Goal: Transaction & Acquisition: Purchase product/service

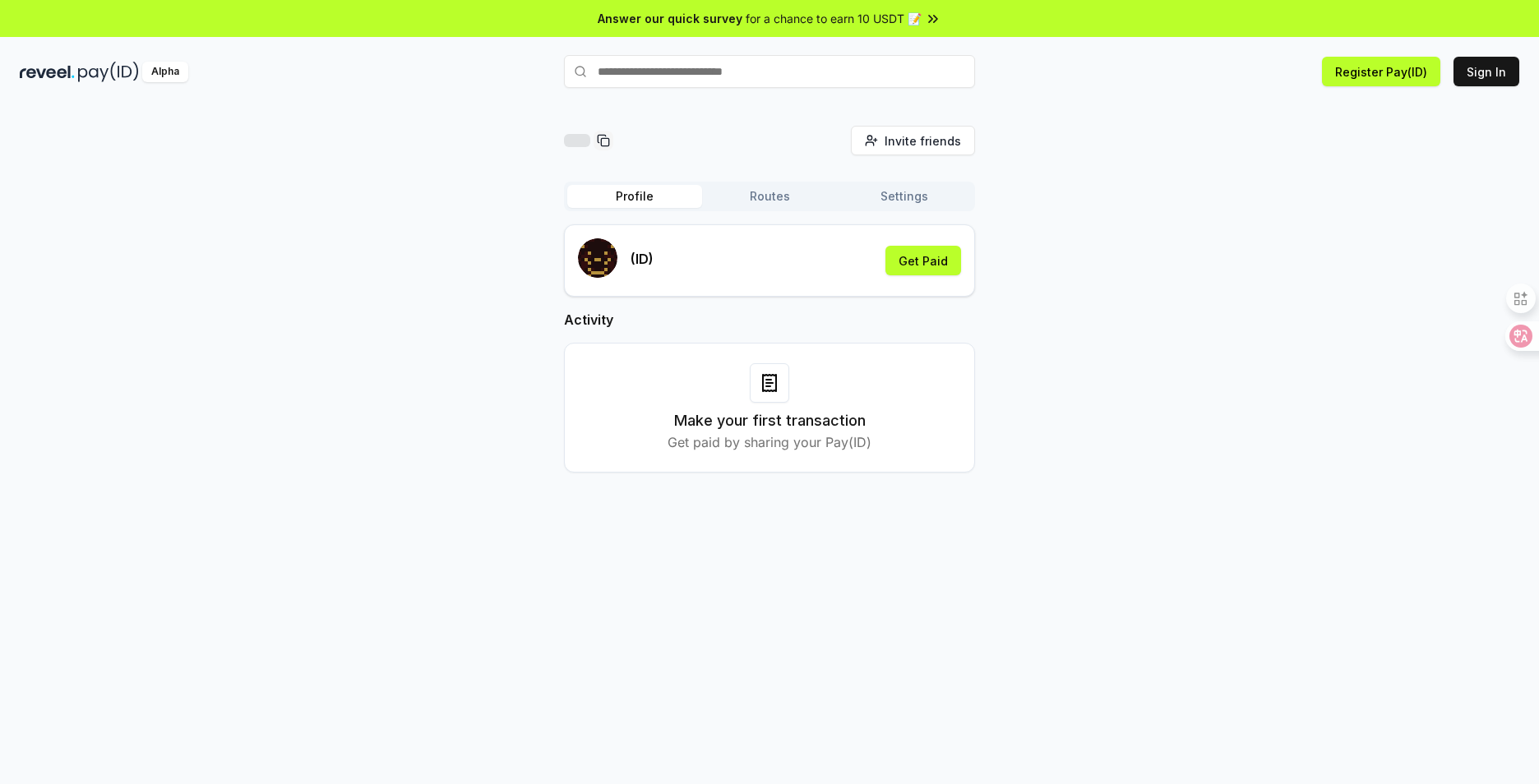
click at [759, 79] on input "text" at bounding box center [770, 72] width 411 height 33
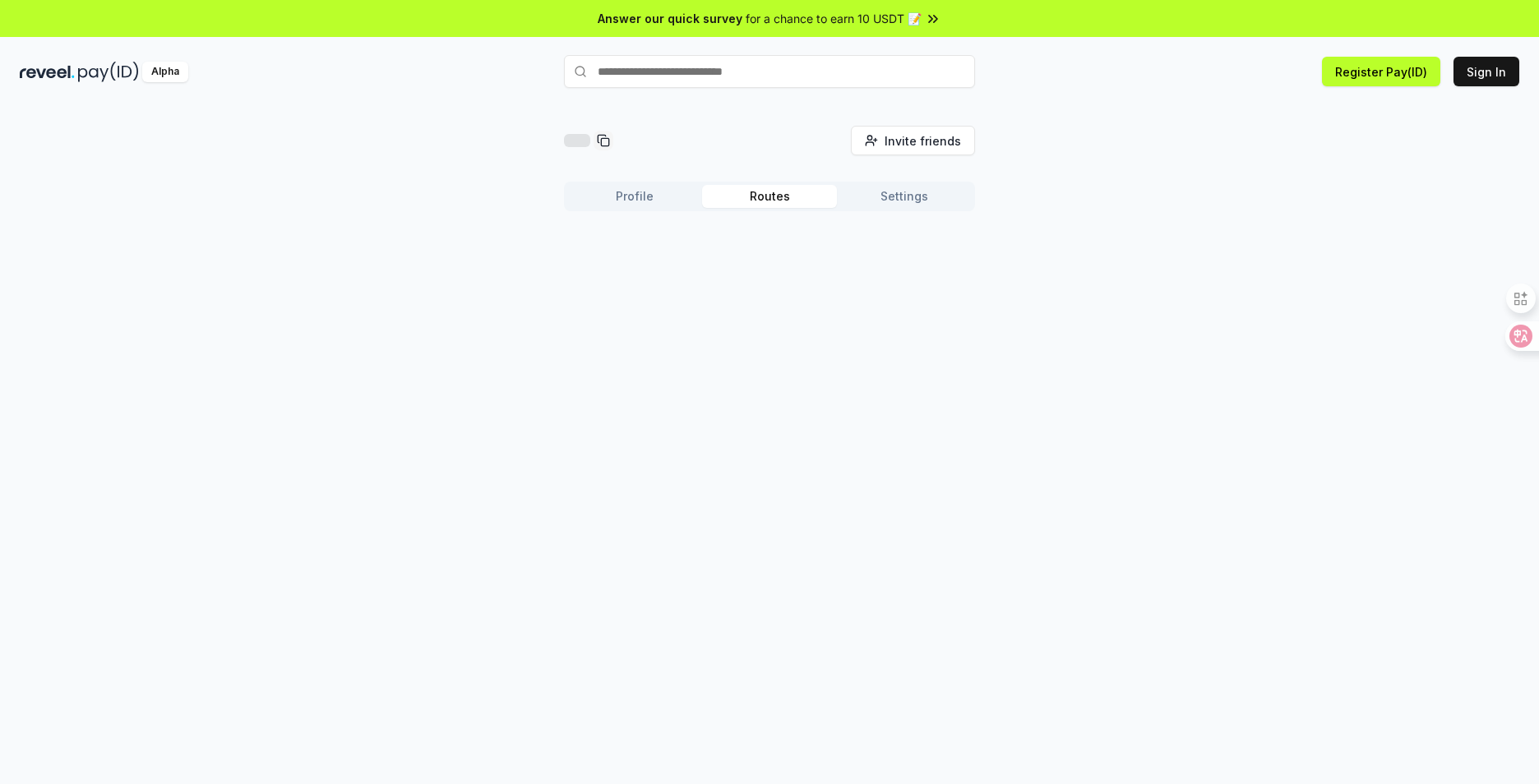
click at [788, 198] on button "Routes" at bounding box center [770, 197] width 135 height 23
click at [905, 192] on button "Settings" at bounding box center [904, 197] width 135 height 23
click at [658, 202] on button "Profile" at bounding box center [635, 197] width 135 height 23
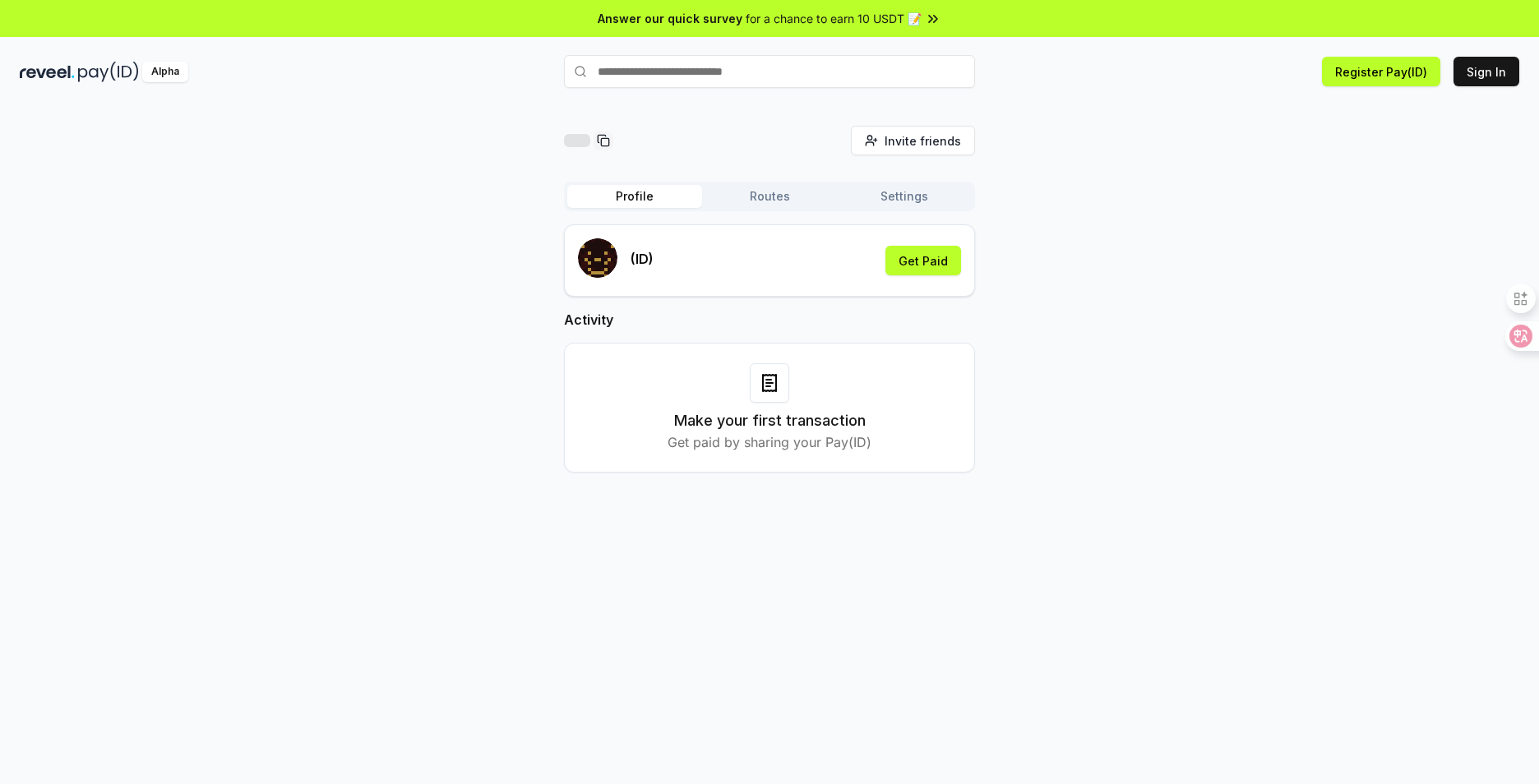
click at [666, 68] on input "text" at bounding box center [770, 72] width 411 height 33
click at [672, 70] on input "text" at bounding box center [770, 72] width 411 height 33
click at [776, 194] on button "Routes" at bounding box center [770, 197] width 135 height 23
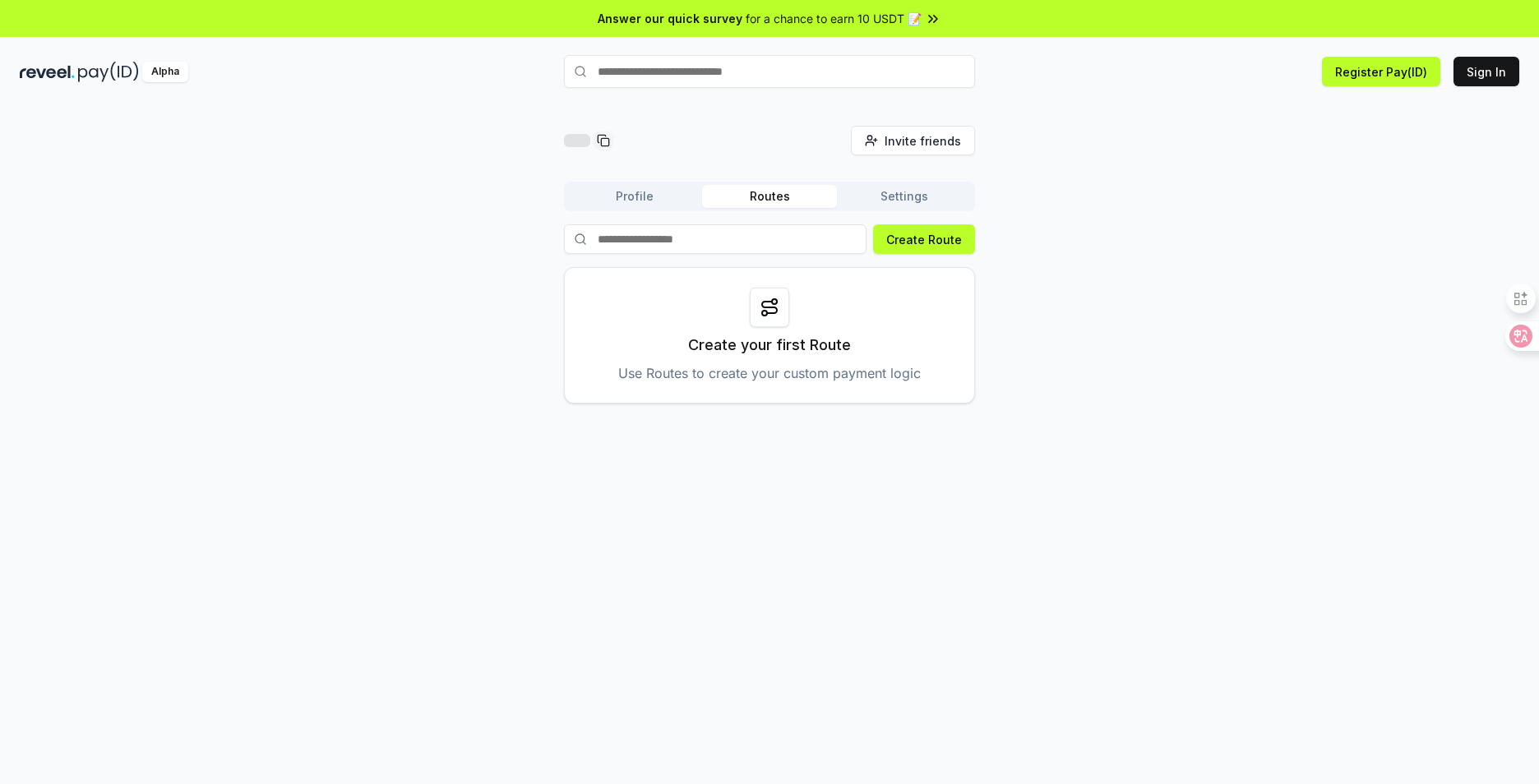
click at [921, 196] on button "Settings" at bounding box center [904, 197] width 135 height 23
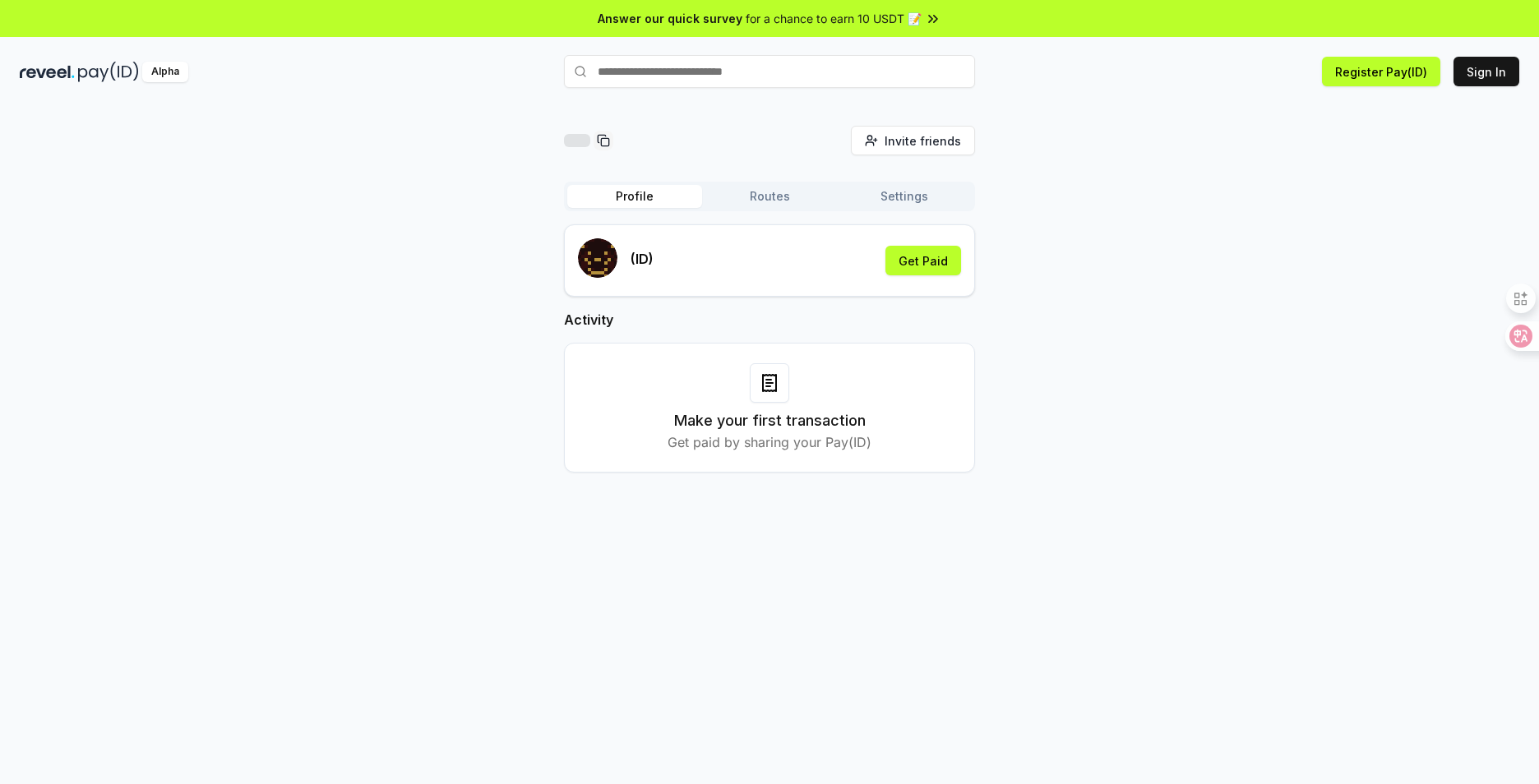
click at [634, 205] on button "Profile" at bounding box center [635, 197] width 135 height 23
click at [645, 259] on p "(ID)" at bounding box center [642, 259] width 23 height 20
click at [792, 62] on input "text" at bounding box center [770, 72] width 411 height 33
click at [792, 69] on input "text" at bounding box center [770, 72] width 411 height 33
click at [912, 262] on button "Get Paid" at bounding box center [923, 260] width 75 height 30
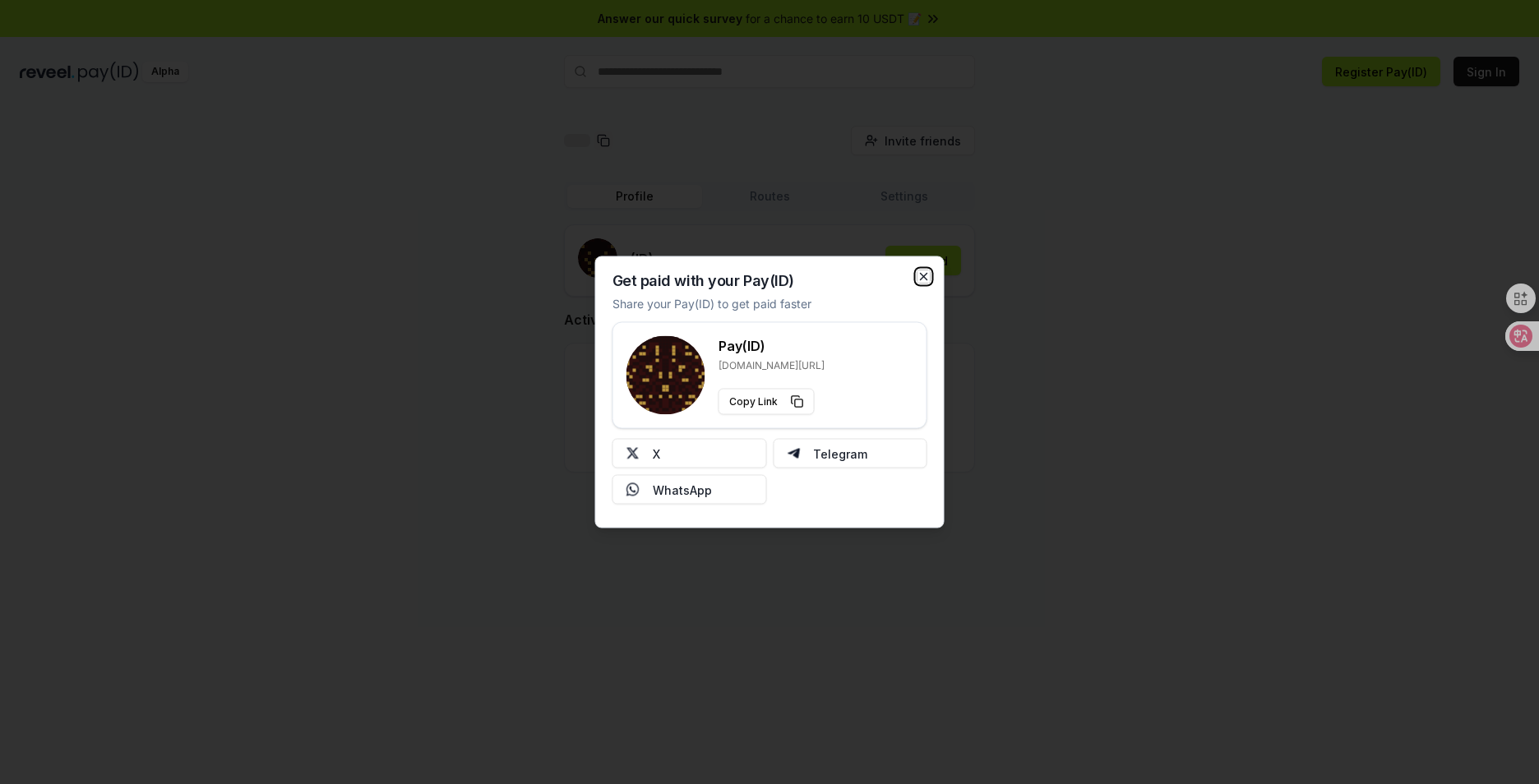
click at [928, 276] on icon "button" at bounding box center [923, 276] width 13 height 13
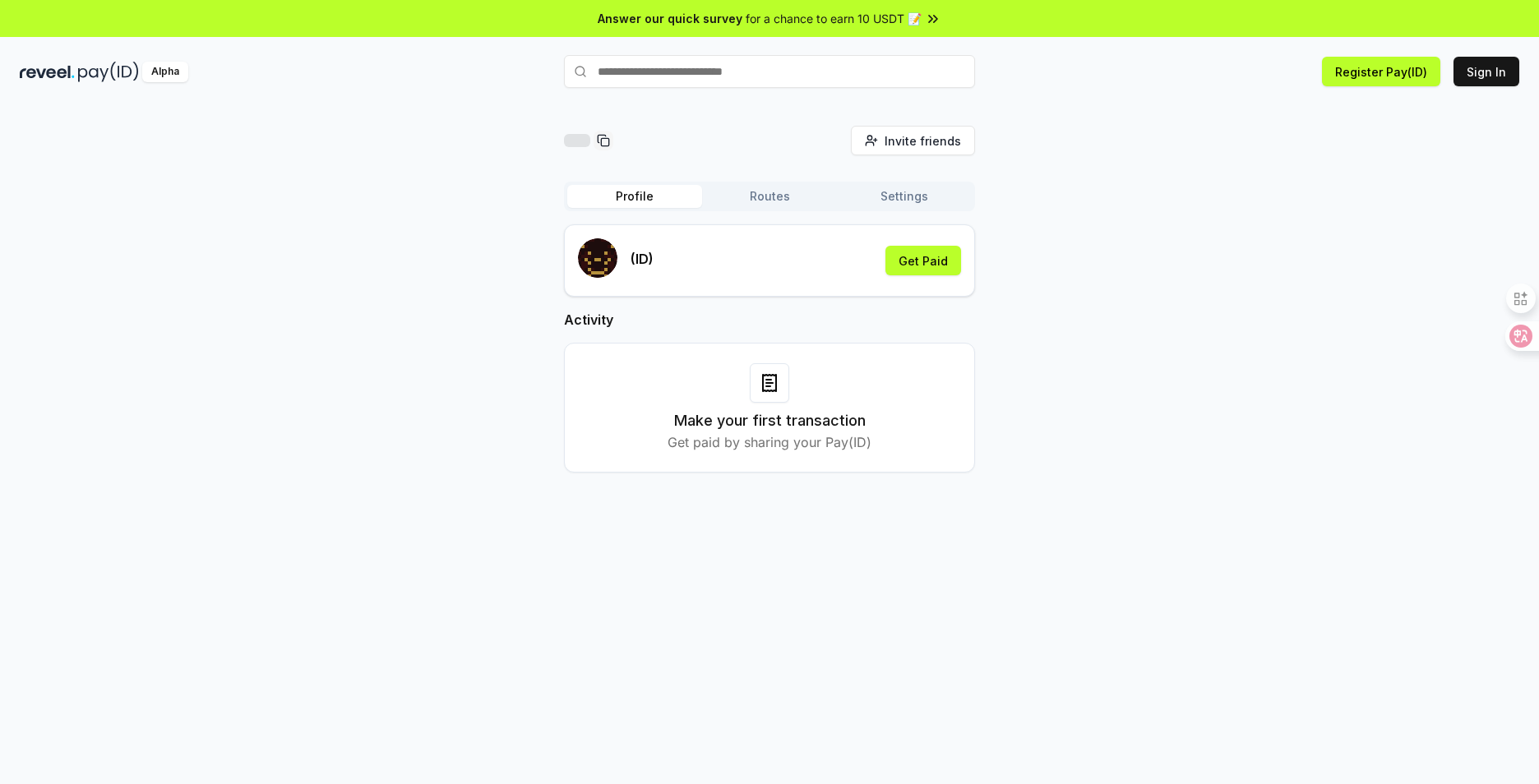
click at [910, 197] on button "Settings" at bounding box center [904, 197] width 135 height 23
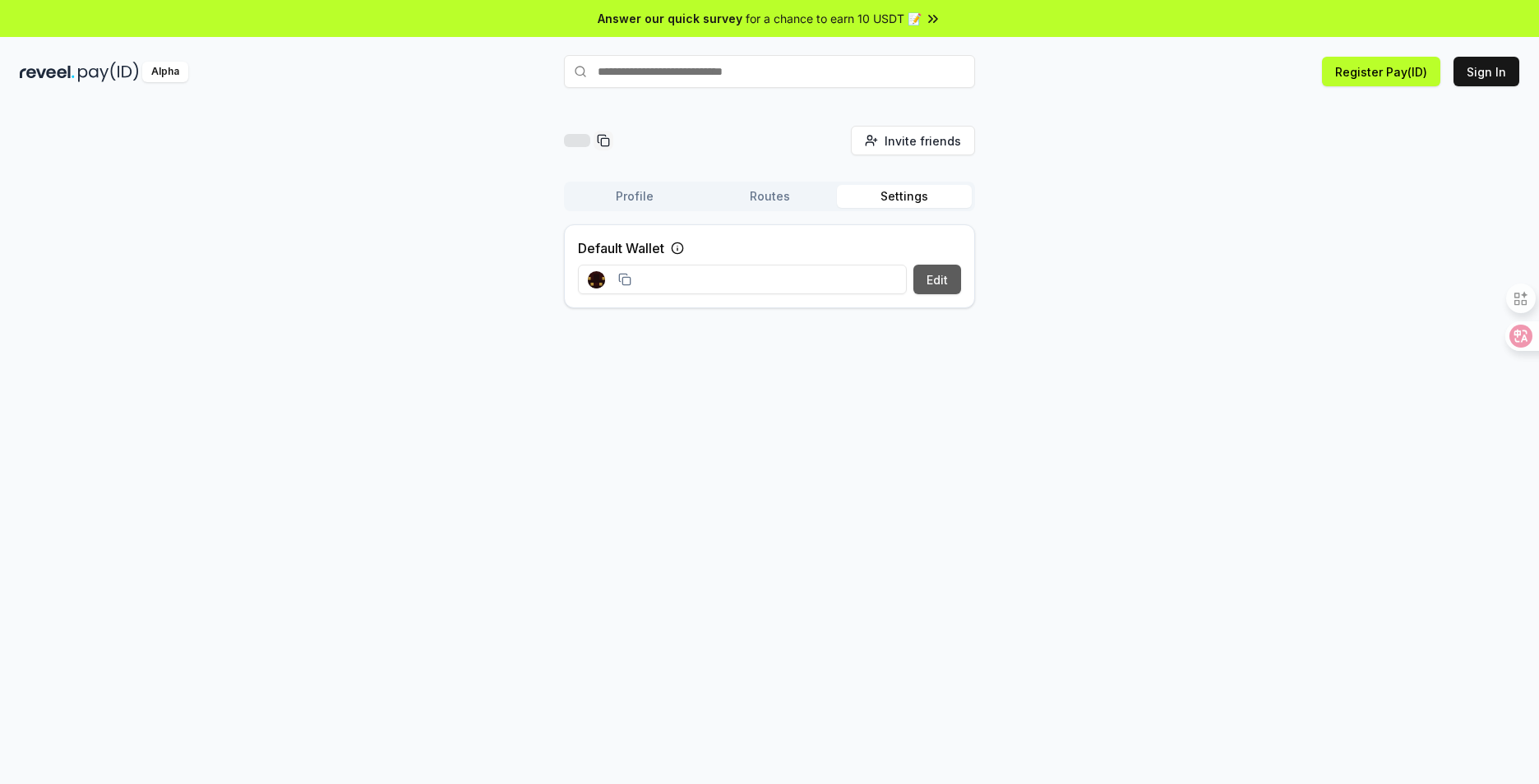
click at [936, 284] on button "Edit" at bounding box center [937, 280] width 48 height 30
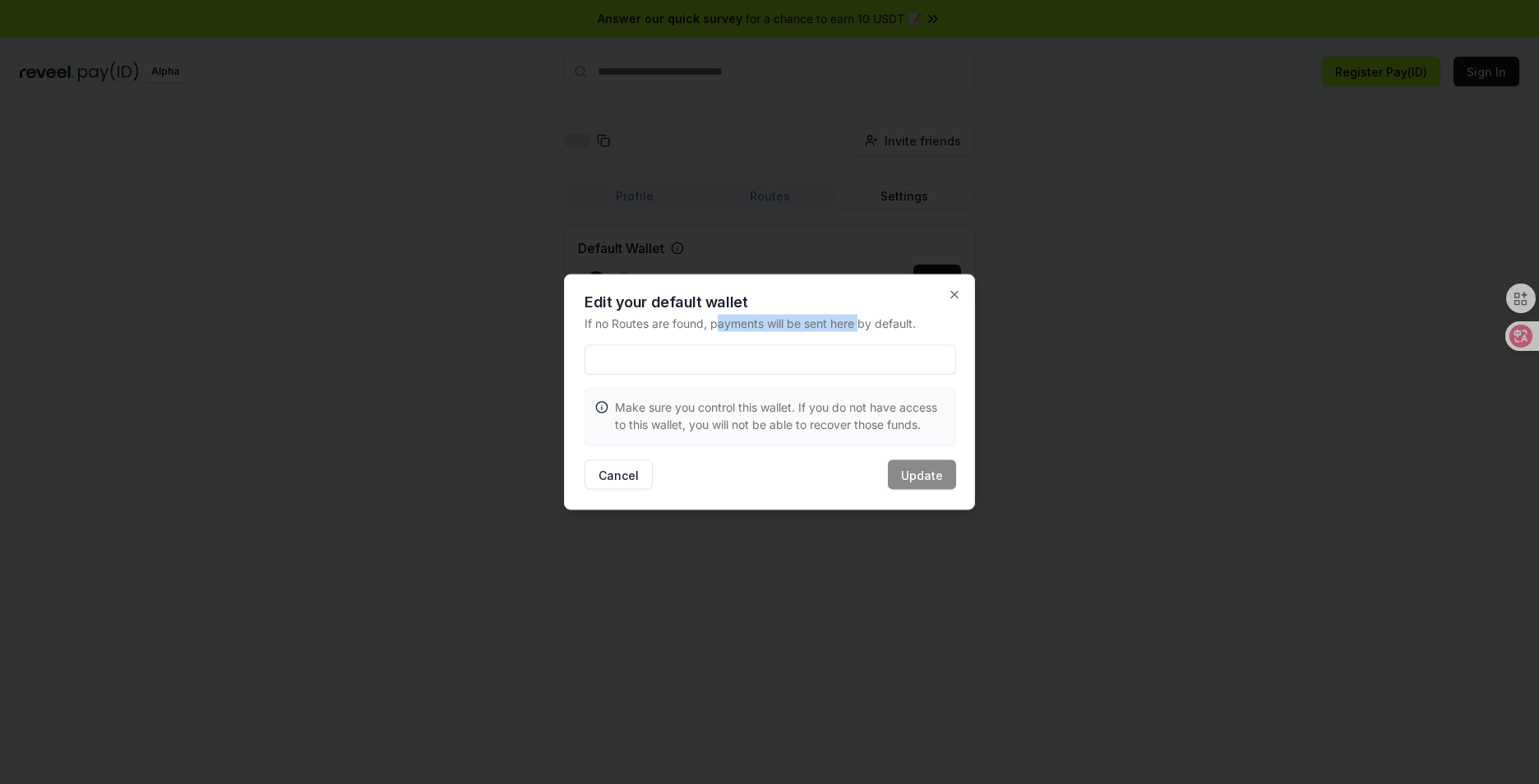
drag, startPoint x: 719, startPoint y: 325, endPoint x: 861, endPoint y: 326, distance: 142.0
click at [861, 326] on p "If no Routes are found, payments will be sent here by default." at bounding box center [770, 323] width 372 height 17
drag, startPoint x: 861, startPoint y: 326, endPoint x: 855, endPoint y: 341, distance: 16.2
click at [855, 341] on div "Edit your default wallet If no Routes are found, payments will be sent here by …" at bounding box center [770, 392] width 411 height 236
drag, startPoint x: 690, startPoint y: 409, endPoint x: 742, endPoint y: 409, distance: 52.0
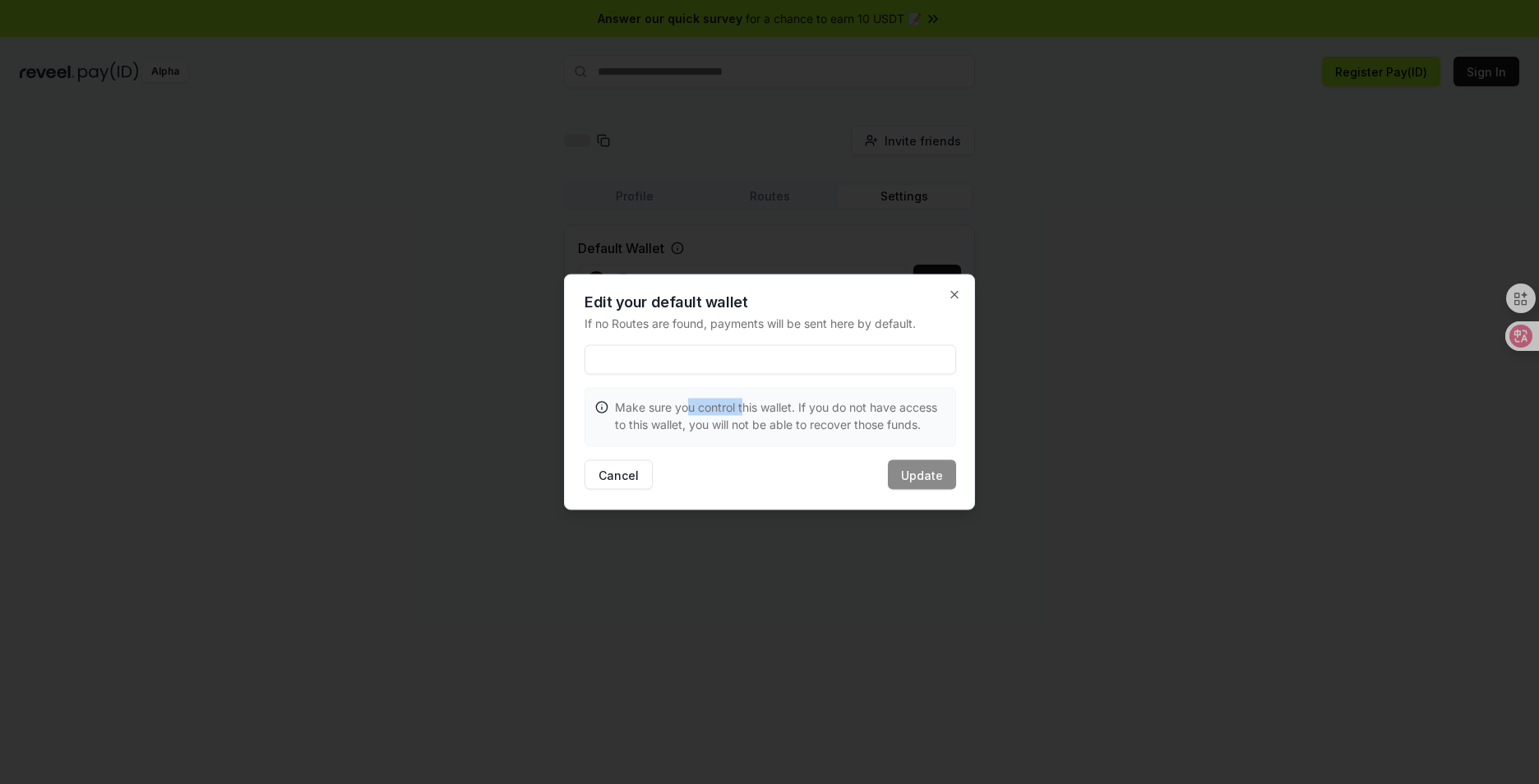
click at [742, 409] on p "Make sure you control this wallet. If you do not have access to this wallet, yo…" at bounding box center [780, 415] width 331 height 34
drag, startPoint x: 742, startPoint y: 409, endPoint x: 763, endPoint y: 432, distance: 31.1
click at [763, 434] on div "Make sure you control this wallet. If you do not have access to this wallet, yo…" at bounding box center [770, 416] width 370 height 54
drag, startPoint x: 781, startPoint y: 408, endPoint x: 909, endPoint y: 415, distance: 128.2
click at [909, 415] on p "Make sure you control this wallet. If you do not have access to this wallet, yo…" at bounding box center [780, 415] width 331 height 34
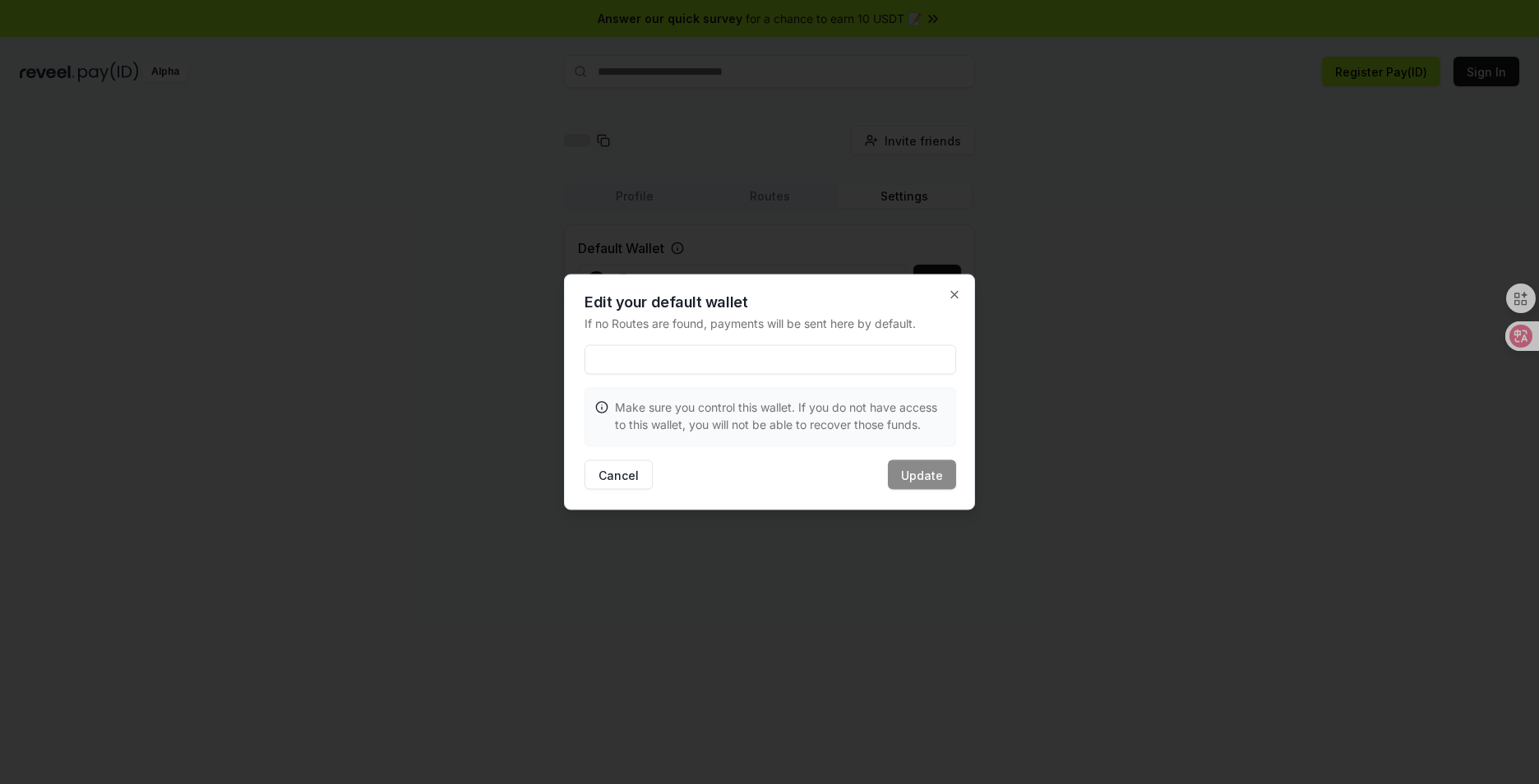
drag, startPoint x: 909, startPoint y: 415, endPoint x: 715, endPoint y: 427, distance: 194.4
click at [715, 427] on p "Make sure you control this wallet. If you do not have access to this wallet, yo…" at bounding box center [780, 415] width 331 height 34
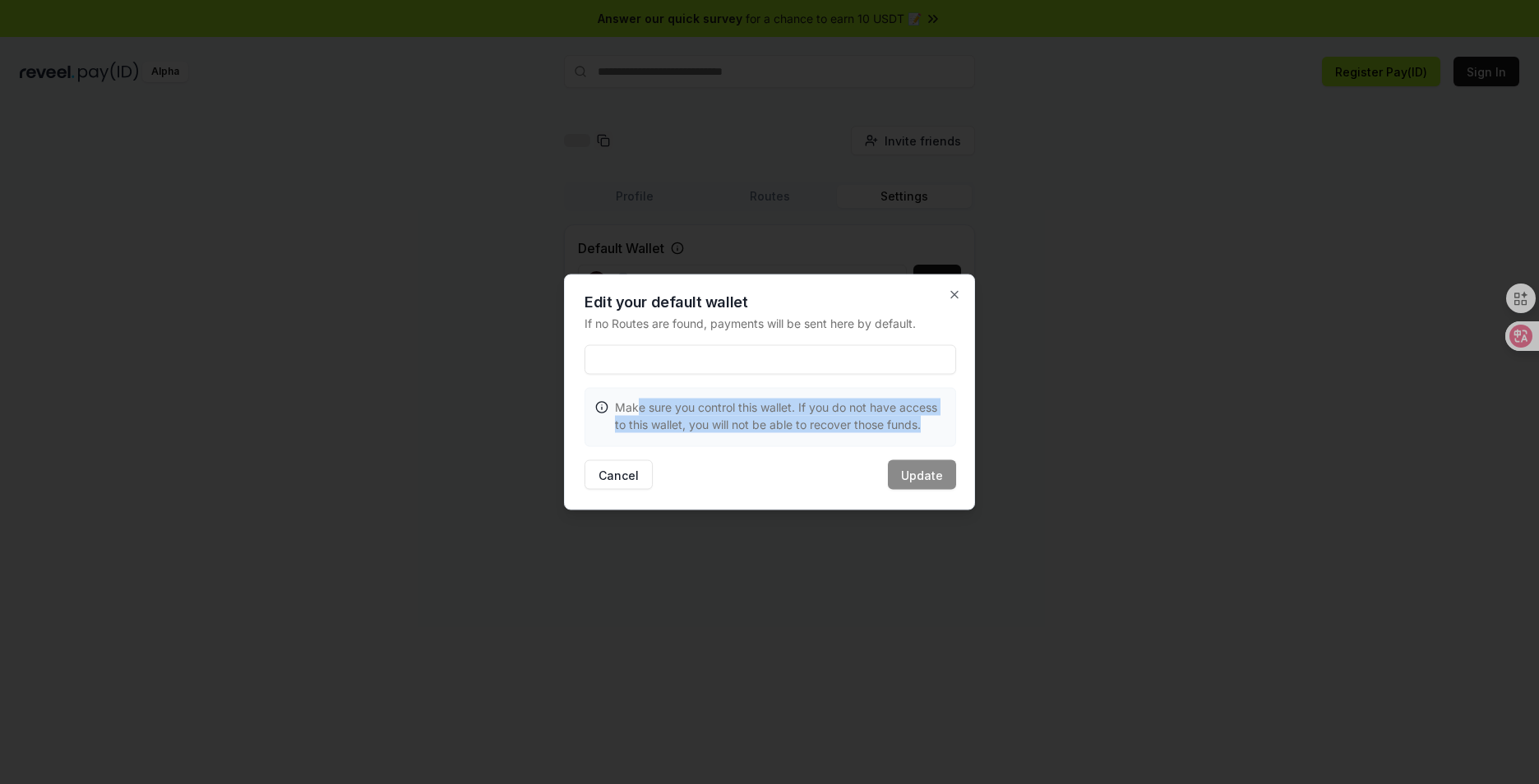
drag, startPoint x: 715, startPoint y: 427, endPoint x: 927, endPoint y: 428, distance: 212.0
click at [927, 428] on p "Make sure you control this wallet. If you do not have access to this wallet, yo…" at bounding box center [780, 415] width 331 height 34
click at [780, 432] on p "Make sure you control this wallet. If you do not have access to this wallet, yo…" at bounding box center [780, 415] width 331 height 34
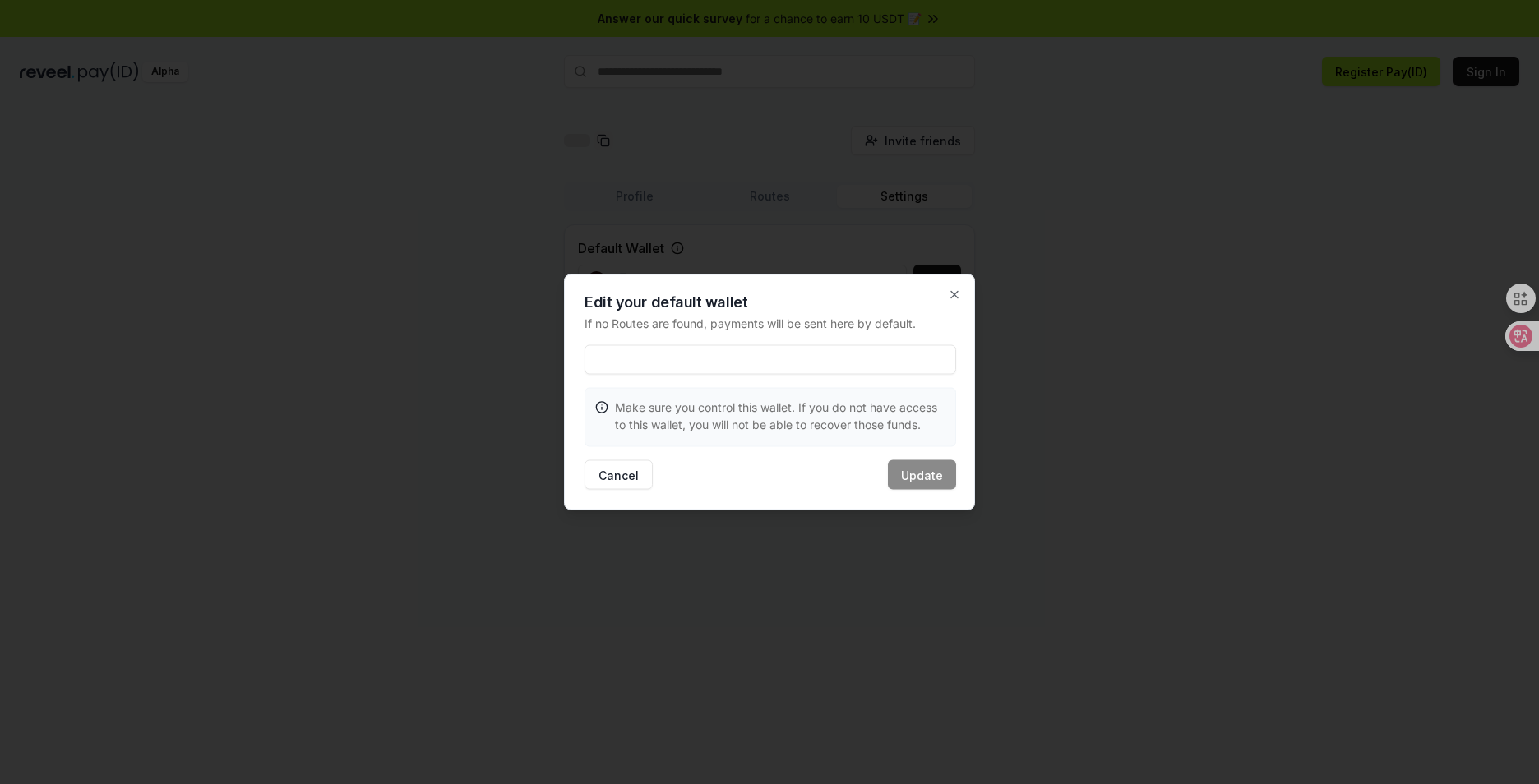
click at [606, 406] on icon at bounding box center [602, 407] width 13 height 13
drag, startPoint x: 624, startPoint y: 406, endPoint x: 807, endPoint y: 416, distance: 183.3
click at [807, 416] on p "Make sure you control this wallet. If you do not have access to this wallet, yo…" at bounding box center [780, 415] width 331 height 34
drag, startPoint x: 807, startPoint y: 416, endPoint x: 676, endPoint y: 364, distance: 140.9
click at [676, 364] on input at bounding box center [770, 360] width 372 height 30
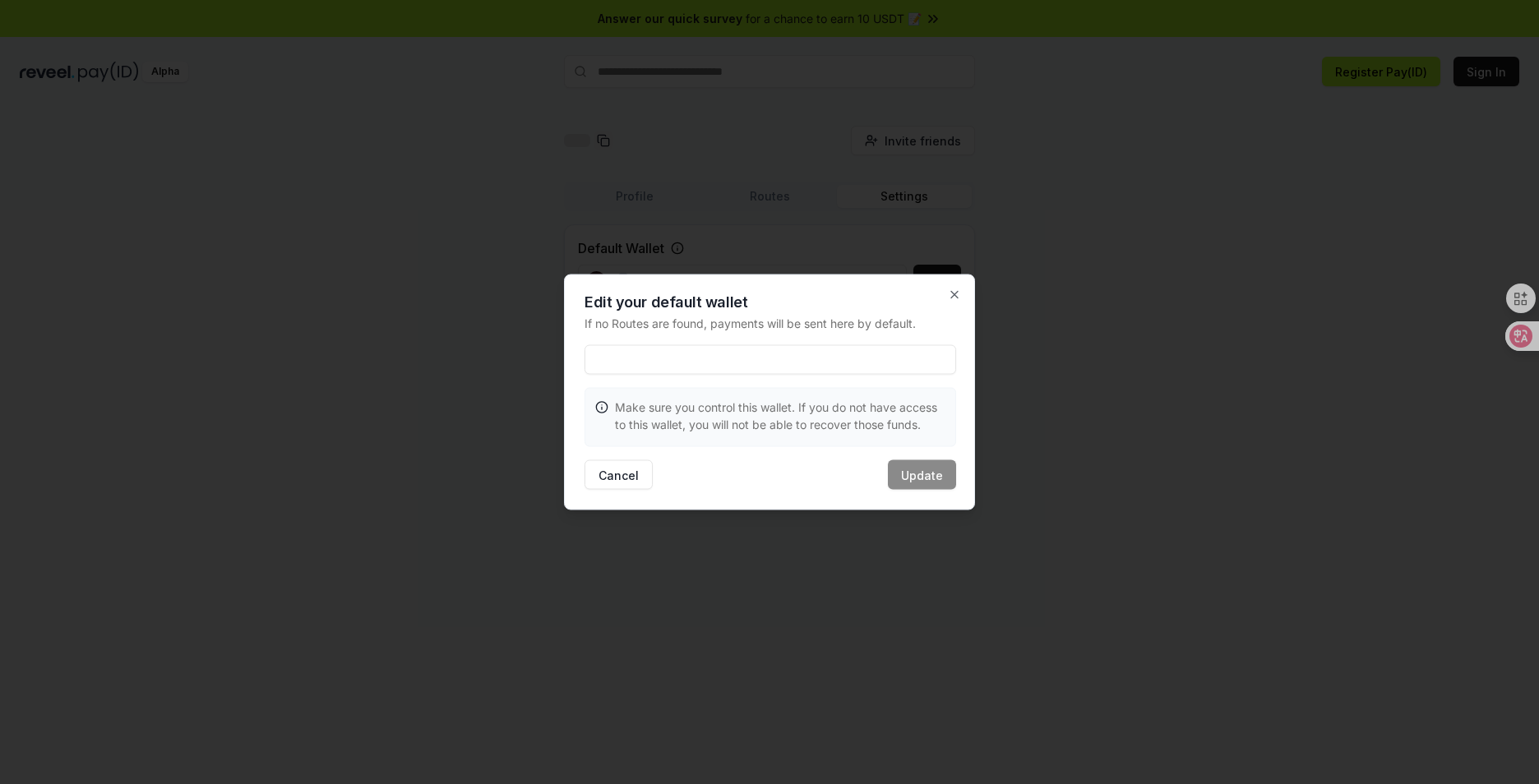
click at [677, 364] on input at bounding box center [770, 360] width 372 height 30
click at [742, 364] on input at bounding box center [770, 360] width 372 height 30
paste input "**********"
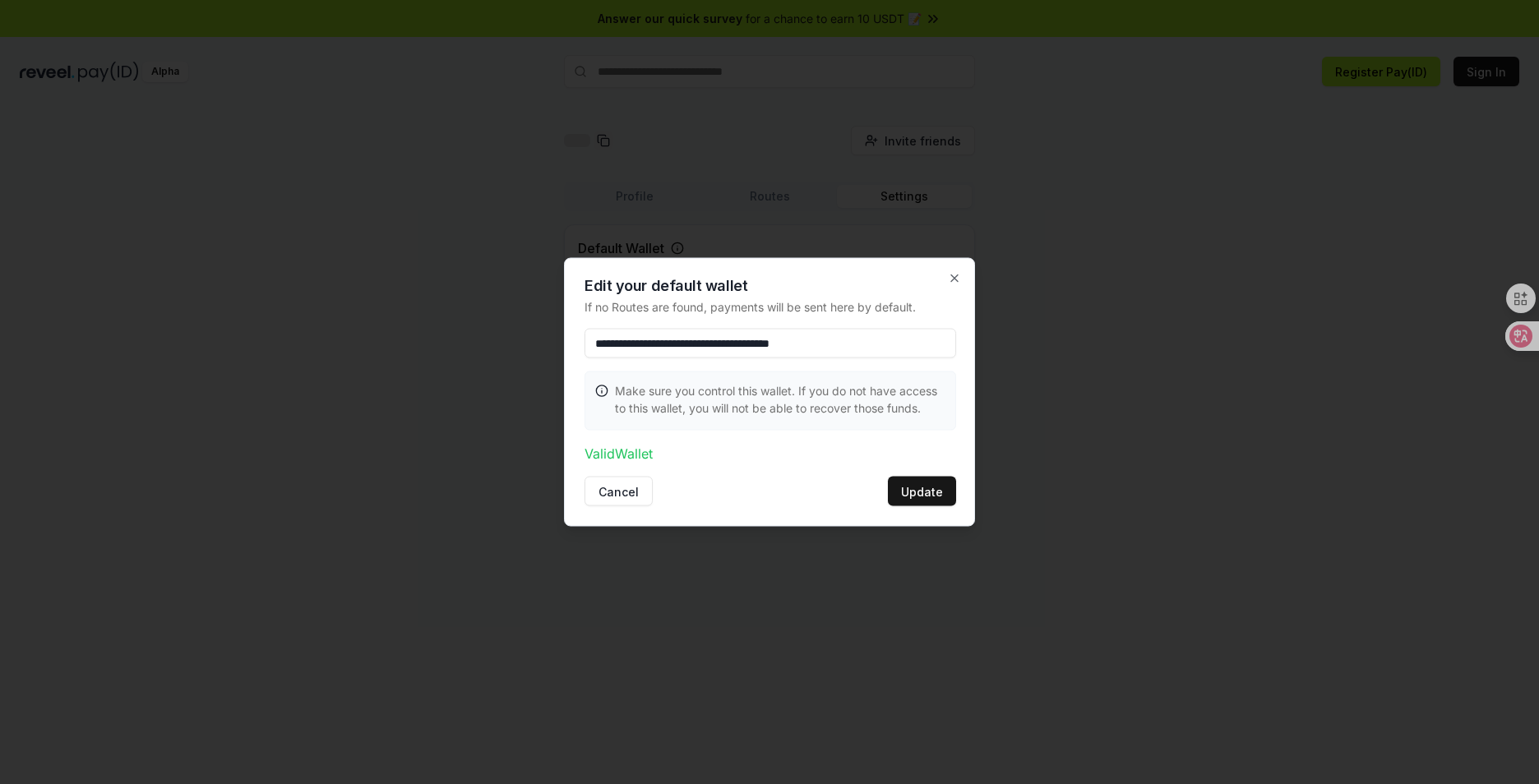
type input "**********"
click at [628, 456] on p "Valid Wallet" at bounding box center [770, 454] width 372 height 20
click at [605, 455] on p "Valid Wallet" at bounding box center [770, 454] width 372 height 20
click at [902, 495] on button "Update" at bounding box center [922, 491] width 68 height 30
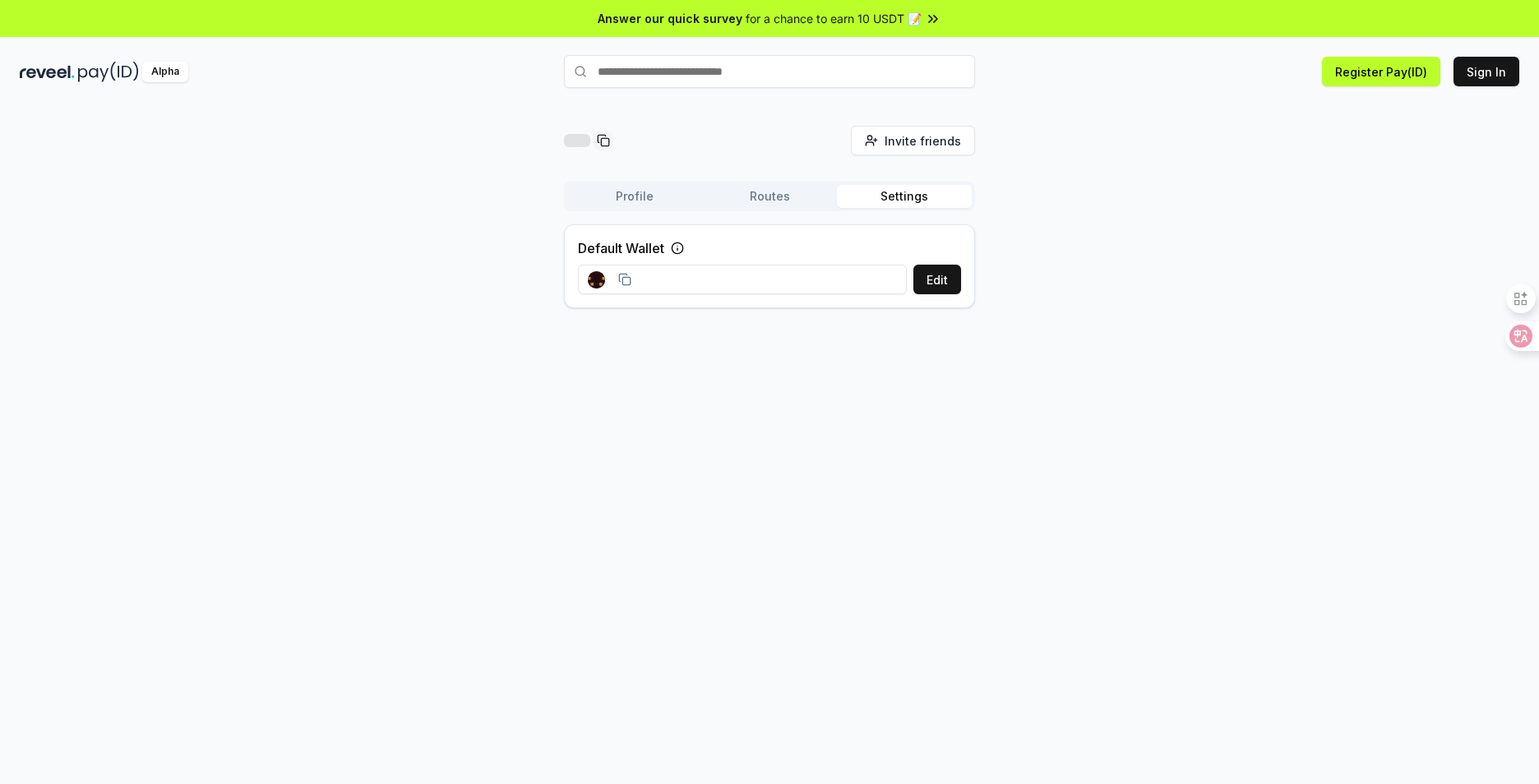
drag, startPoint x: 761, startPoint y: 196, endPoint x: 744, endPoint y: 198, distance: 17.1
click at [761, 196] on button "Routes" at bounding box center [770, 197] width 135 height 23
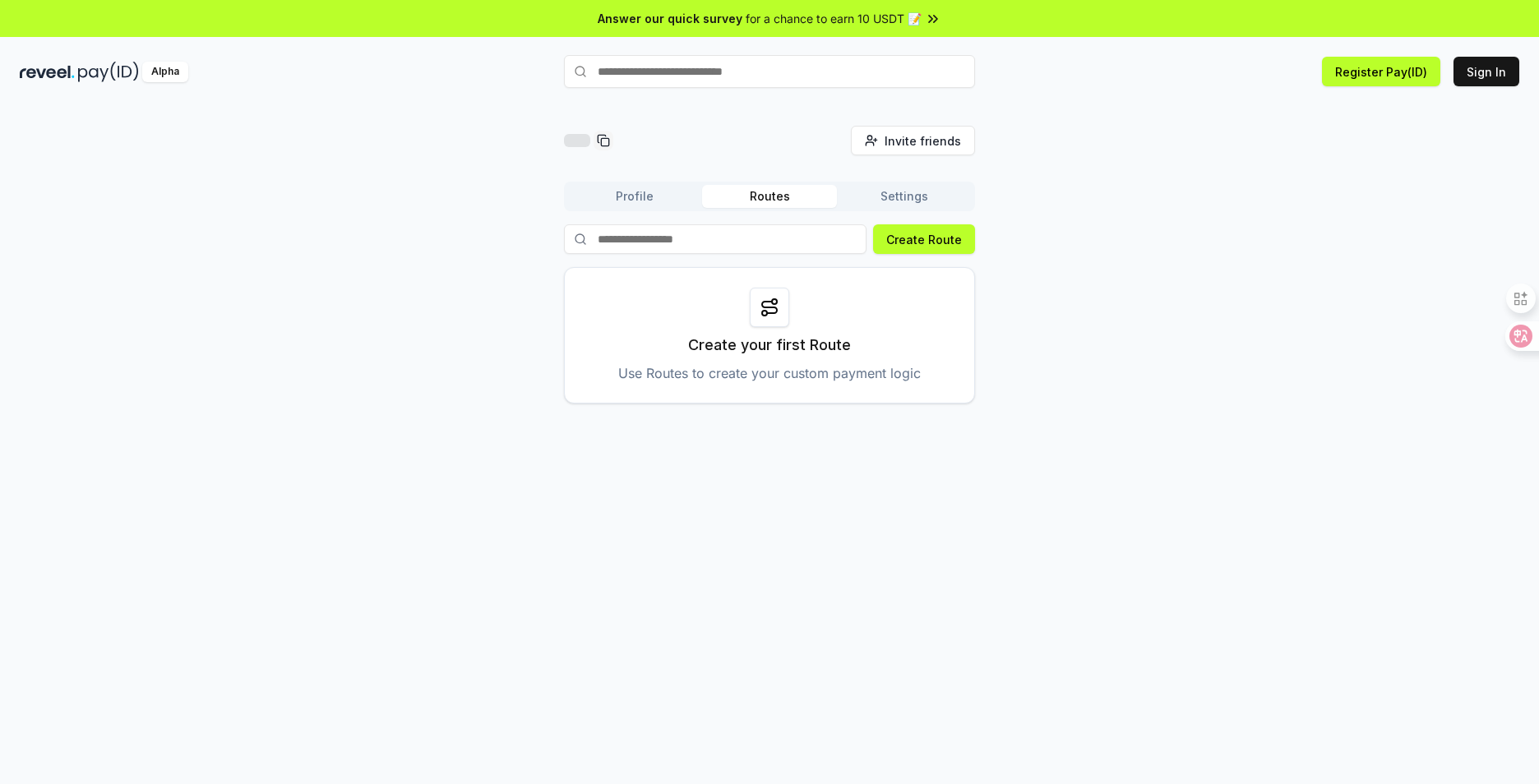
click at [658, 197] on button "Profile" at bounding box center [635, 197] width 135 height 23
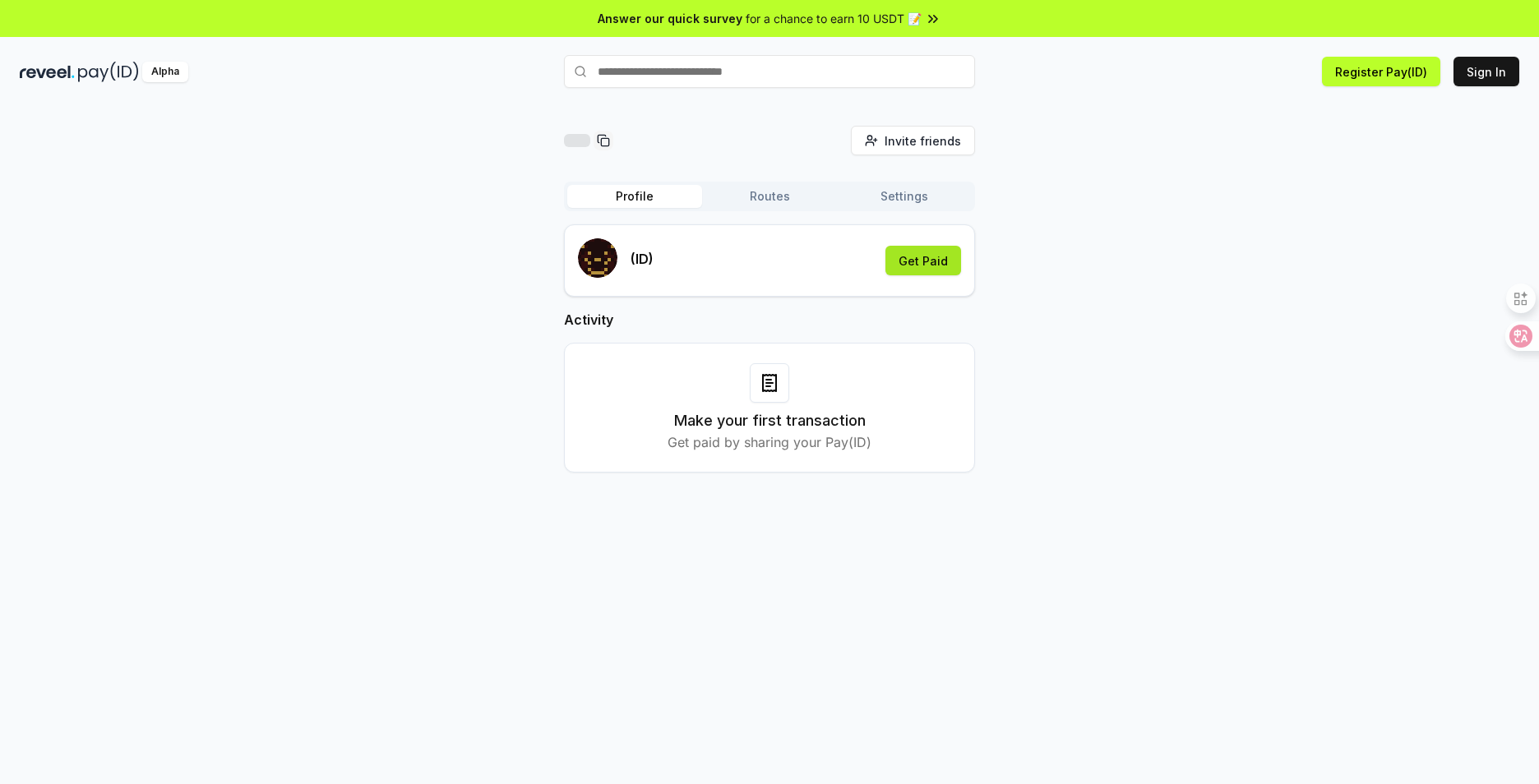
click at [912, 260] on button "Get Paid" at bounding box center [923, 260] width 75 height 30
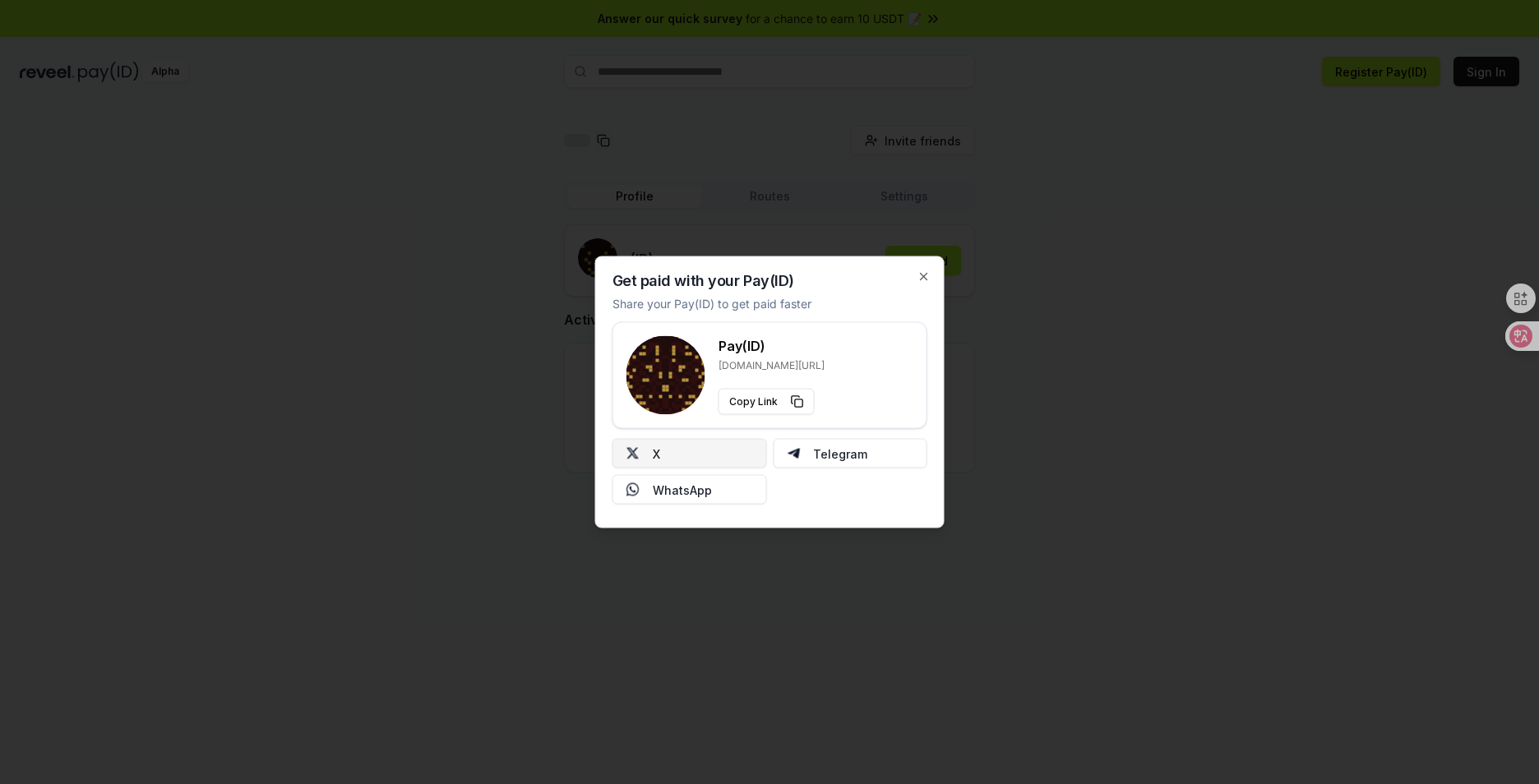
click at [725, 461] on button "X" at bounding box center [689, 454] width 155 height 30
click at [923, 281] on icon "button" at bounding box center [923, 276] width 13 height 13
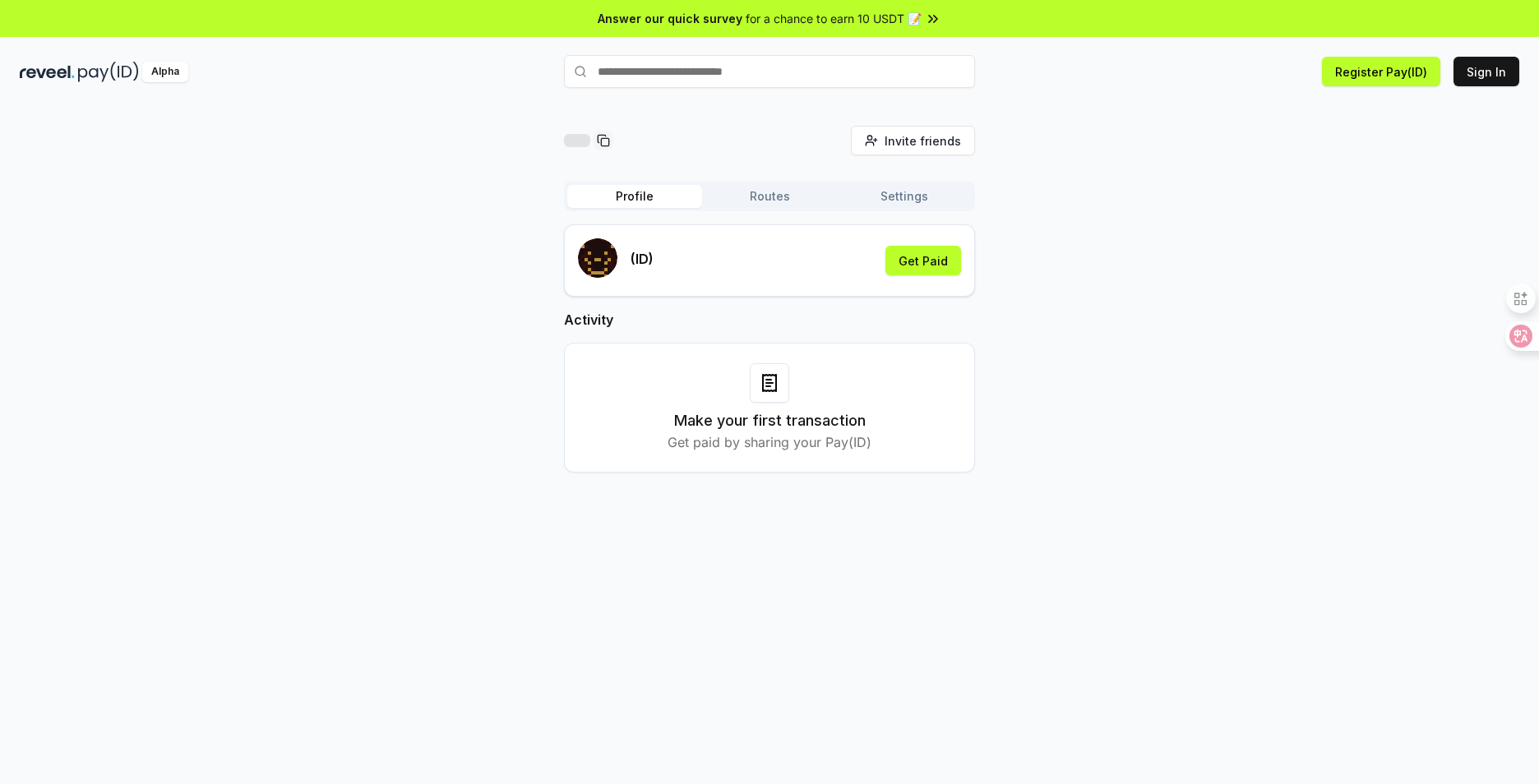
click at [872, 199] on button "Settings" at bounding box center [904, 197] width 135 height 23
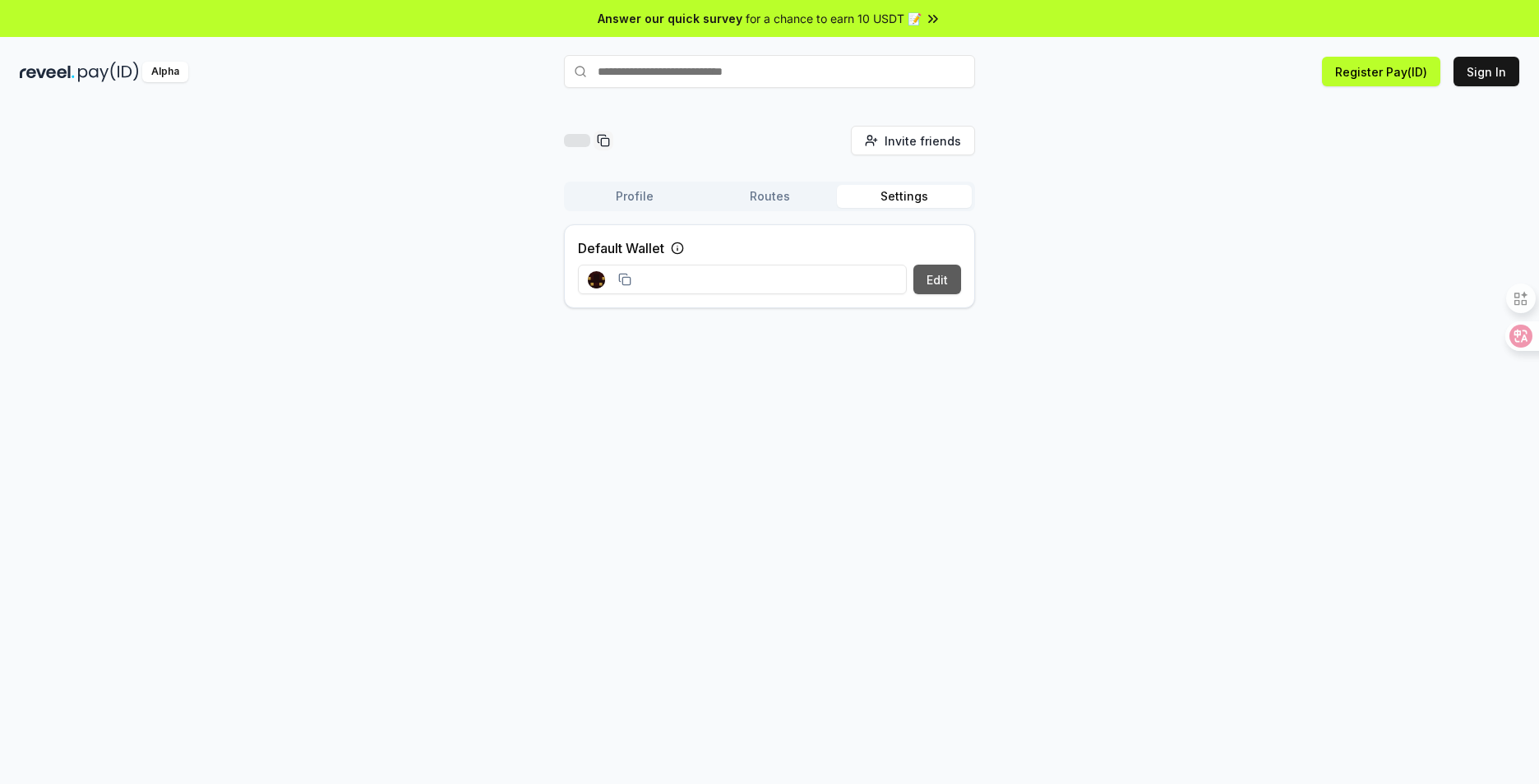
click at [931, 283] on button "Edit" at bounding box center [937, 280] width 48 height 30
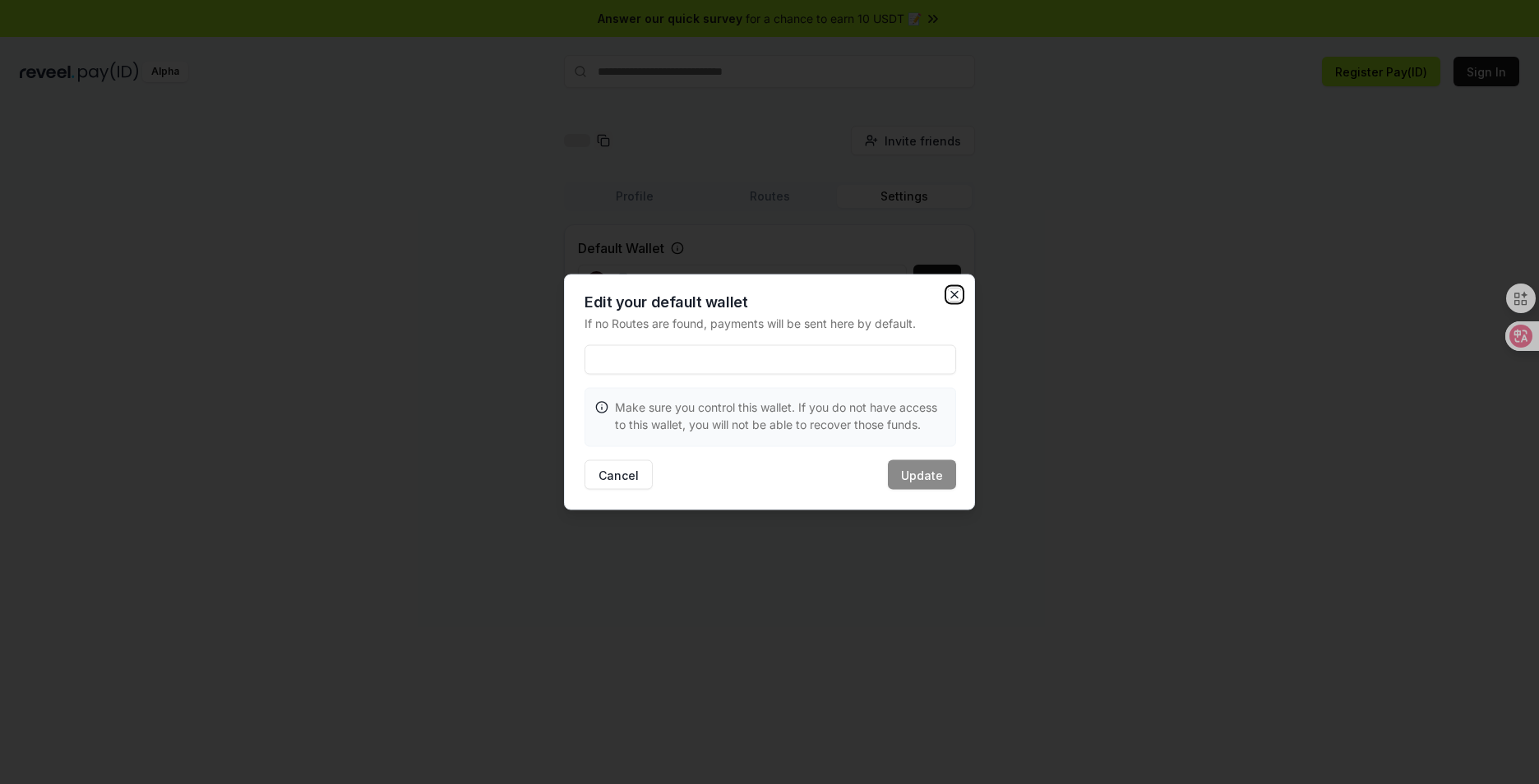
click at [958, 293] on icon "button" at bounding box center [954, 295] width 13 height 13
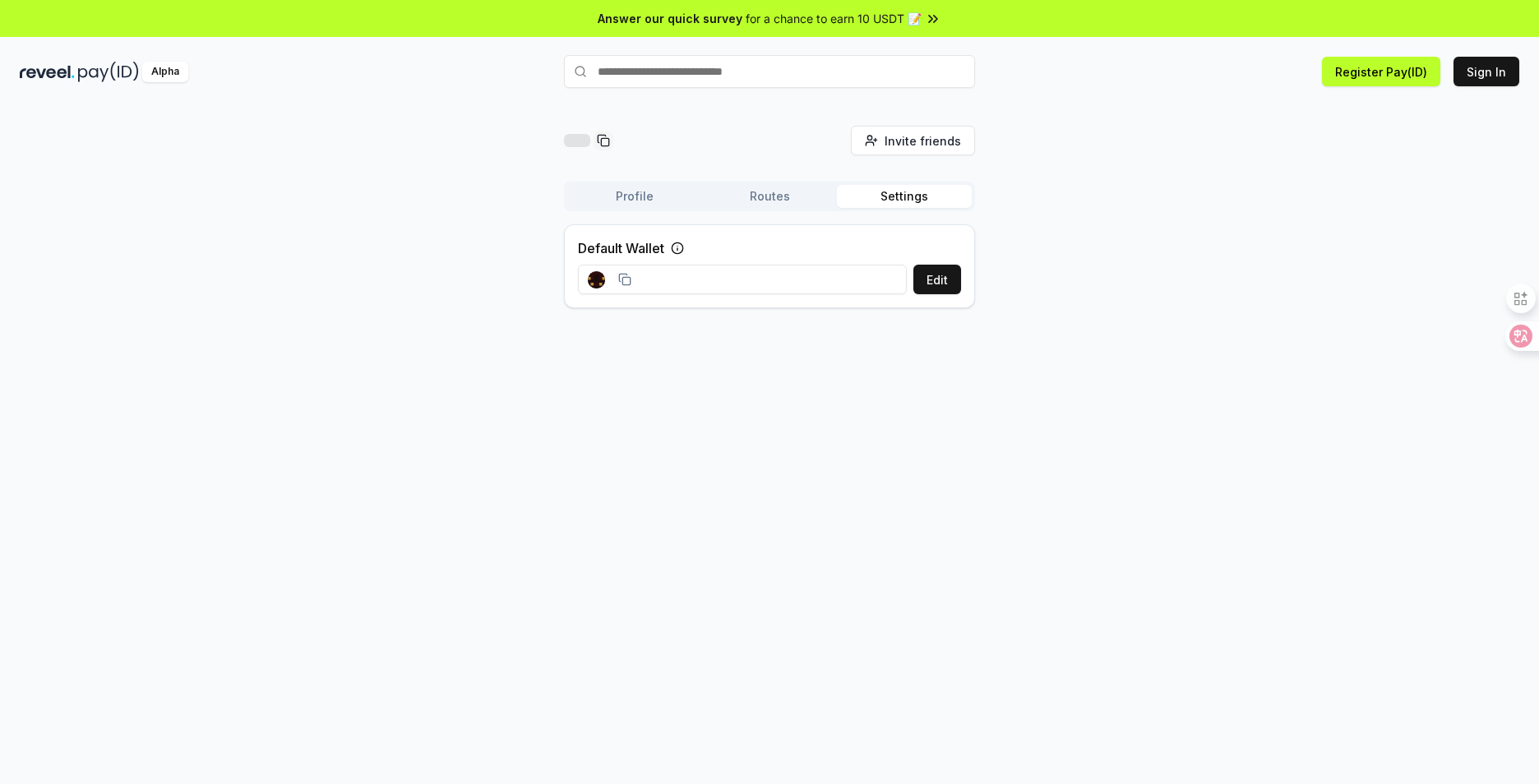
click at [839, 70] on input "text" at bounding box center [770, 72] width 411 height 33
paste input "**********"
type input "**********"
click at [881, 107] on button "0x8f650486785c83DE3A3E... Register" at bounding box center [770, 104] width 411 height 30
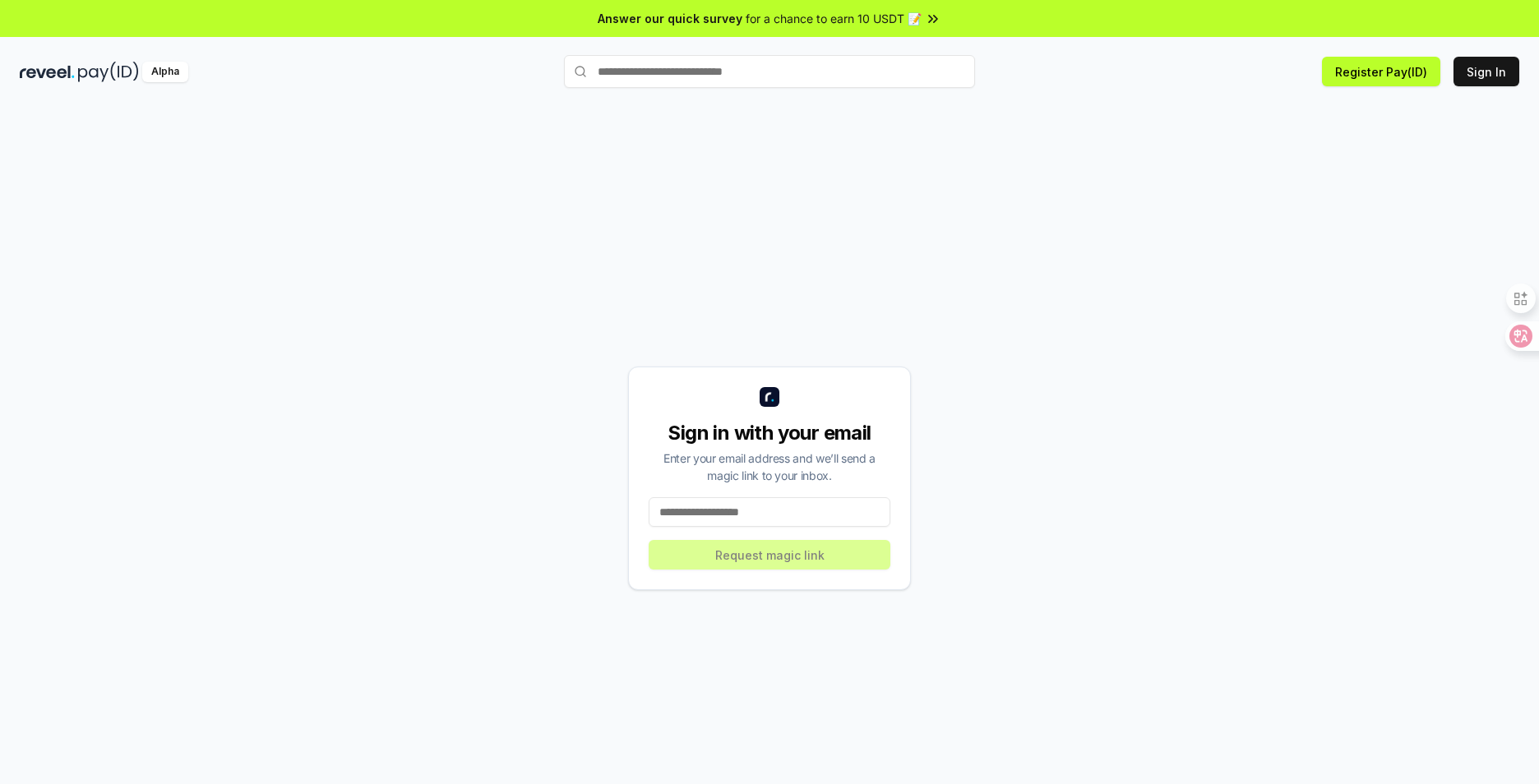
click at [774, 72] on input "text" at bounding box center [770, 72] width 411 height 33
click at [781, 77] on input "text" at bounding box center [770, 72] width 411 height 33
click at [777, 517] on input at bounding box center [770, 512] width 241 height 30
click at [985, 420] on div "Sign in with your email Enter your email address and we’ll send a magic link to…" at bounding box center [770, 478] width 1500 height 705
click at [755, 66] on input "text" at bounding box center [770, 72] width 411 height 33
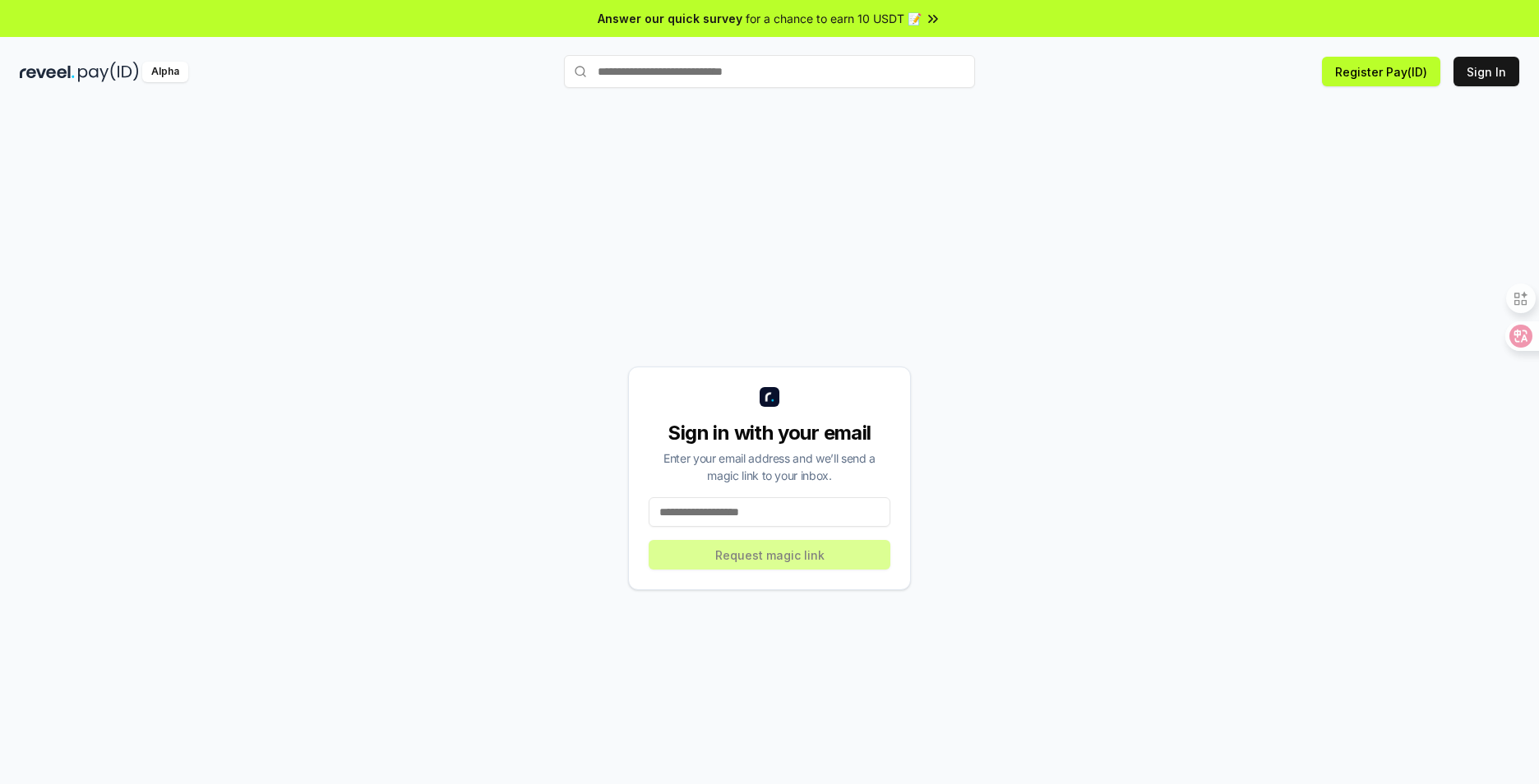
drag, startPoint x: 752, startPoint y: 77, endPoint x: 719, endPoint y: 66, distance: 34.8
click at [719, 66] on input "text" at bounding box center [770, 72] width 411 height 33
paste input "**********"
type input "**********"
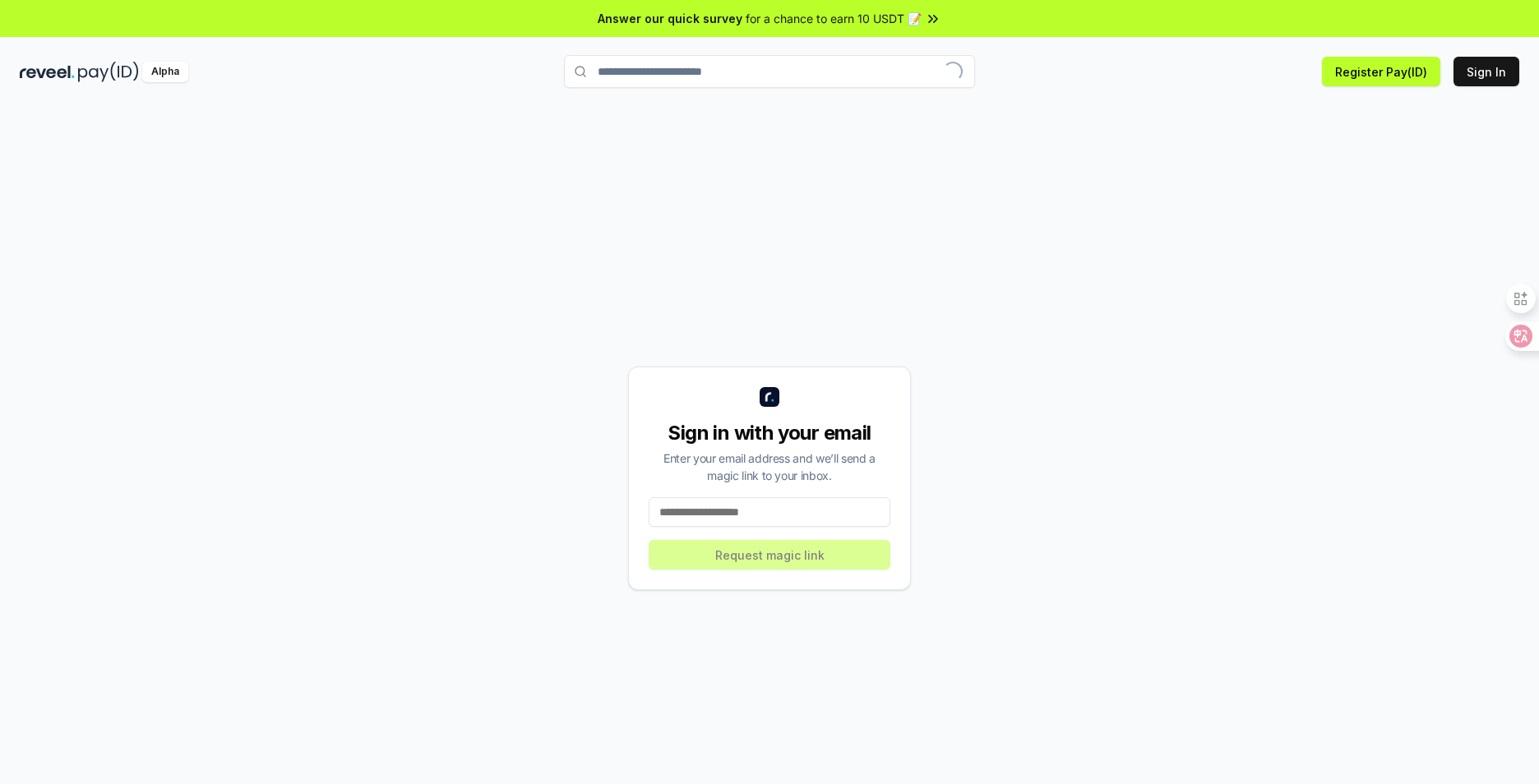
drag, startPoint x: 805, startPoint y: 70, endPoint x: 450, endPoint y: 75, distance: 355.0
click at [450, 75] on div "**********" at bounding box center [770, 71] width 1539 height 43
click at [756, 66] on input "text" at bounding box center [770, 72] width 411 height 33
click at [797, 66] on input "text" at bounding box center [770, 72] width 411 height 33
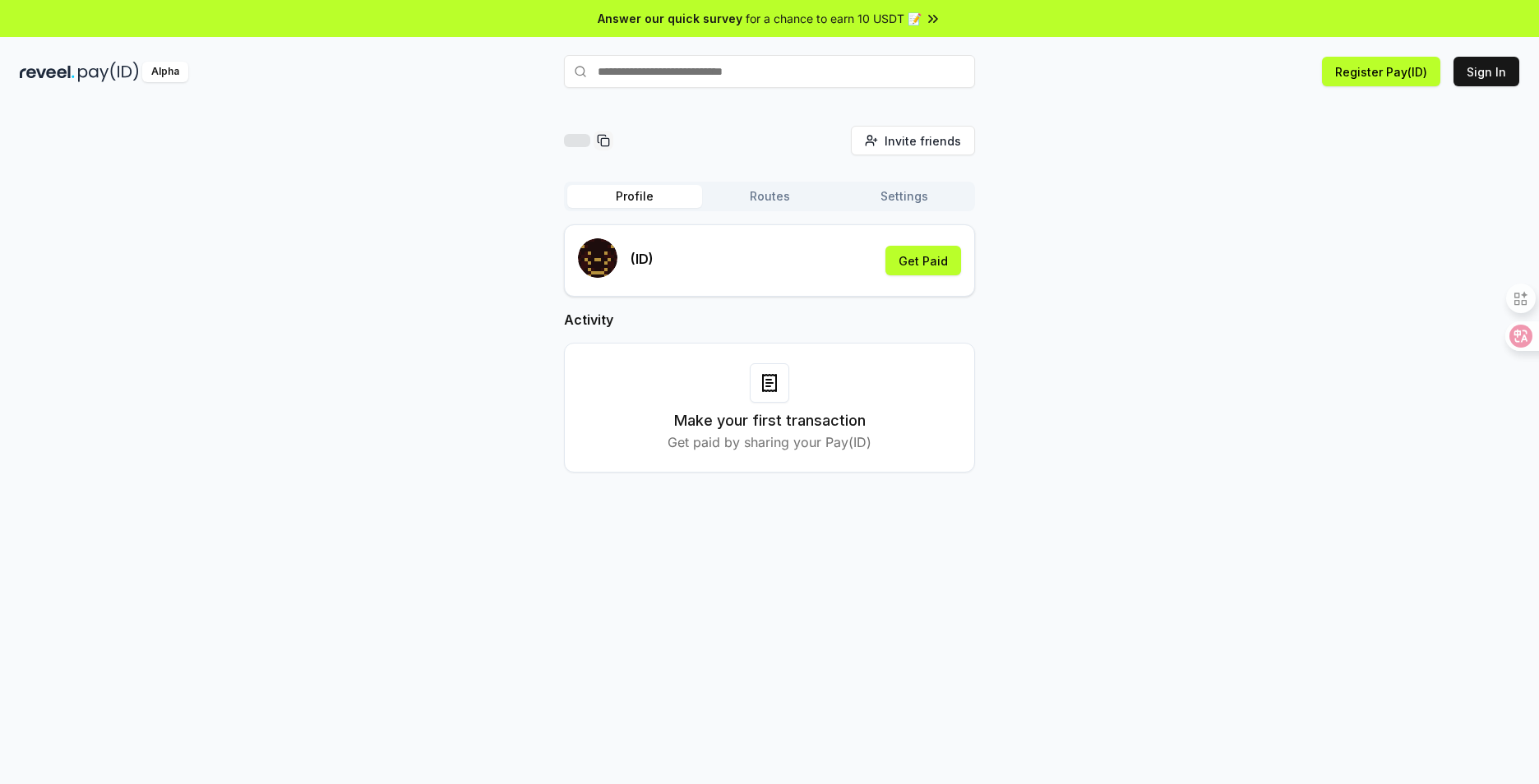
click at [1271, 284] on div "Invite friends Invite Profile Routes Settings (ID) Get Paid Activity Make your …" at bounding box center [770, 312] width 1500 height 373
drag, startPoint x: 1497, startPoint y: 66, endPoint x: 1490, endPoint y: 74, distance: 10.6
click at [1496, 66] on button "Sign In" at bounding box center [1486, 72] width 66 height 30
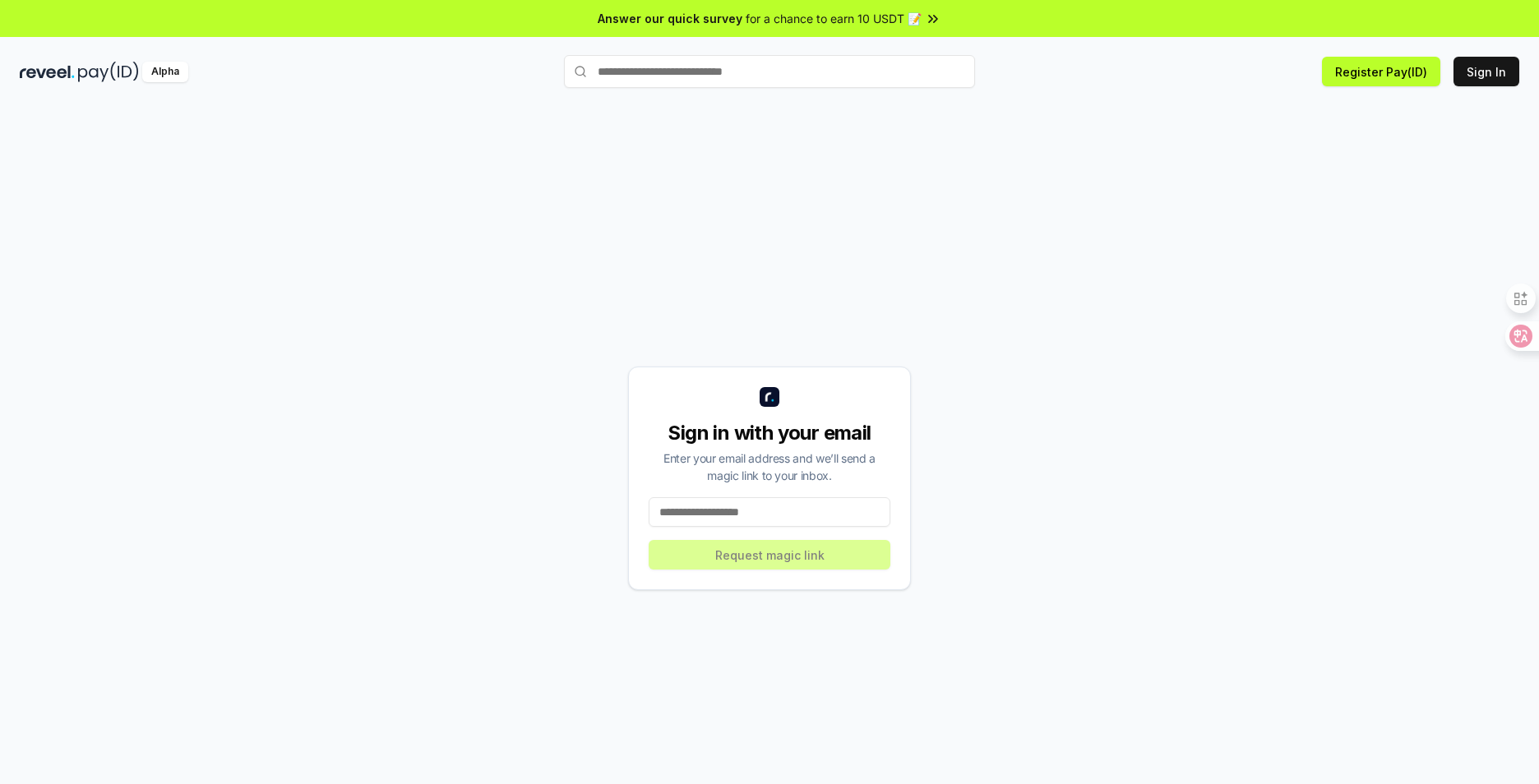
click at [796, 513] on input at bounding box center [770, 512] width 241 height 30
type input "**********"
click at [786, 552] on button "Request magic link" at bounding box center [770, 555] width 241 height 30
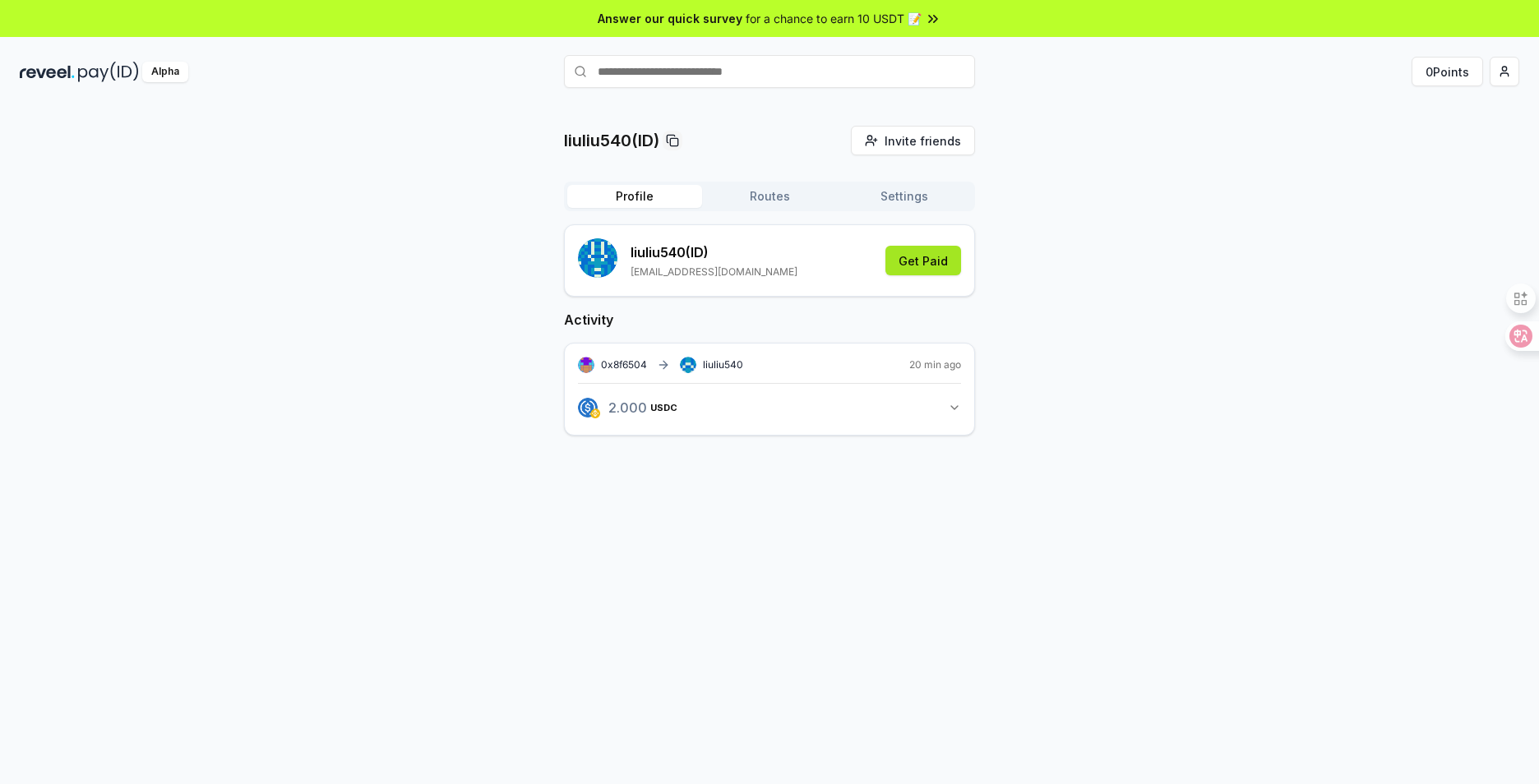
click at [917, 260] on button "Get Paid" at bounding box center [923, 260] width 75 height 30
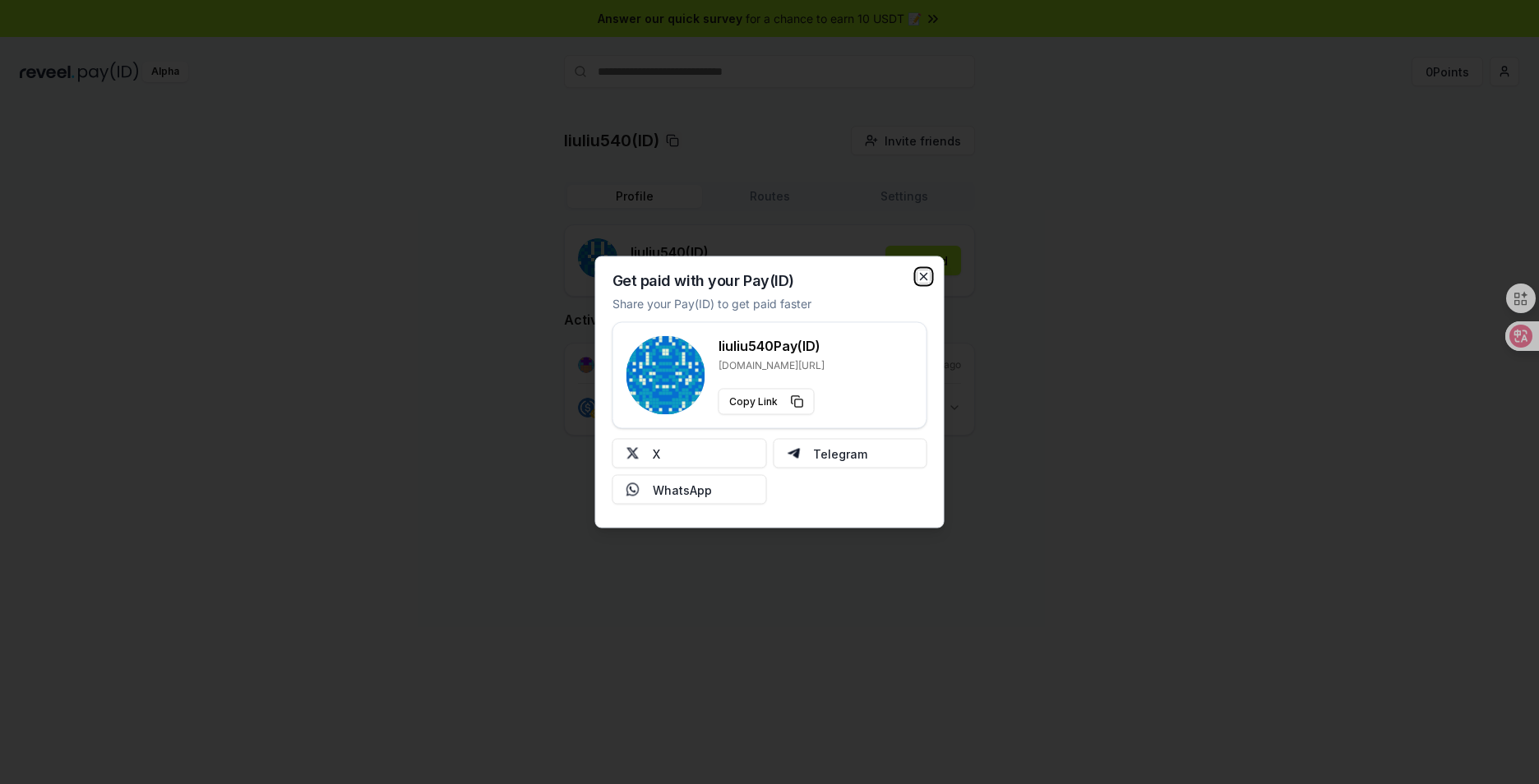
click at [927, 276] on icon "button" at bounding box center [923, 276] width 13 height 13
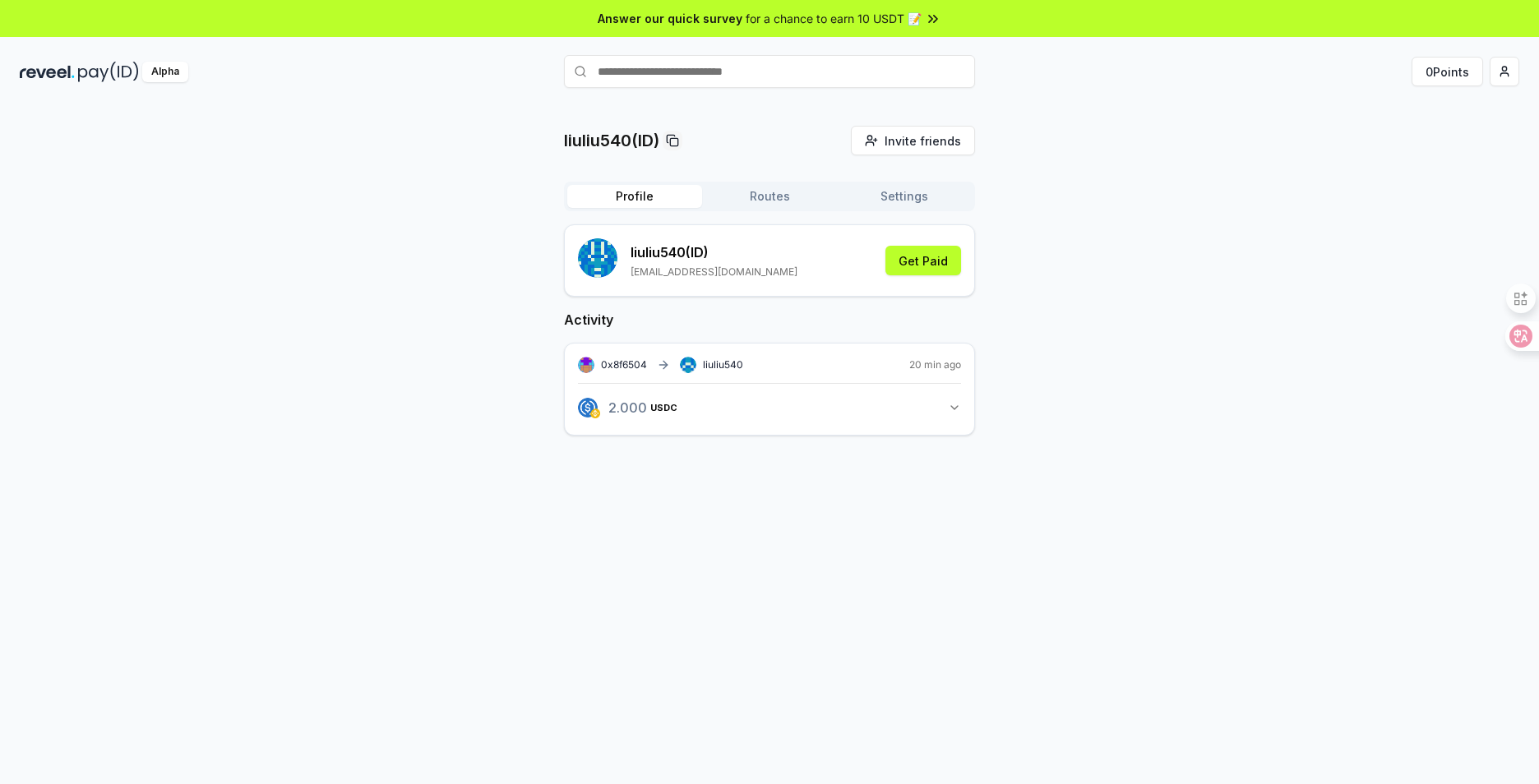
click at [786, 63] on input "text" at bounding box center [770, 72] width 411 height 33
click at [792, 72] on input "text" at bounding box center [770, 72] width 411 height 33
type input "**********"
click at [906, 64] on input "**********" at bounding box center [770, 72] width 411 height 33
click at [954, 407] on icon "button" at bounding box center [954, 407] width 13 height 13
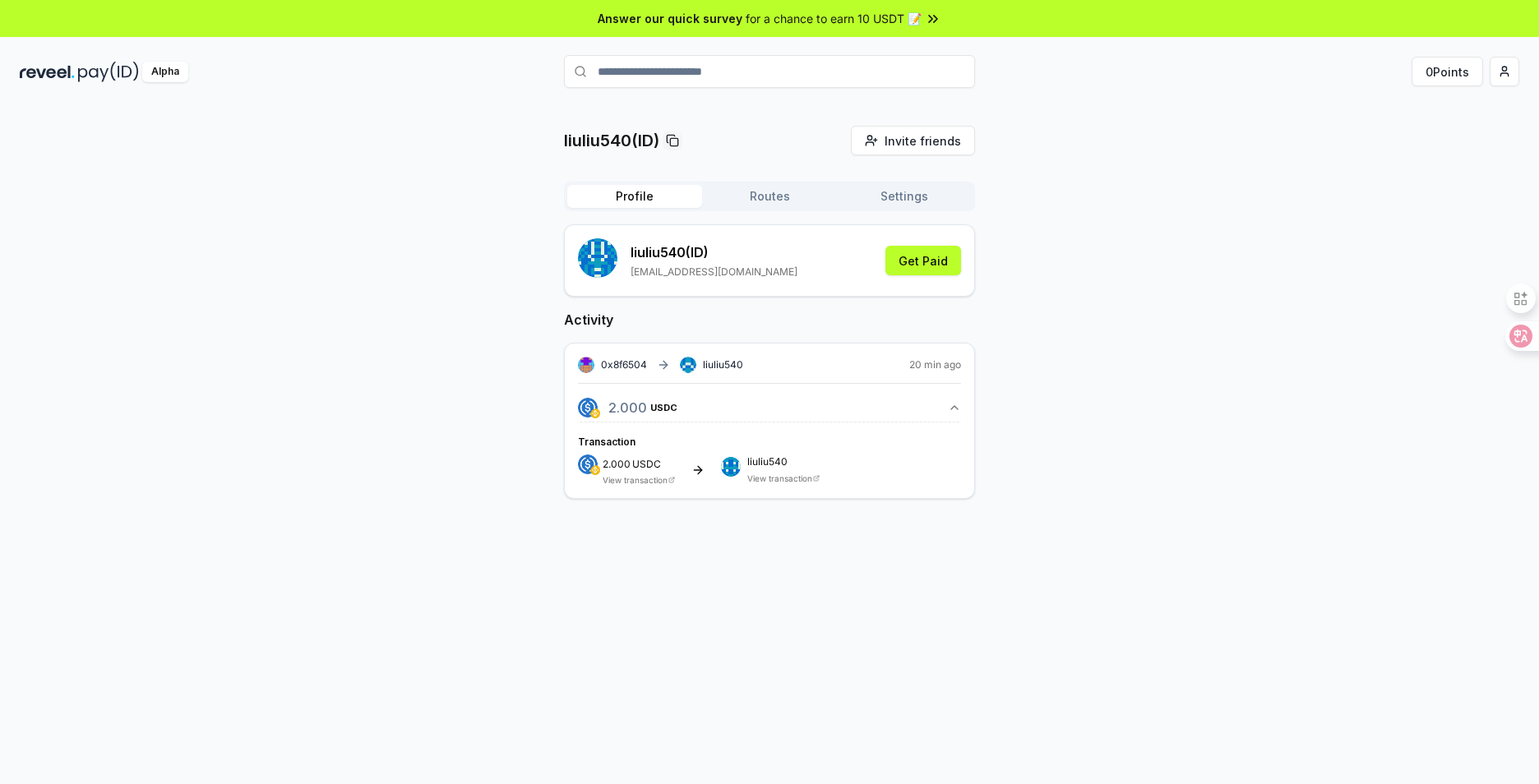
click at [954, 406] on icon "button" at bounding box center [955, 407] width 7 height 3
click at [1517, 68] on html "**********" at bounding box center [770, 392] width 1539 height 784
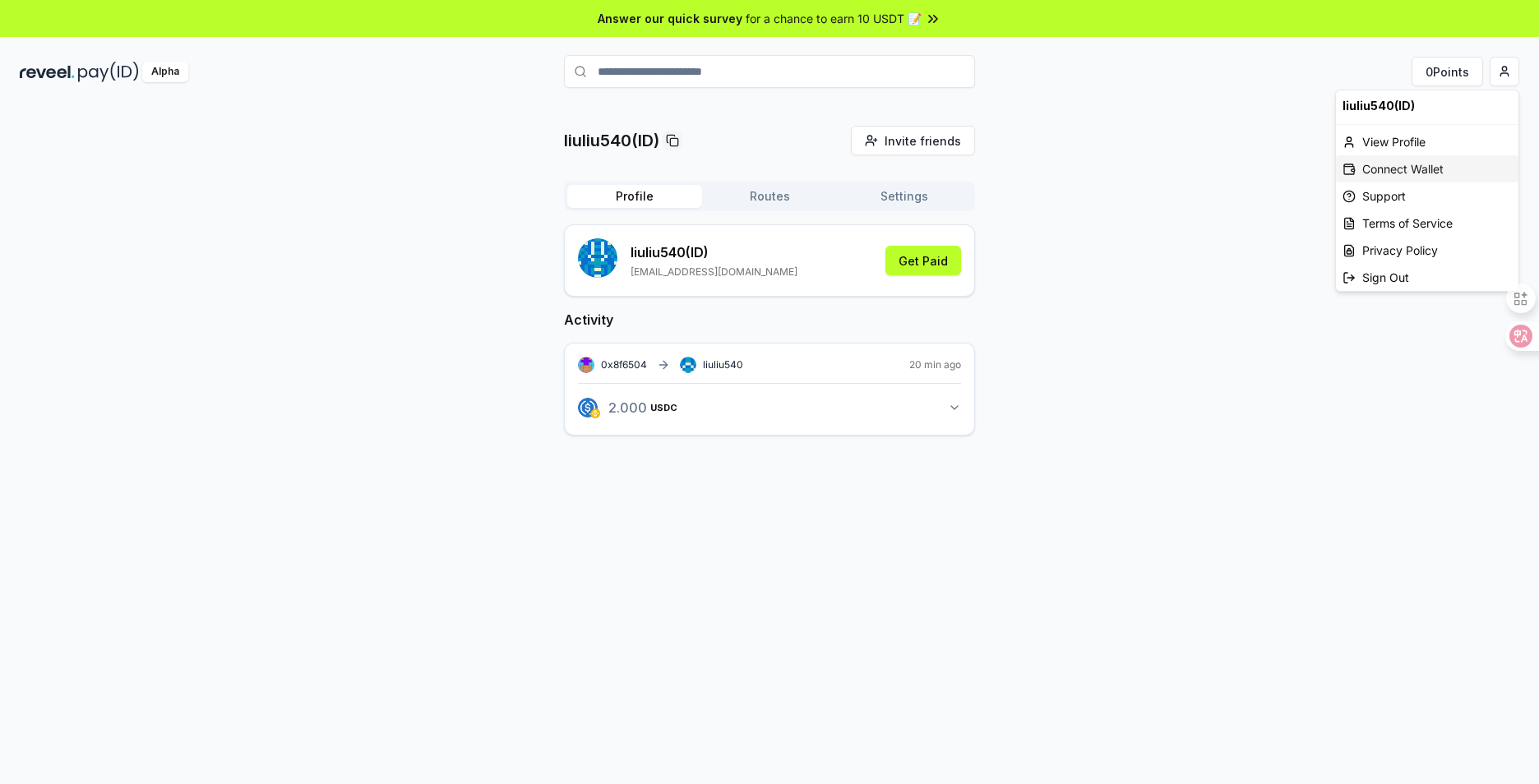
click at [1354, 170] on icon at bounding box center [1349, 168] width 10 height 7
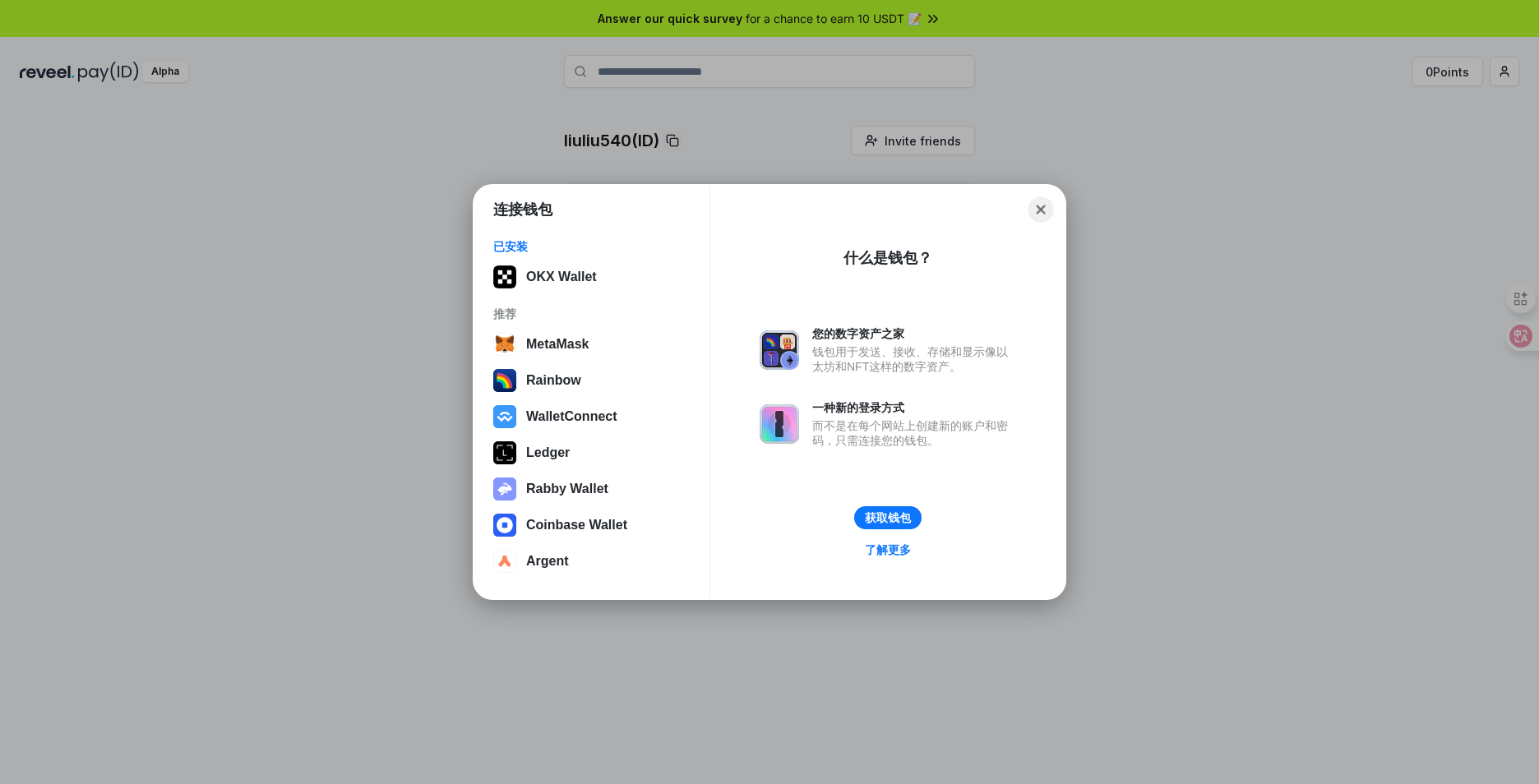
click at [1036, 214] on button "Close" at bounding box center [1041, 210] width 25 height 25
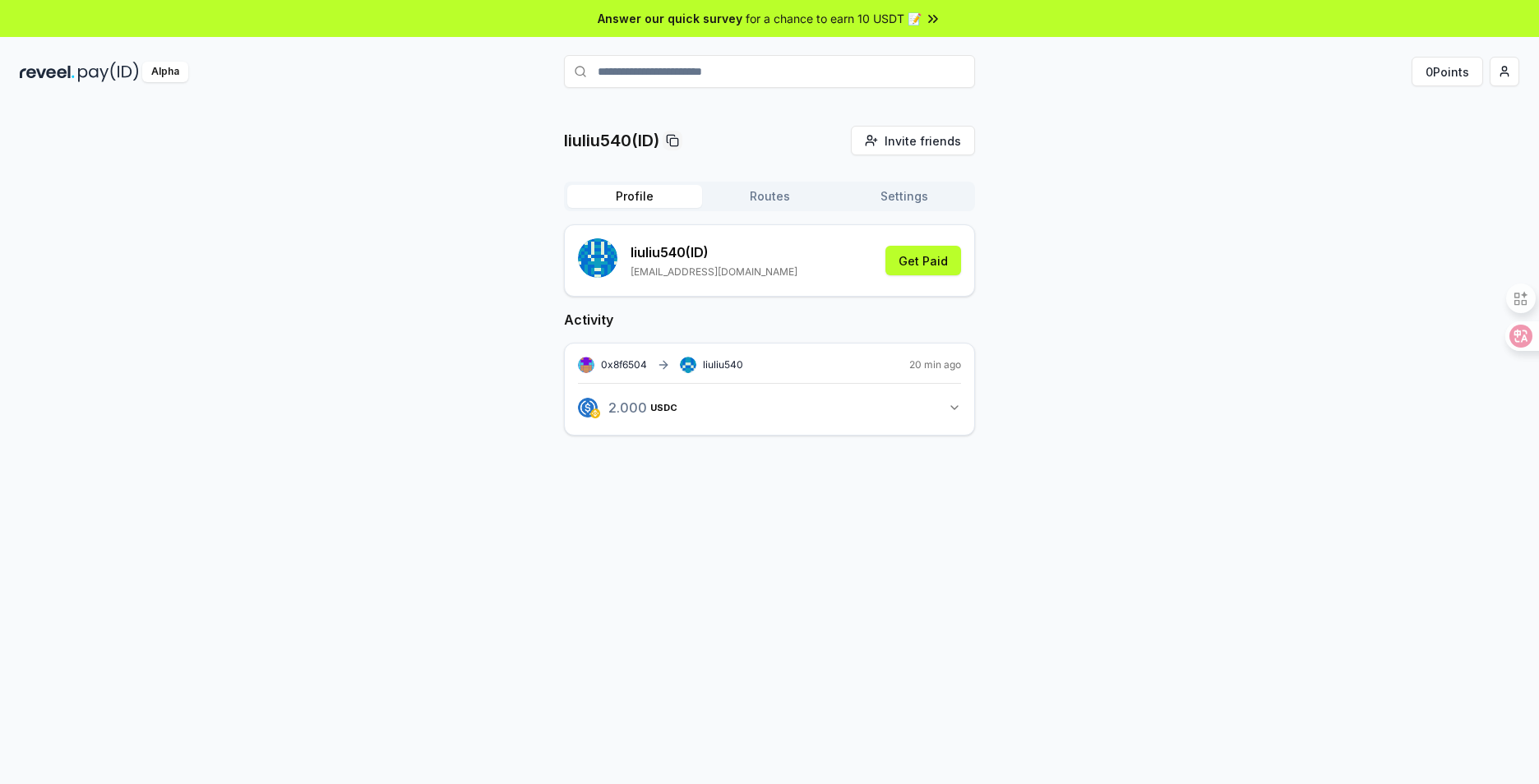
click at [1091, 154] on div "liuliu540(ID) Invite friends Invite Profile Routes Settings liuliu540 (ID) 2150…" at bounding box center [770, 294] width 1500 height 336
drag, startPoint x: 843, startPoint y: 63, endPoint x: 526, endPoint y: 60, distance: 317.0
click at [526, 60] on div "**********" at bounding box center [770, 72] width 500 height 33
type input "****"
click at [877, 64] on input "*" at bounding box center [770, 72] width 411 height 33
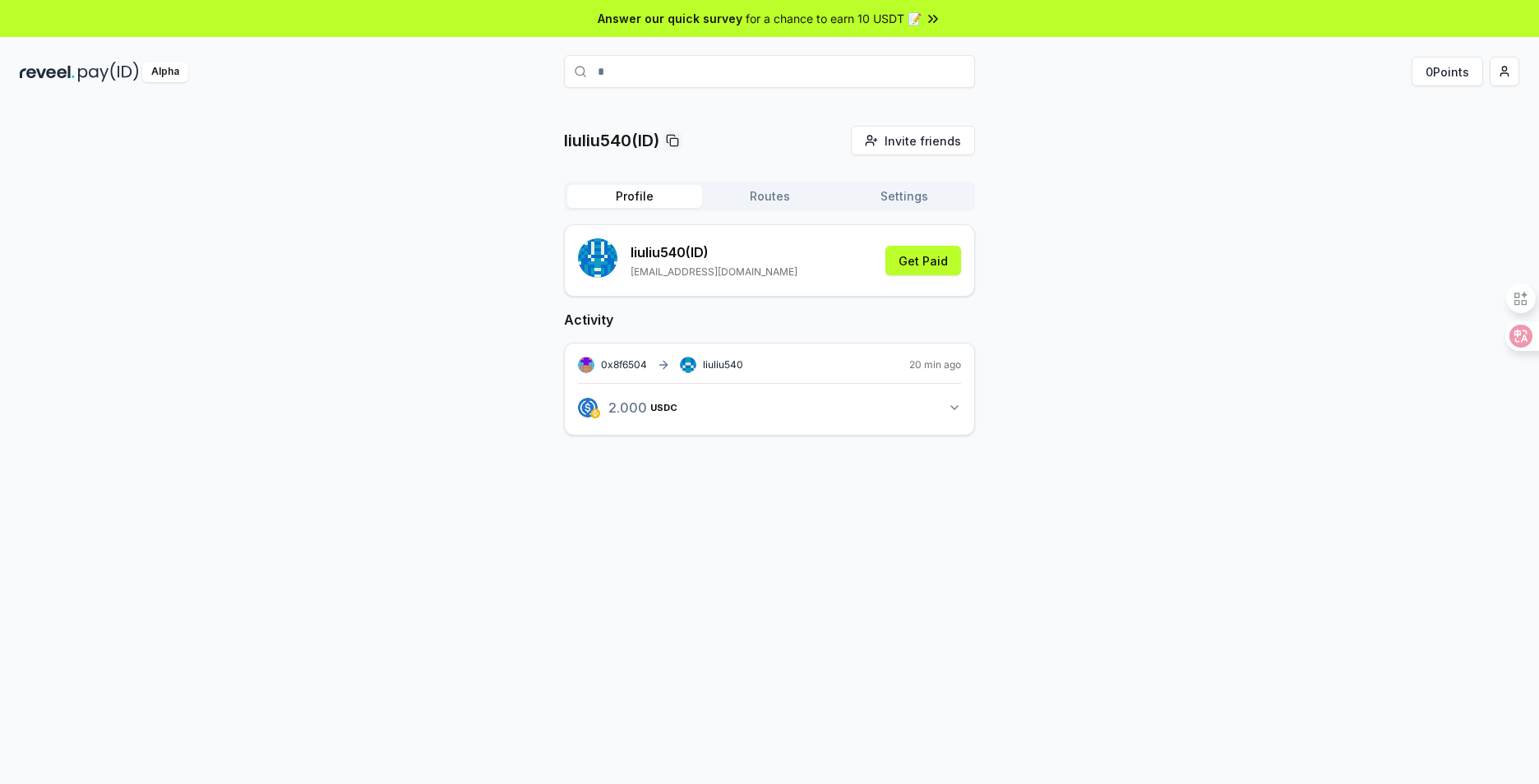
click at [876, 64] on input "*" at bounding box center [770, 72] width 411 height 33
type input "*"
click at [882, 71] on input "text" at bounding box center [770, 72] width 411 height 33
type input "**********"
click at [958, 105] on span "Pay" at bounding box center [952, 103] width 31 height 24
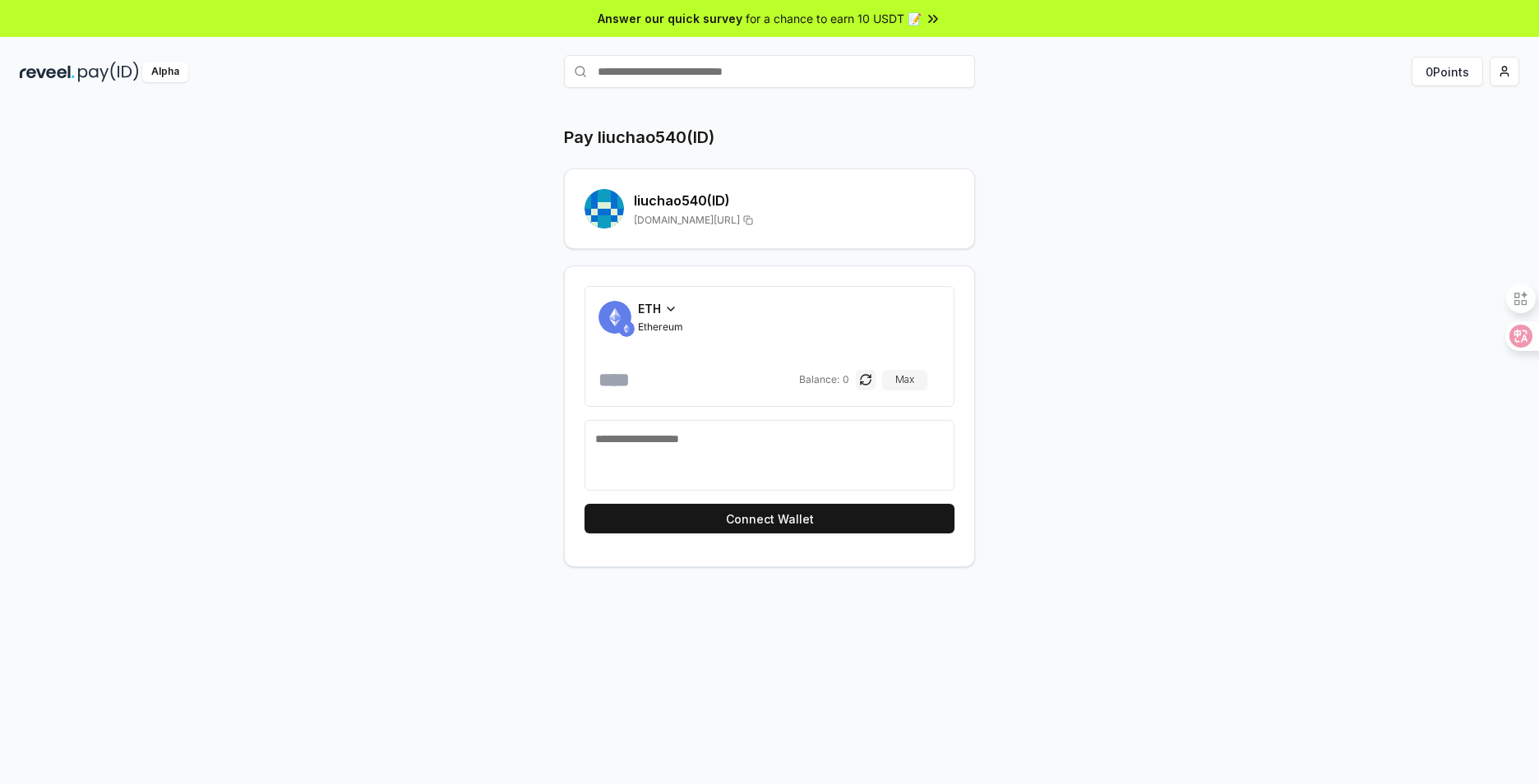
click at [659, 303] on span "ETH" at bounding box center [650, 309] width 23 height 17
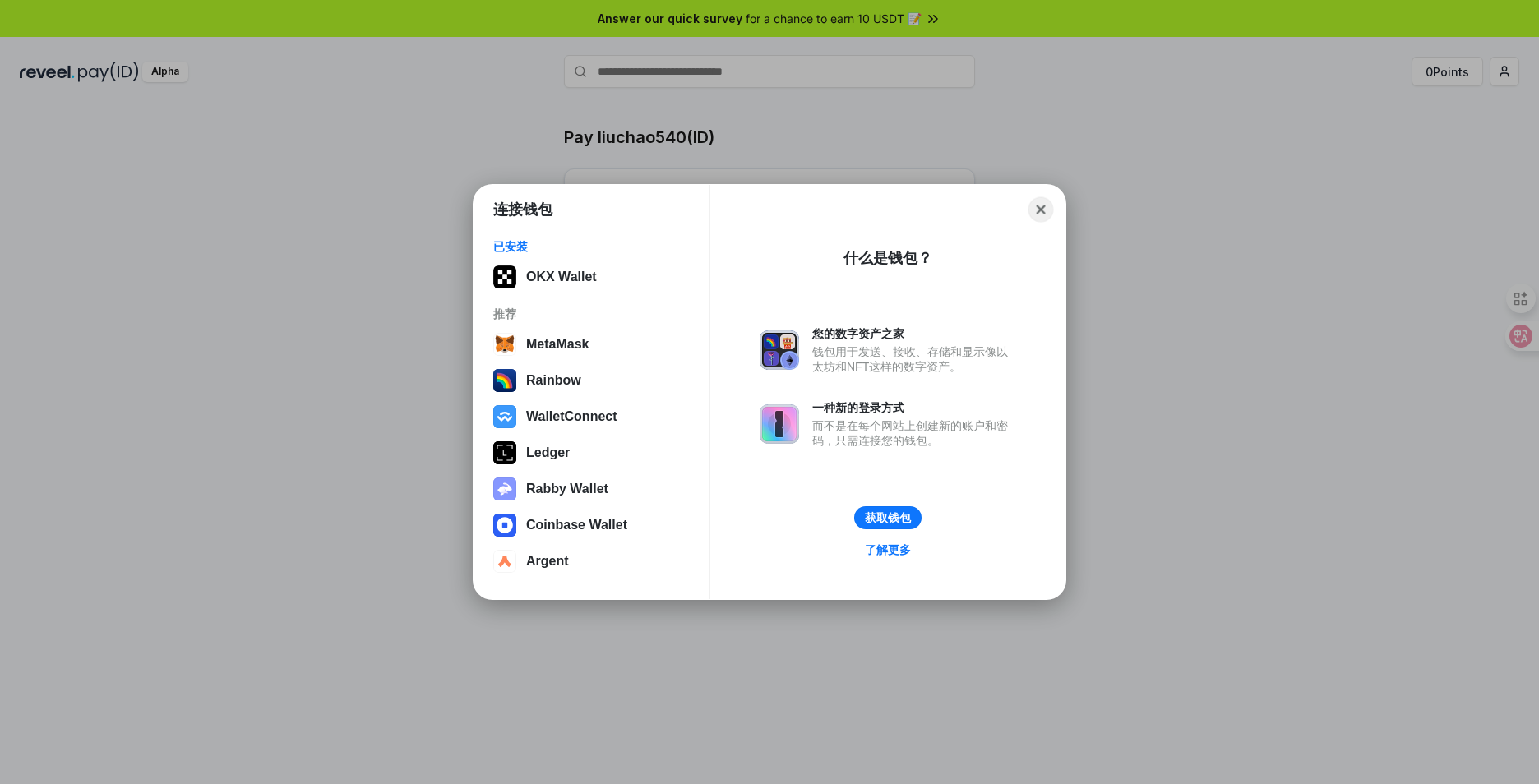
click at [1036, 212] on button "Close" at bounding box center [1041, 210] width 25 height 25
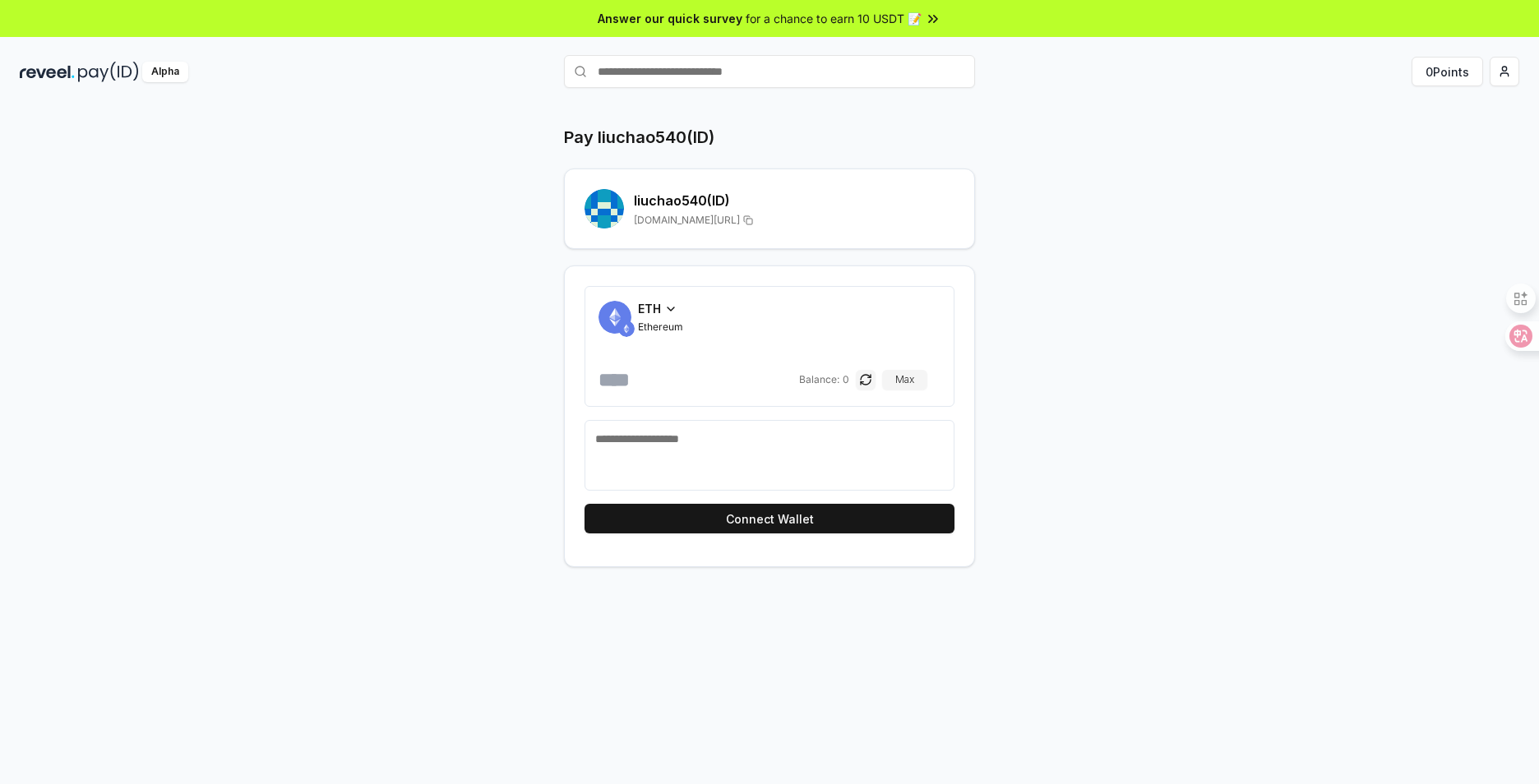
click at [663, 309] on div "ETH" at bounding box center [661, 309] width 45 height 17
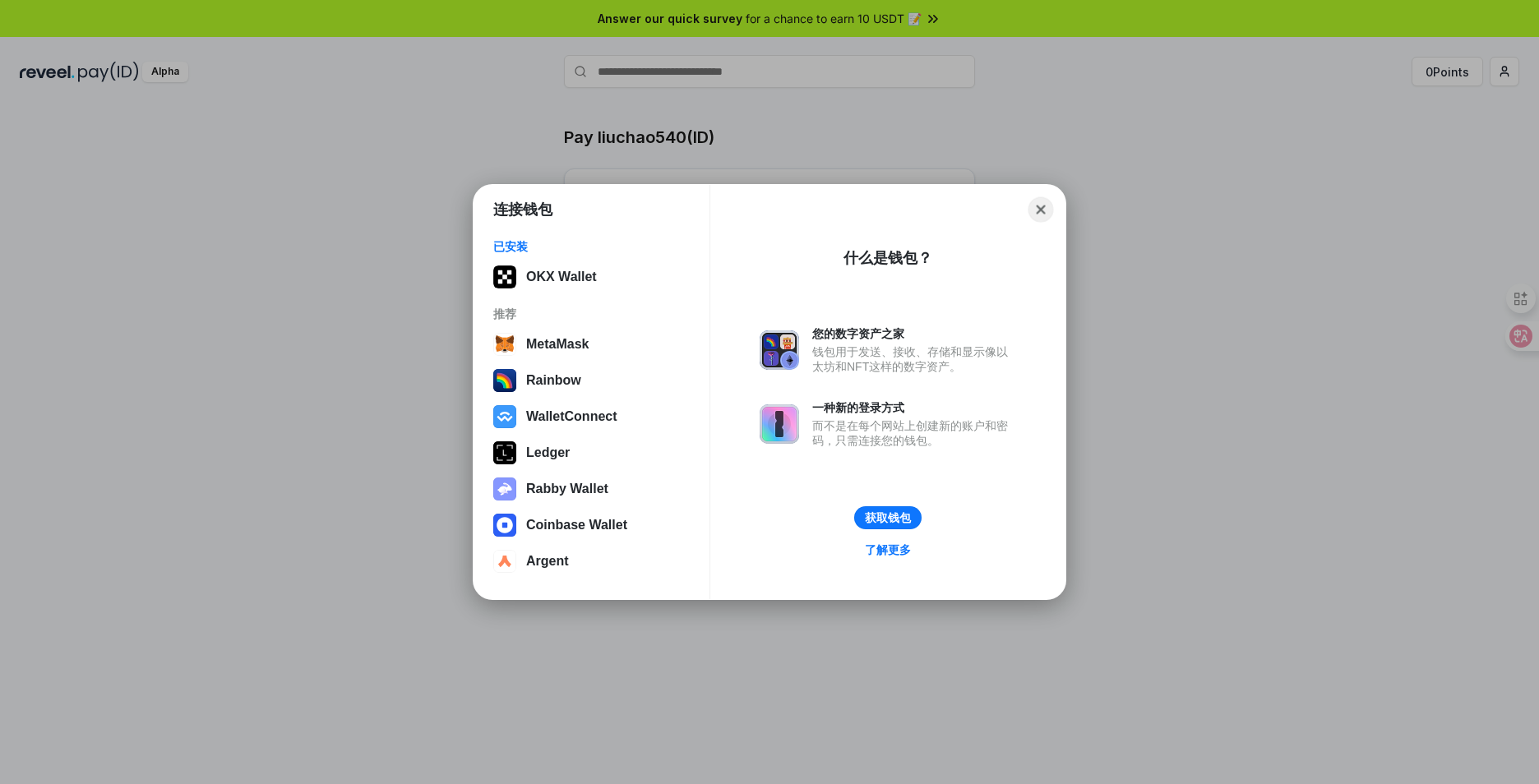
click at [1037, 209] on button "Close" at bounding box center [1041, 210] width 25 height 25
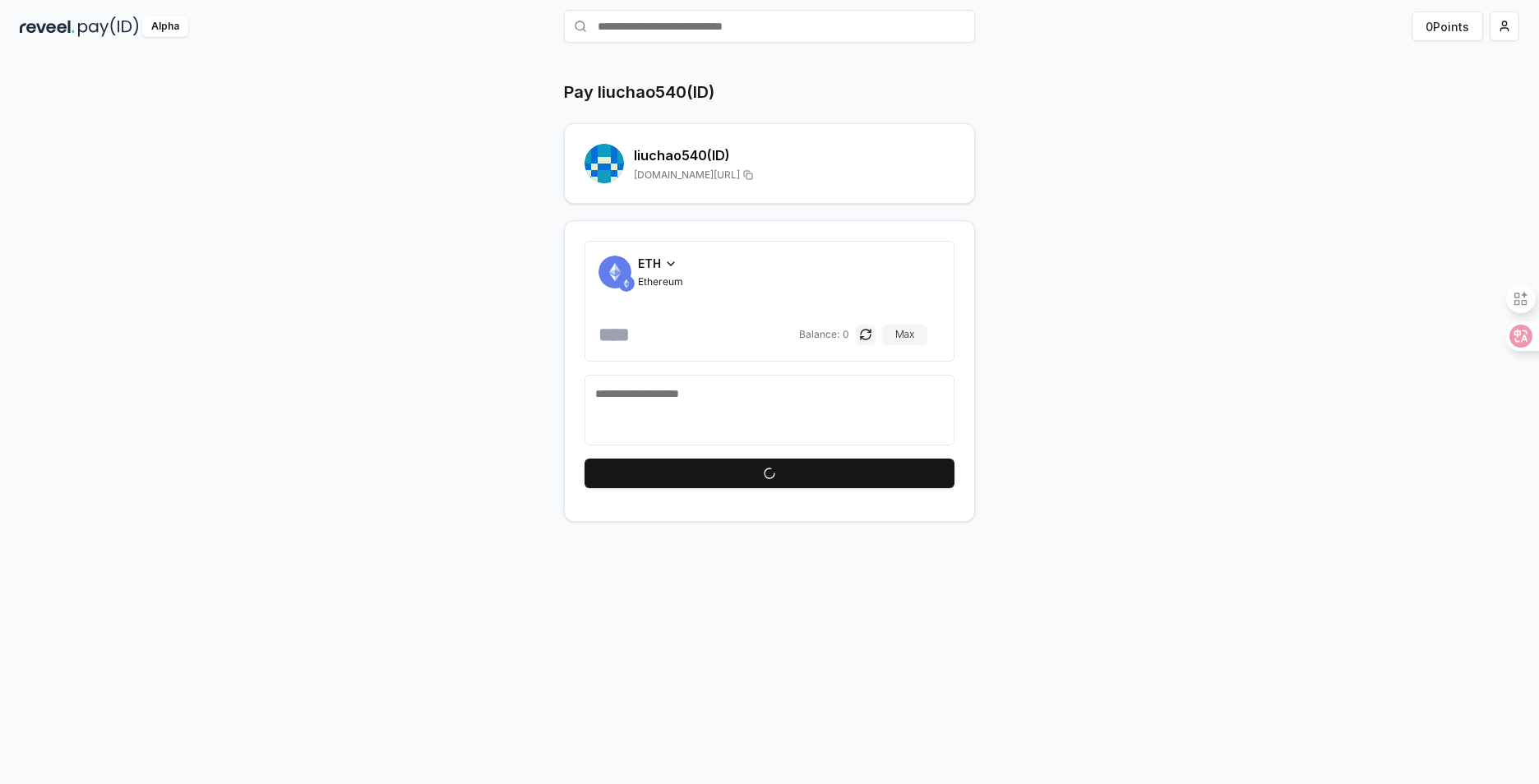
scroll to position [47, 0]
drag, startPoint x: 849, startPoint y: 490, endPoint x: 846, endPoint y: 479, distance: 11.4
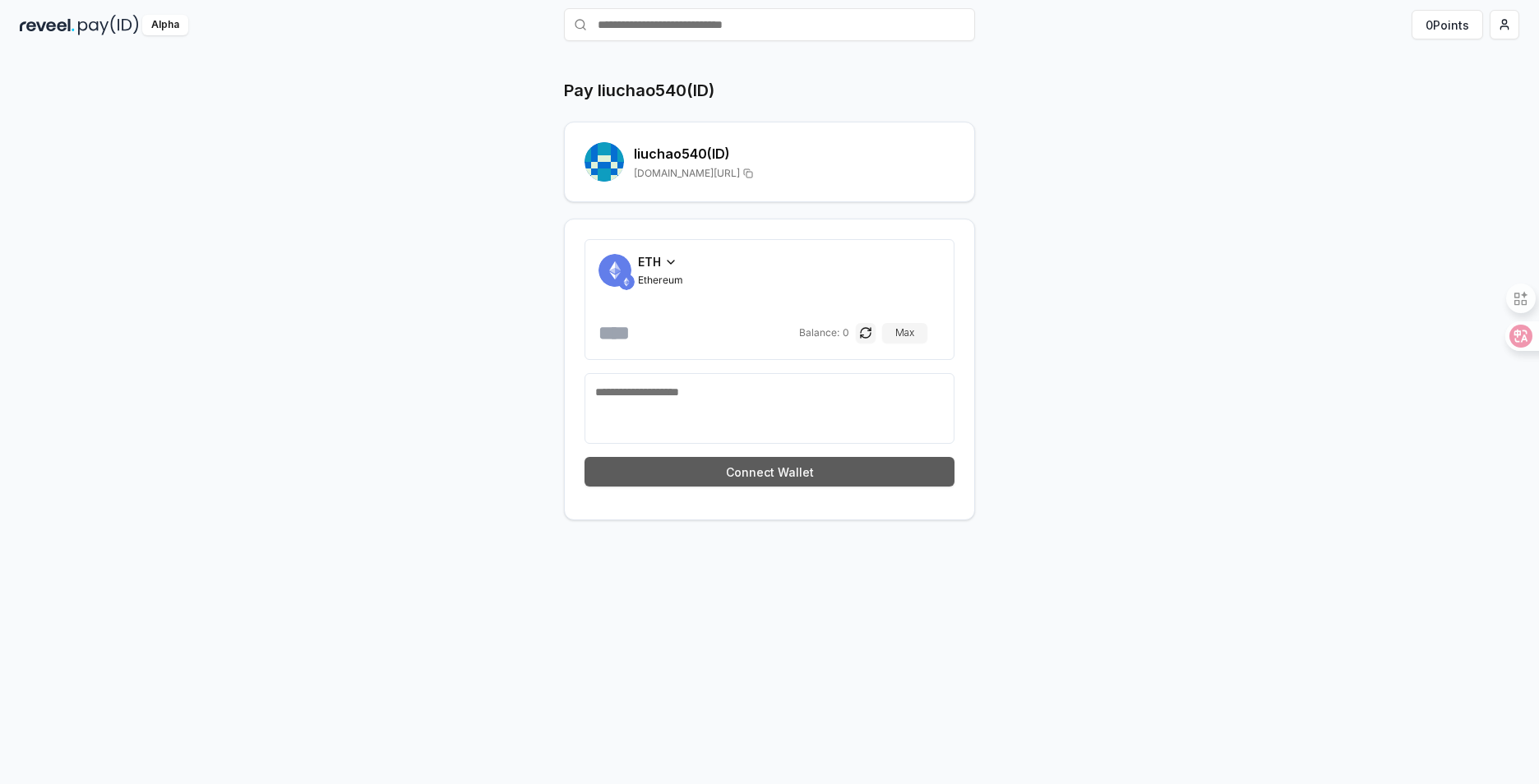
click at [849, 489] on div "ETH Ethereum Balance: 0 Max Connect Wallet" at bounding box center [770, 369] width 411 height 302
click at [846, 479] on button "Connect Wallet" at bounding box center [769, 472] width 370 height 30
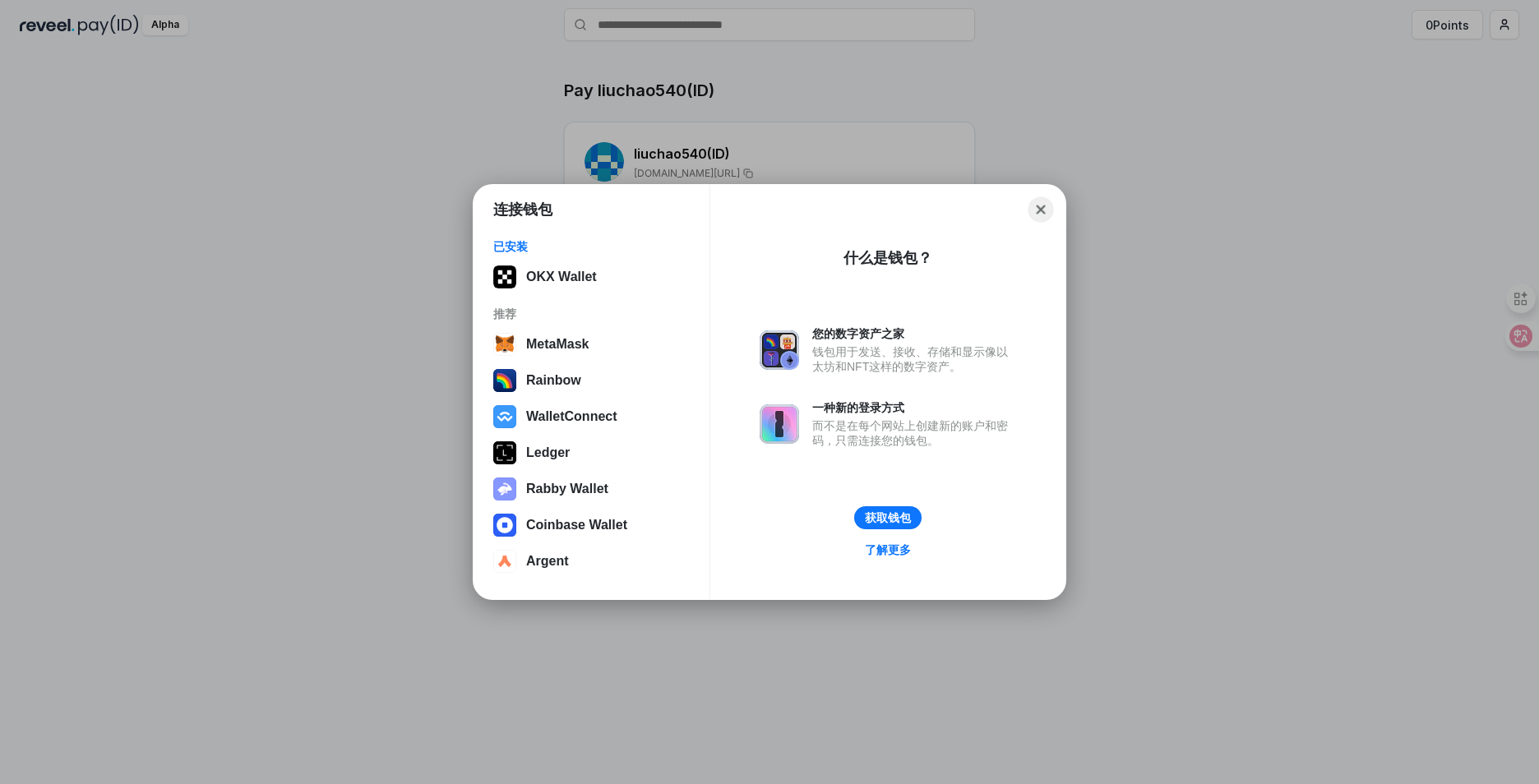
click at [1041, 212] on button "Close" at bounding box center [1041, 210] width 25 height 25
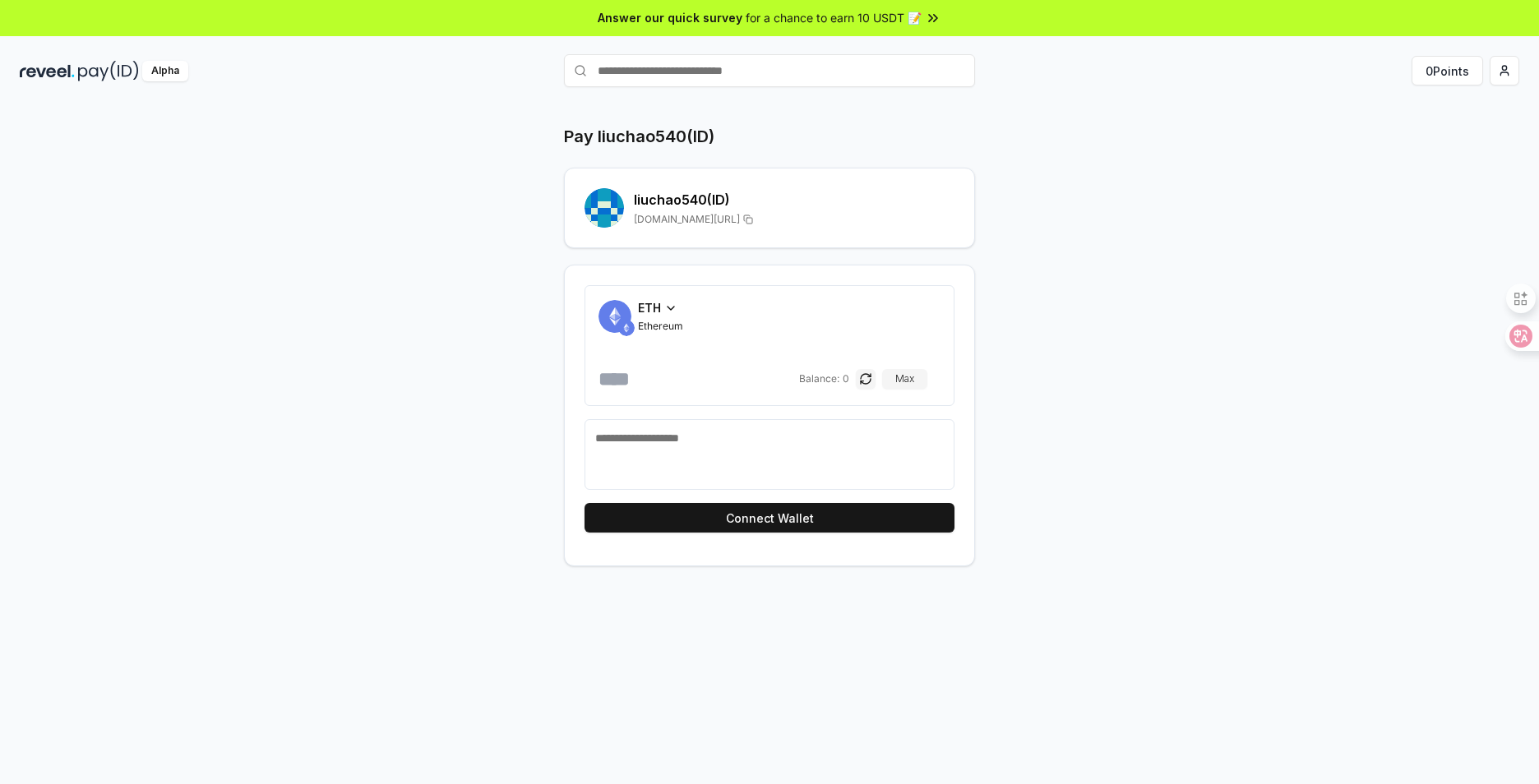
scroll to position [0, 0]
click at [651, 311] on span "ETH" at bounding box center [650, 309] width 23 height 17
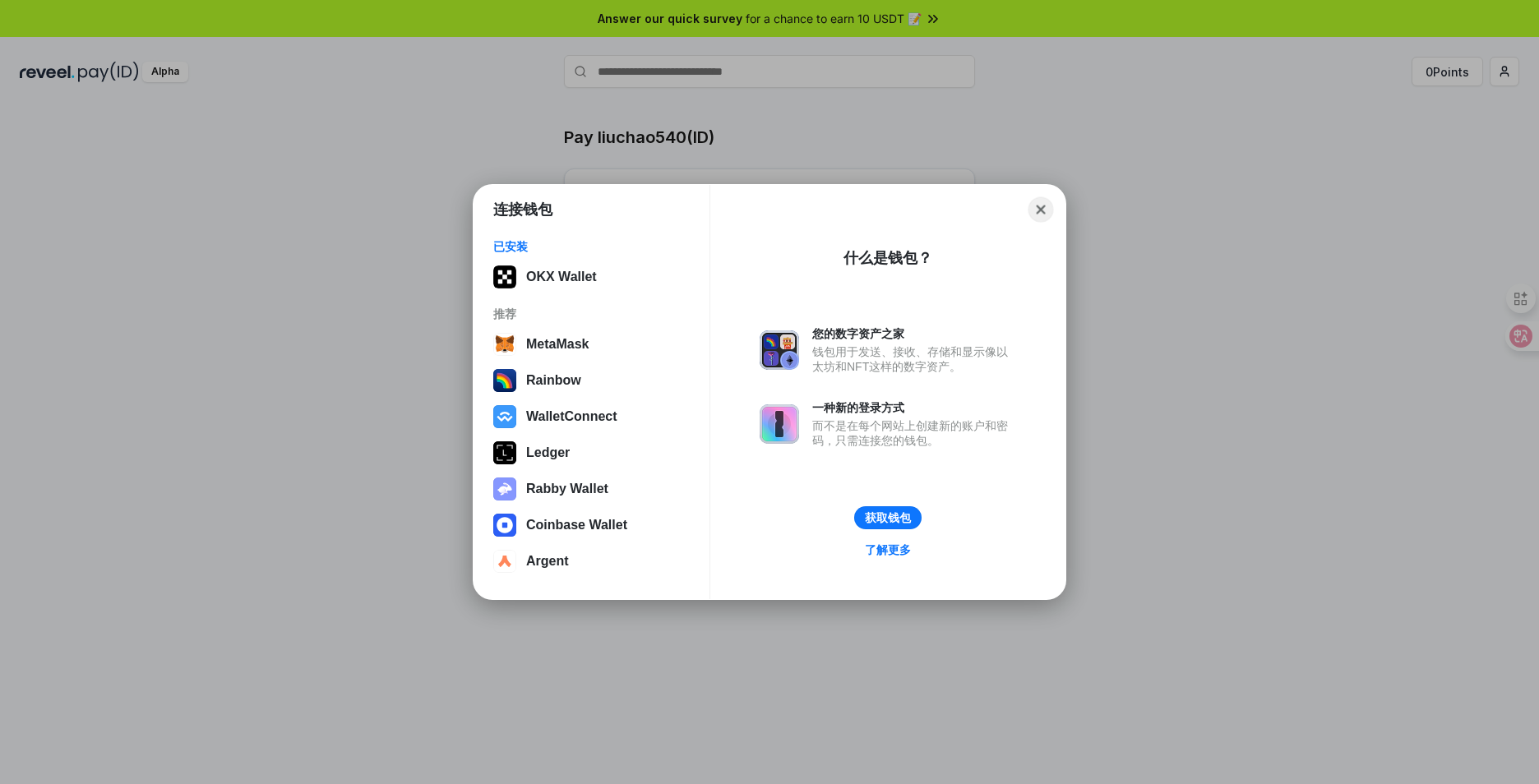
click at [1035, 208] on button "Close" at bounding box center [1041, 210] width 25 height 25
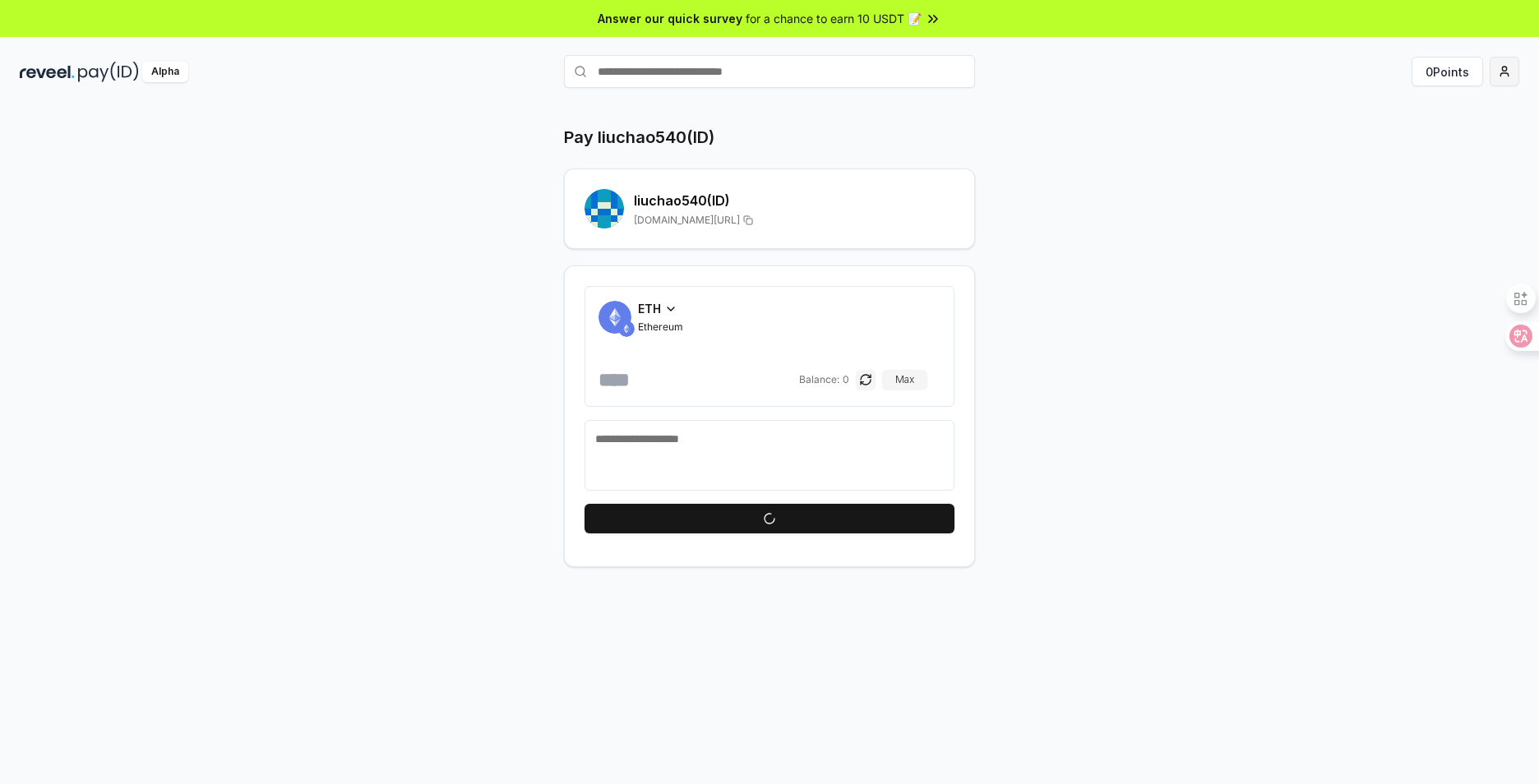
click at [1512, 70] on html "Answer our quick survey for a chance to earn 10 USDT 📝 Alpha 0 Points Pay liuch…" at bounding box center [770, 392] width 1539 height 784
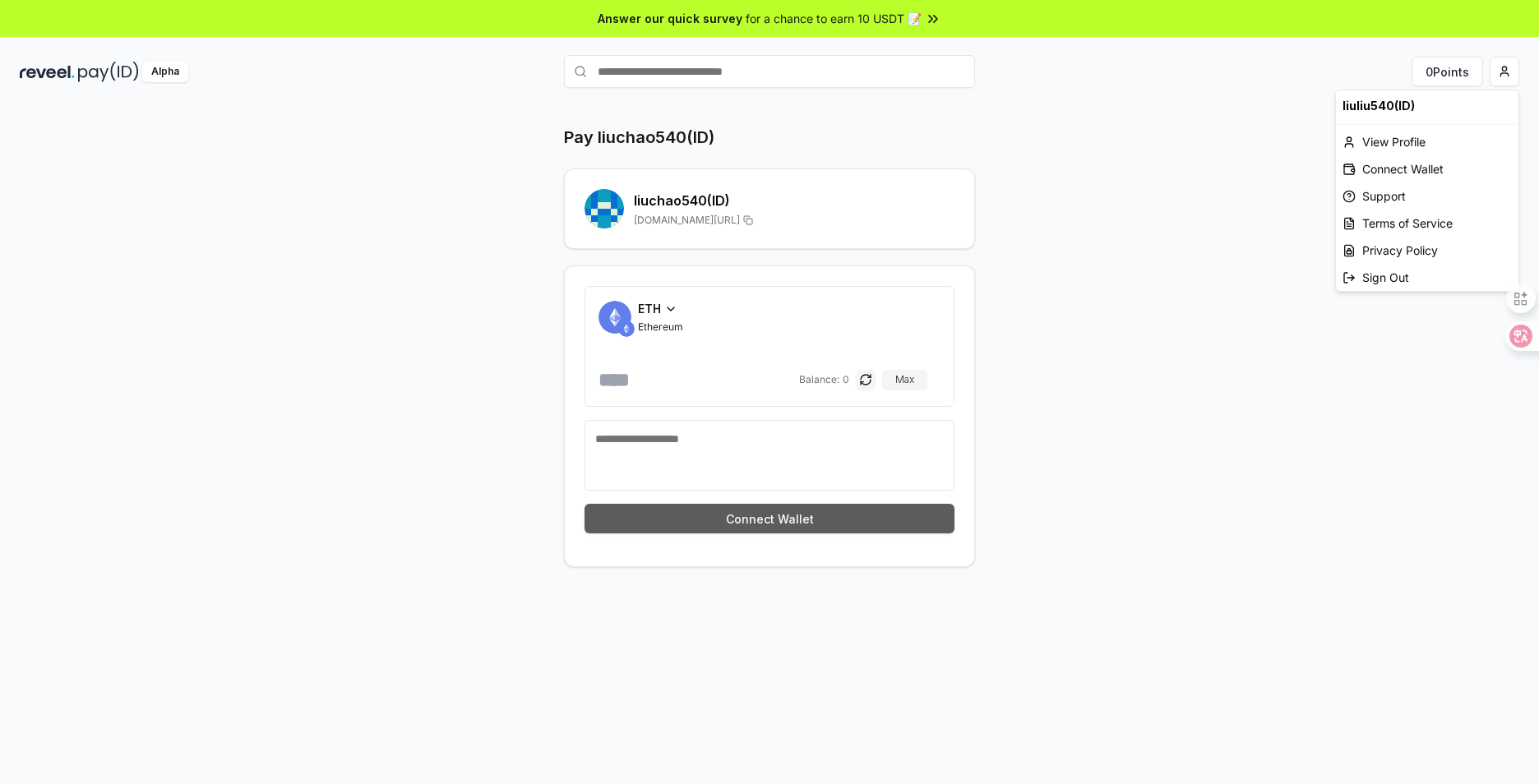
click at [876, 524] on html "Answer our quick survey for a chance to earn 10 USDT 📝 Alpha 0 Points Pay liuch…" at bounding box center [770, 392] width 1539 height 784
click at [748, 526] on button "Connect Wallet" at bounding box center [769, 518] width 370 height 30
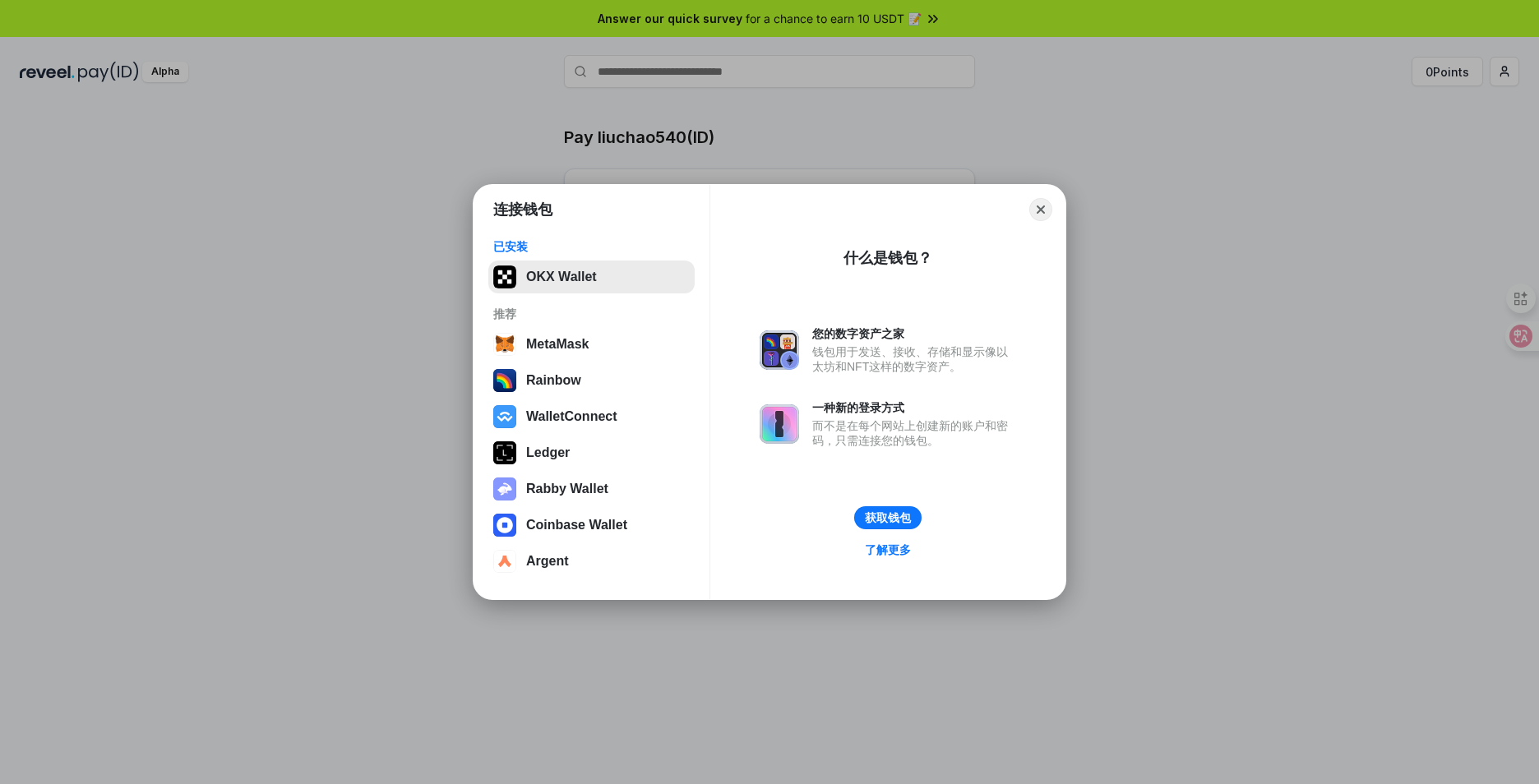
click at [602, 273] on button "OKX Wallet" at bounding box center [591, 277] width 206 height 33
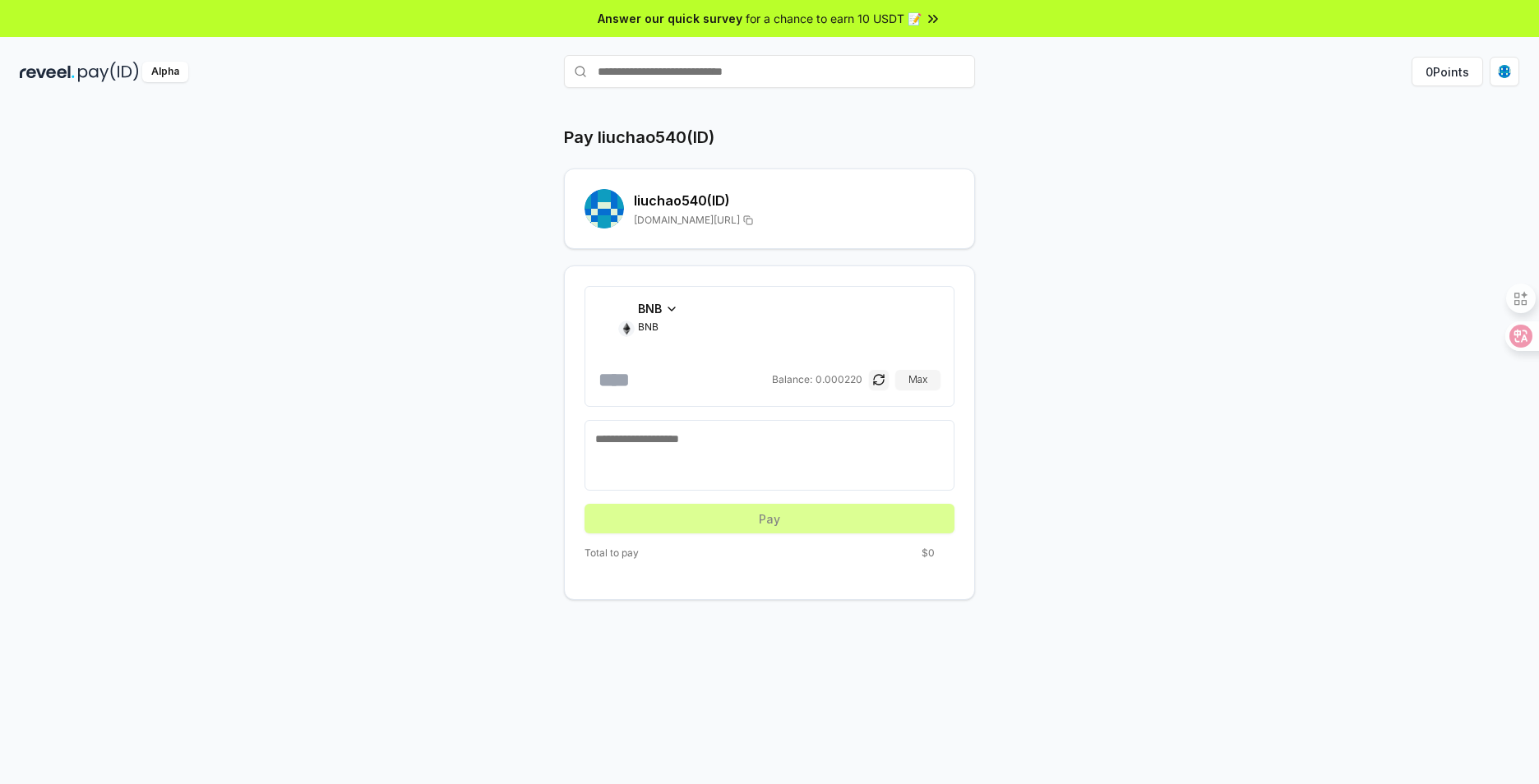
click at [669, 299] on div "BNB BNB Balance: 0.000220 Max" at bounding box center [769, 346] width 370 height 121
click at [661, 312] on span "BNB" at bounding box center [650, 309] width 24 height 17
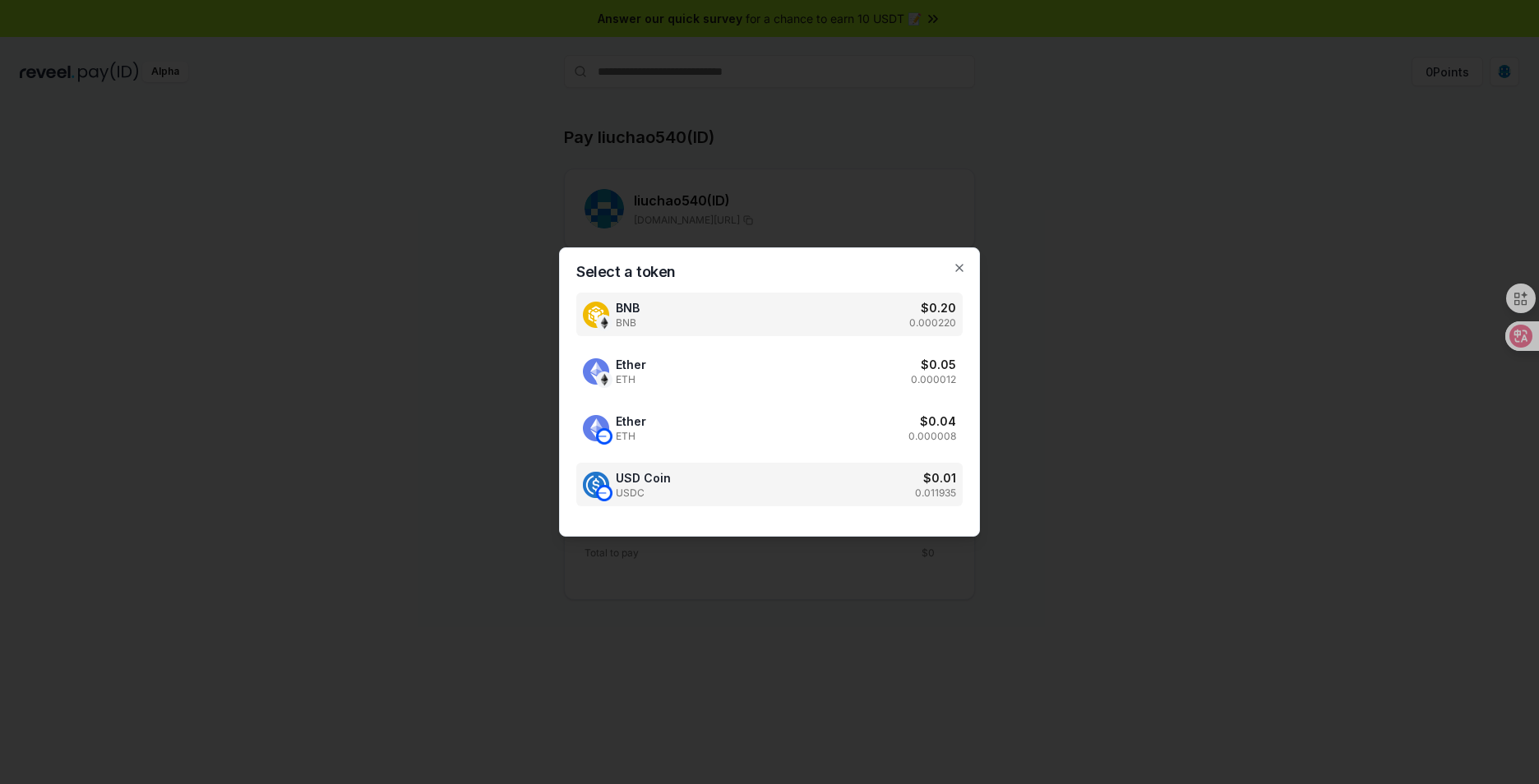
click at [777, 498] on div "USD Coin USDC $ 0.01 0.011935" at bounding box center [770, 484] width 386 height 44
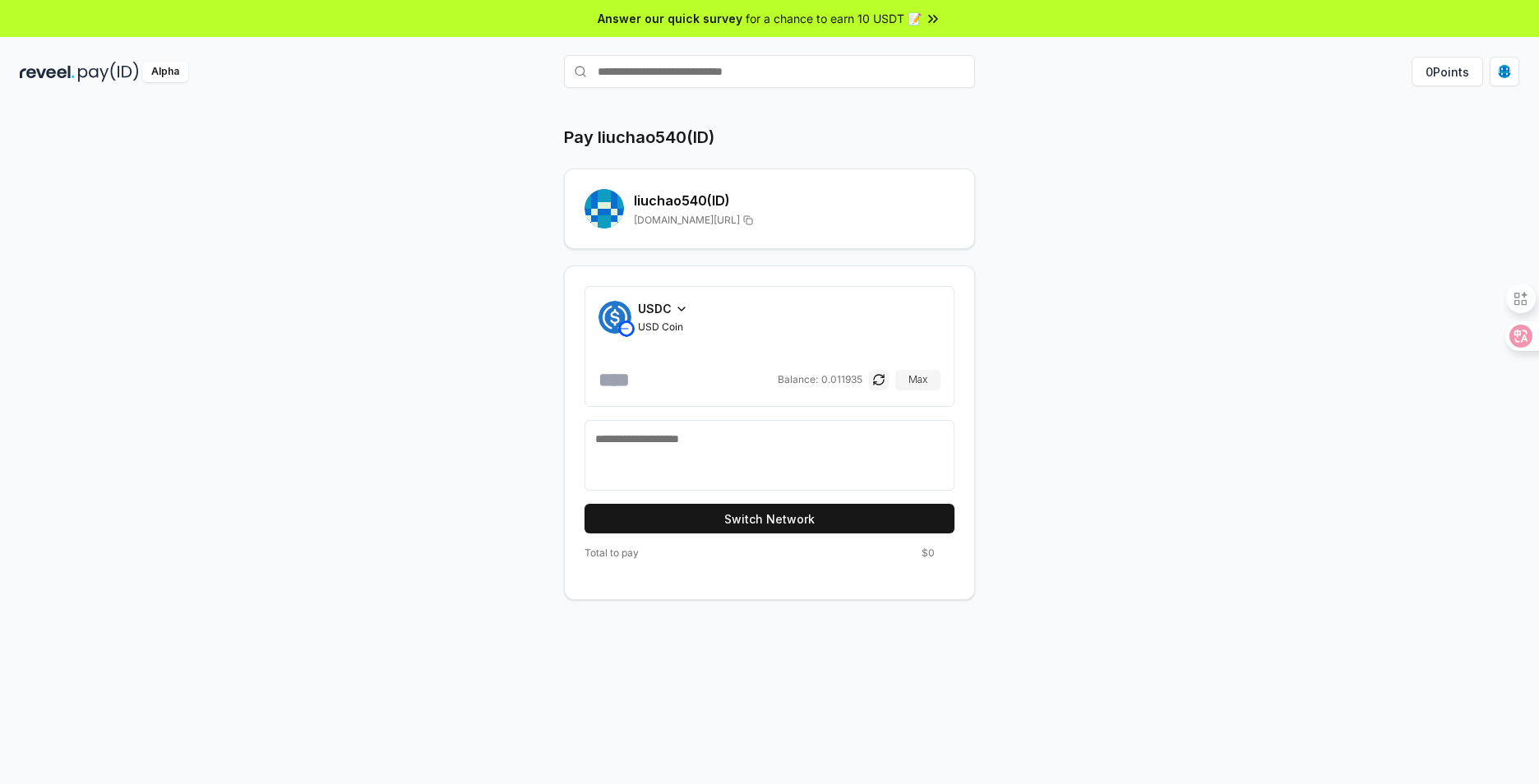
click at [741, 448] on textarea at bounding box center [770, 455] width 349 height 49
click at [917, 382] on button "Max" at bounding box center [918, 379] width 45 height 20
type input "********"
click at [621, 555] on span "Total to pay" at bounding box center [611, 552] width 54 height 13
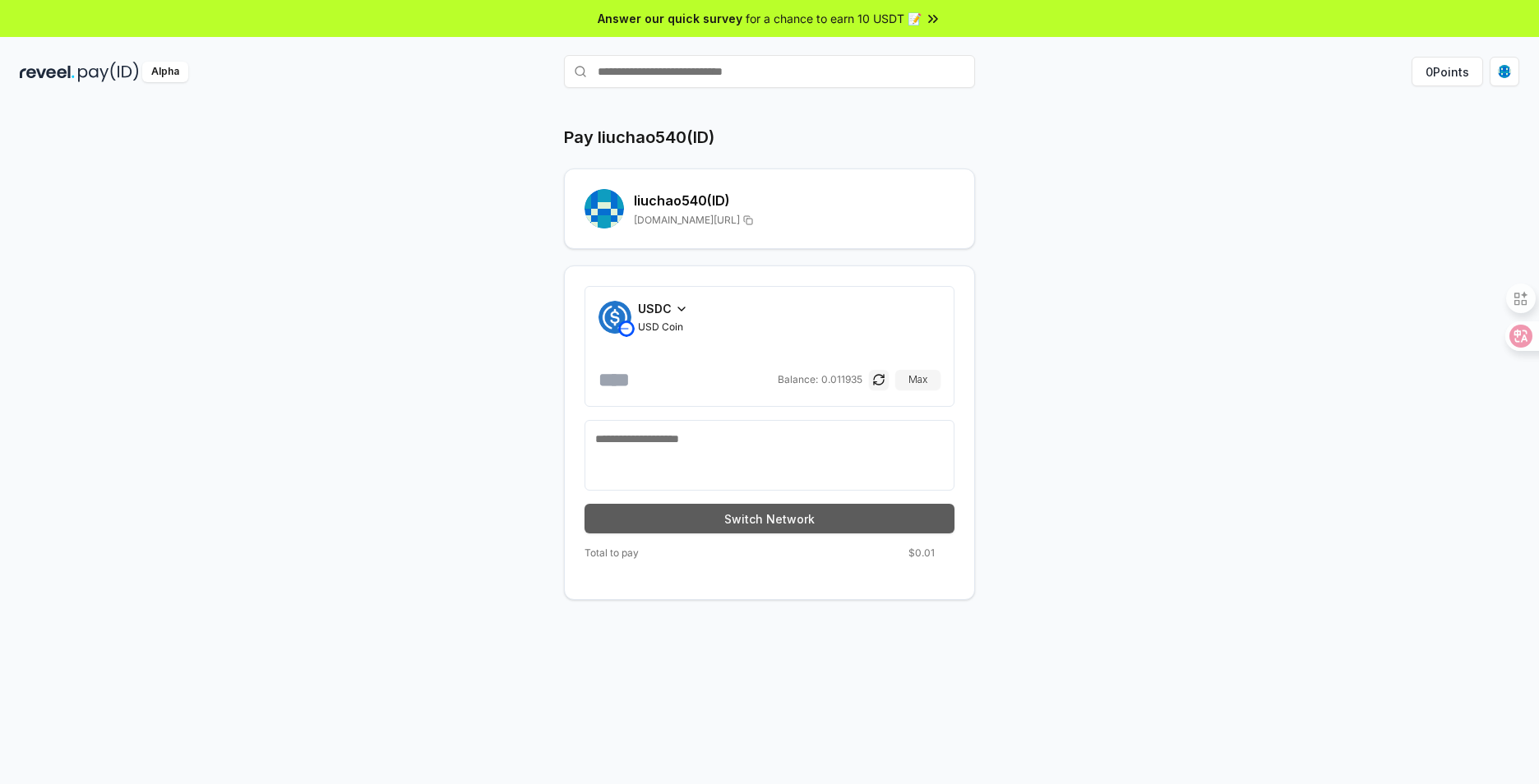
click at [689, 520] on button "Switch Network" at bounding box center [769, 518] width 370 height 30
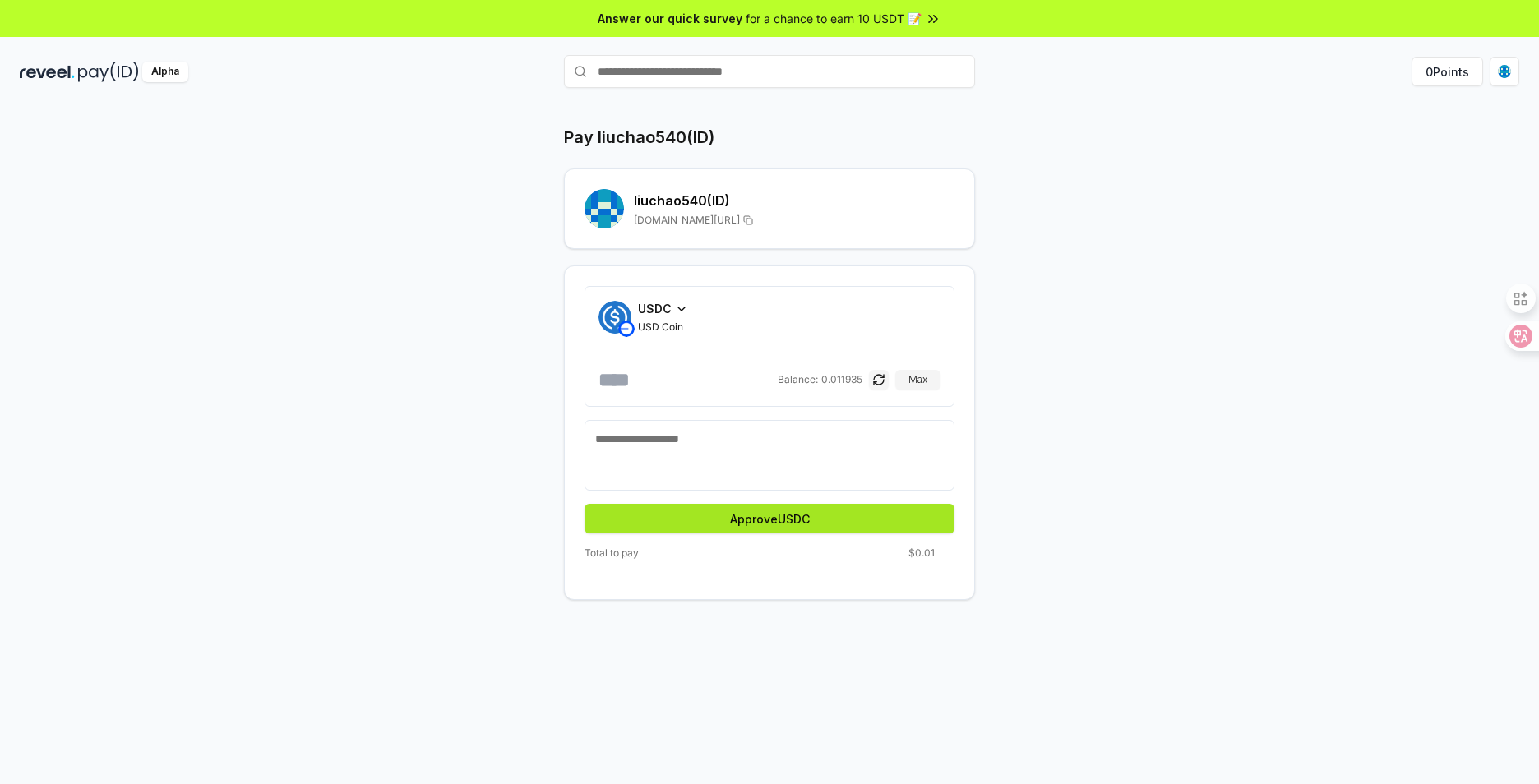
click at [801, 518] on button "Approve USDC" at bounding box center [769, 518] width 370 height 30
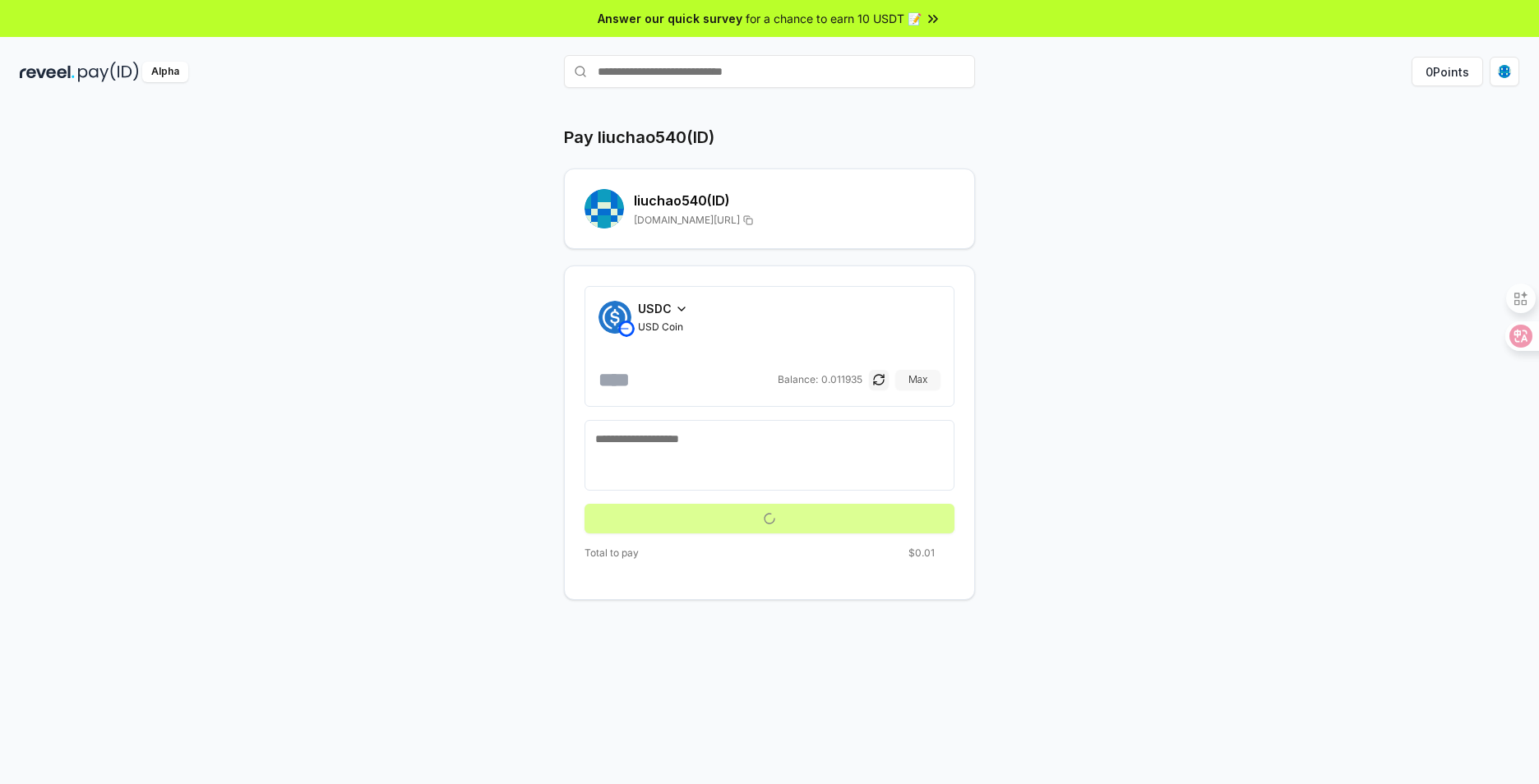
click at [916, 375] on button "Max" at bounding box center [918, 379] width 45 height 20
drag, startPoint x: 916, startPoint y: 375, endPoint x: 878, endPoint y: 391, distance: 41.2
click at [916, 376] on button "Max" at bounding box center [918, 379] width 45 height 20
click at [872, 384] on button "button" at bounding box center [879, 379] width 20 height 20
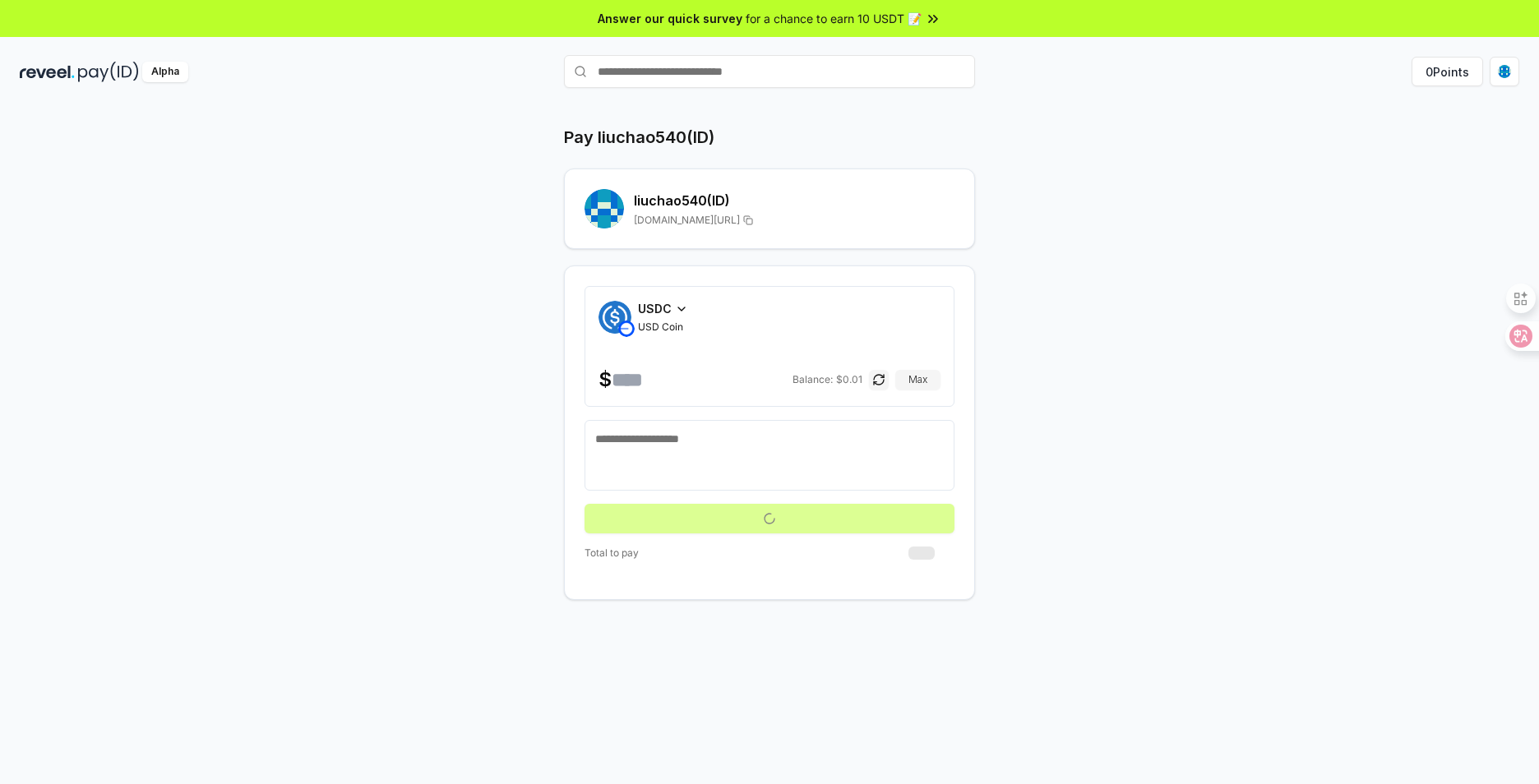
click at [665, 295] on div "USDC USD Coin $ ******** Balance: $ 0.01 Max" at bounding box center [769, 346] width 370 height 121
click at [666, 305] on span "USDC" at bounding box center [655, 309] width 34 height 17
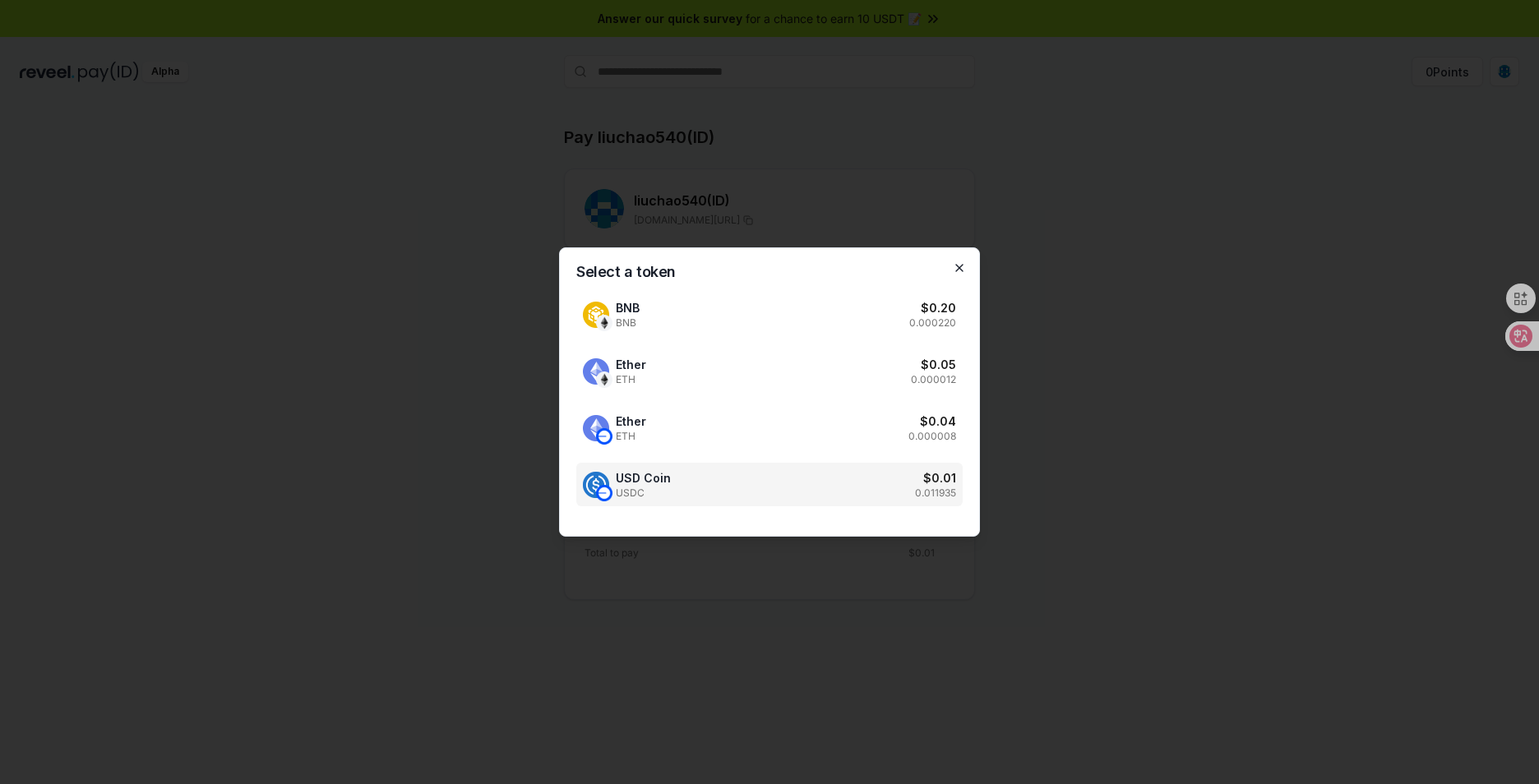
click at [955, 263] on icon "button" at bounding box center [959, 267] width 13 height 13
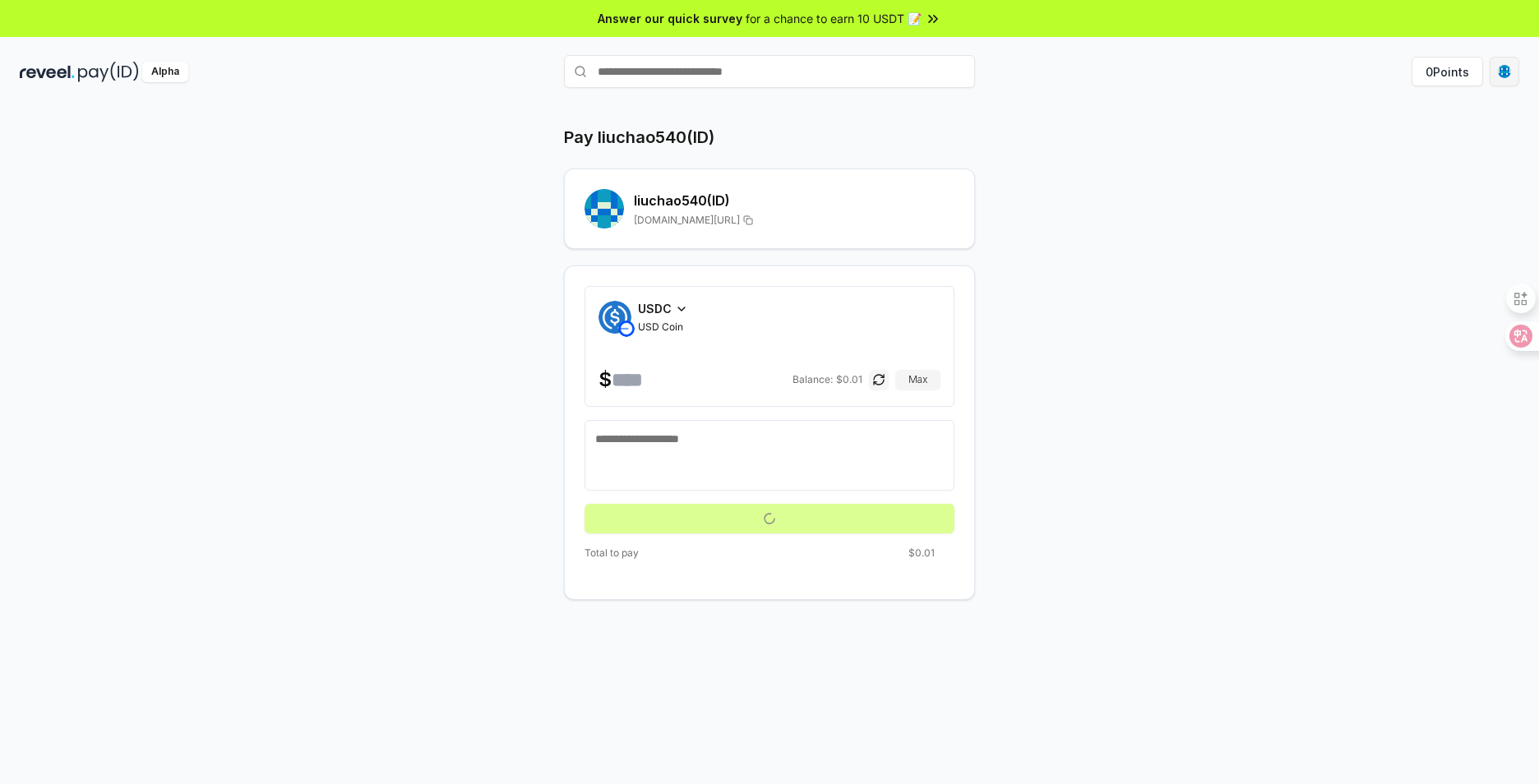
click at [1508, 66] on html "Answer our quick survey for a chance to earn 10 USDT 📝 Alpha 0 Points Pay liuch…" at bounding box center [770, 392] width 1539 height 784
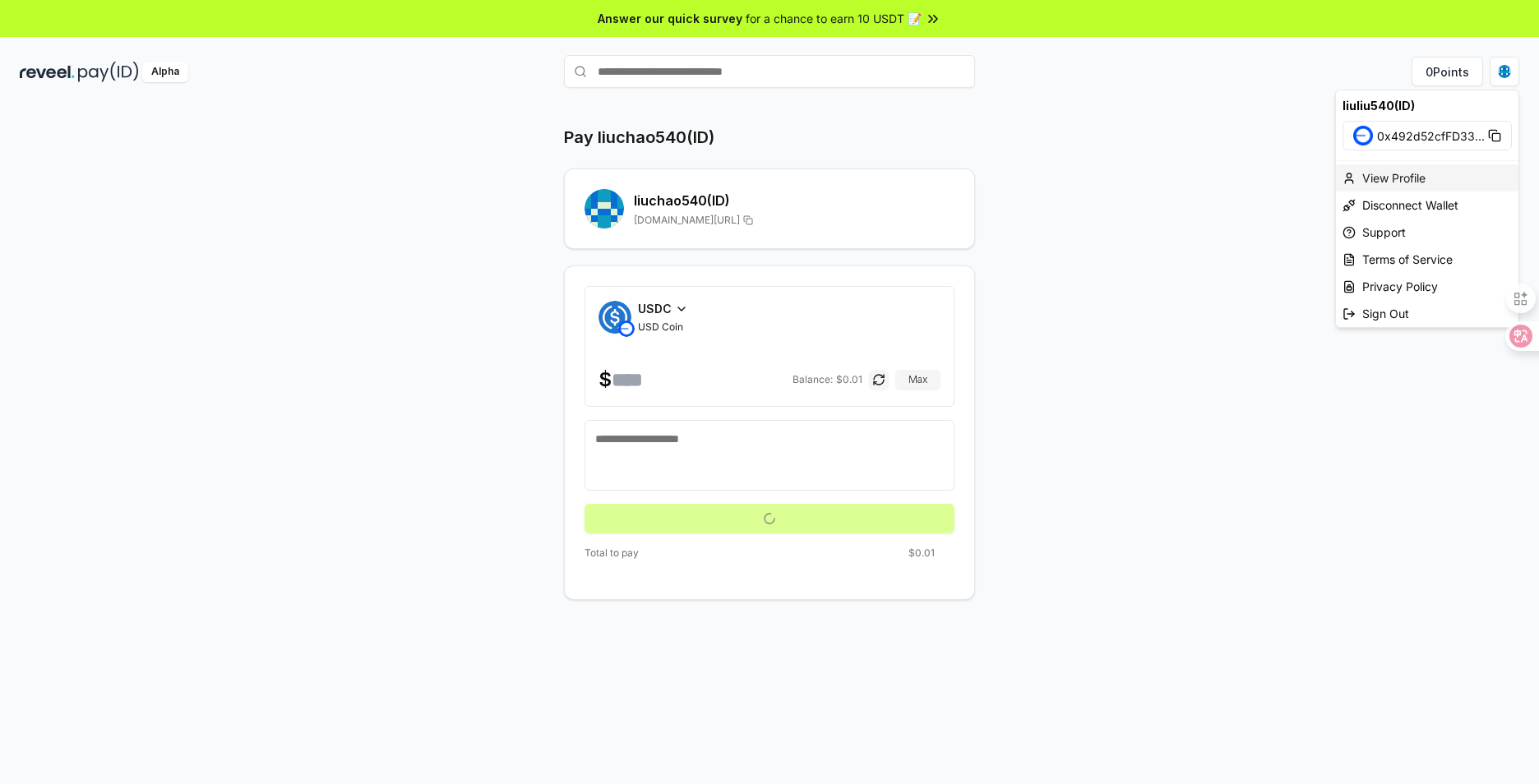
click at [1436, 178] on div "View Profile" at bounding box center [1427, 177] width 183 height 27
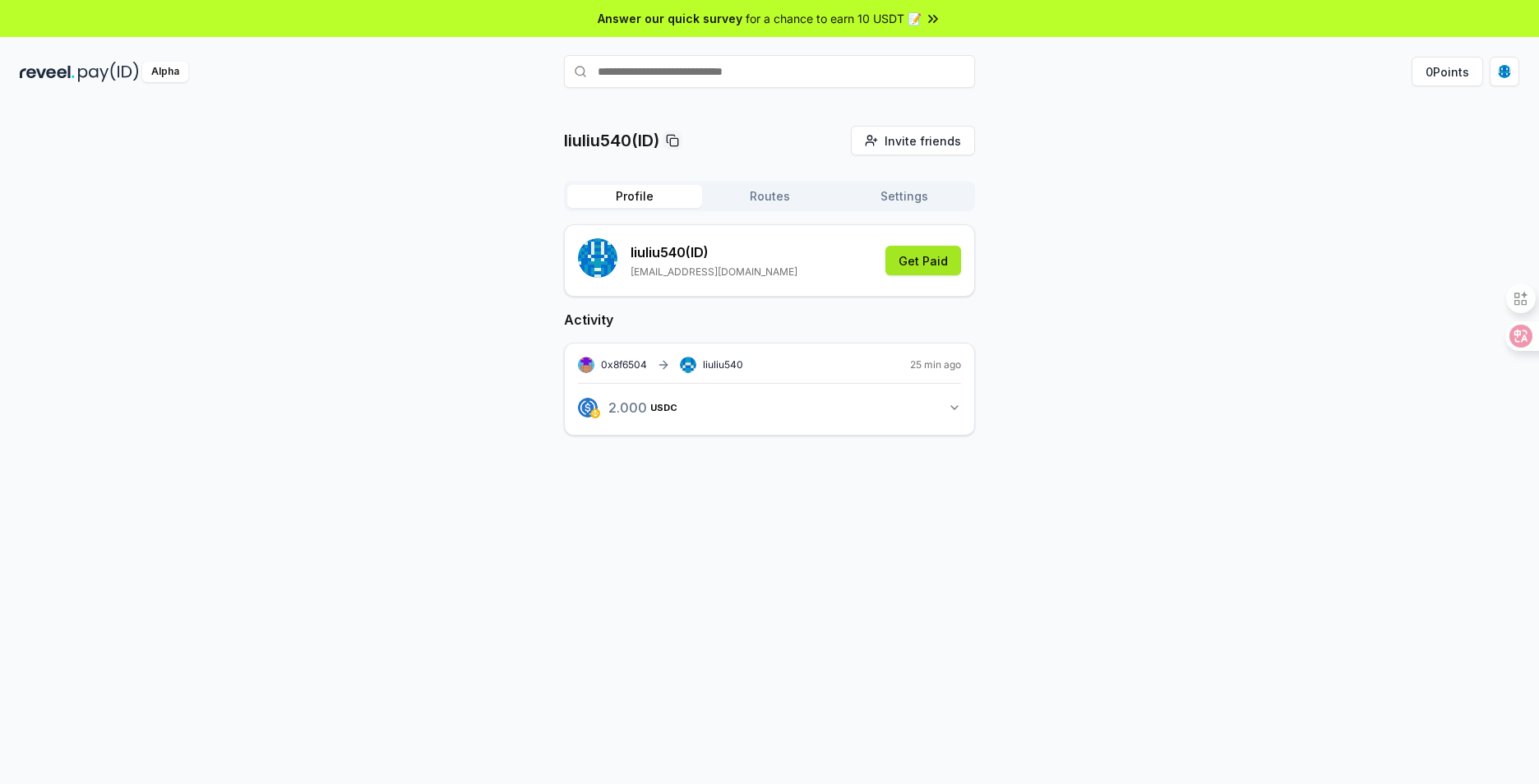
click at [917, 263] on button "Get Paid" at bounding box center [923, 260] width 75 height 30
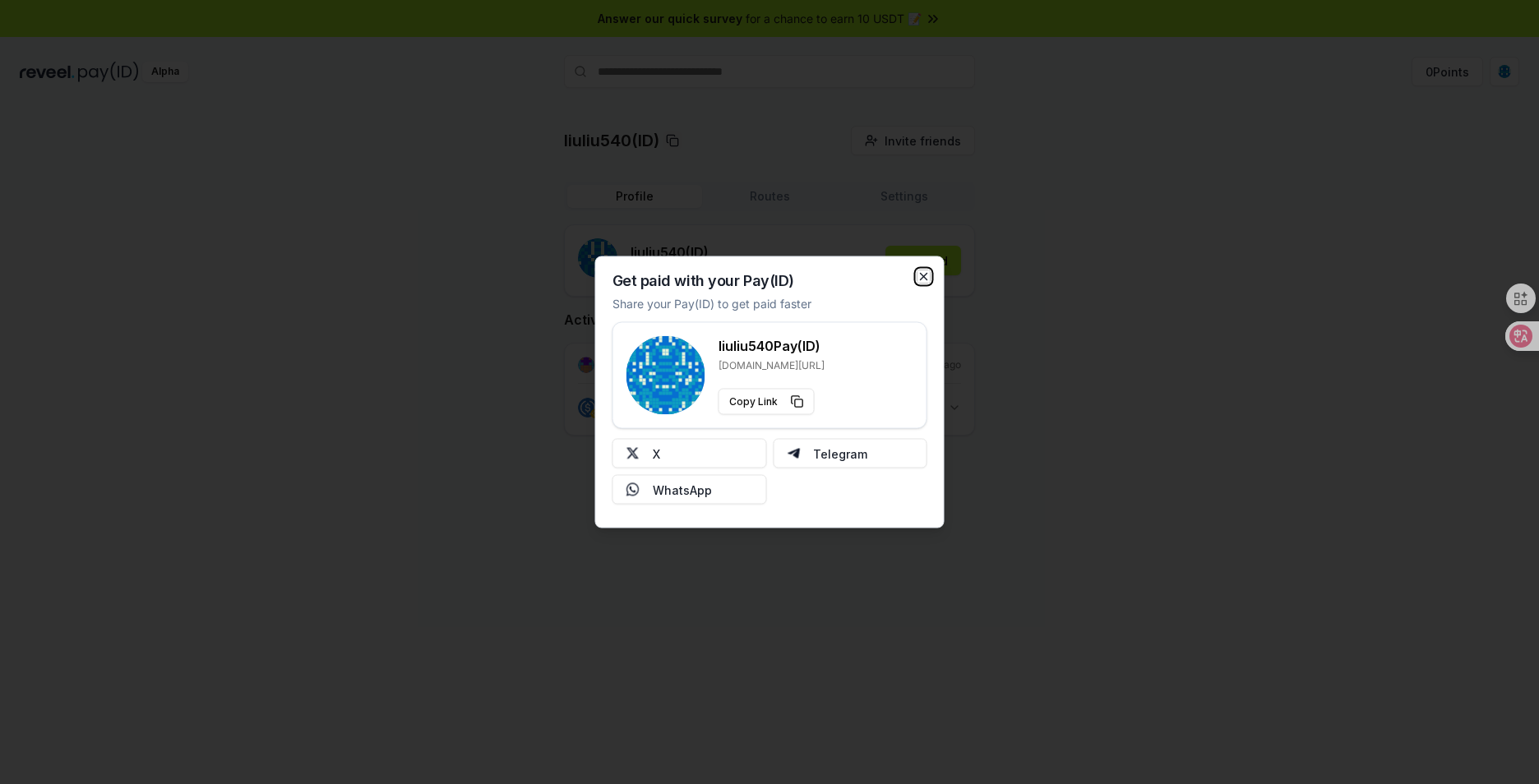
click at [925, 270] on icon "button" at bounding box center [923, 276] width 13 height 13
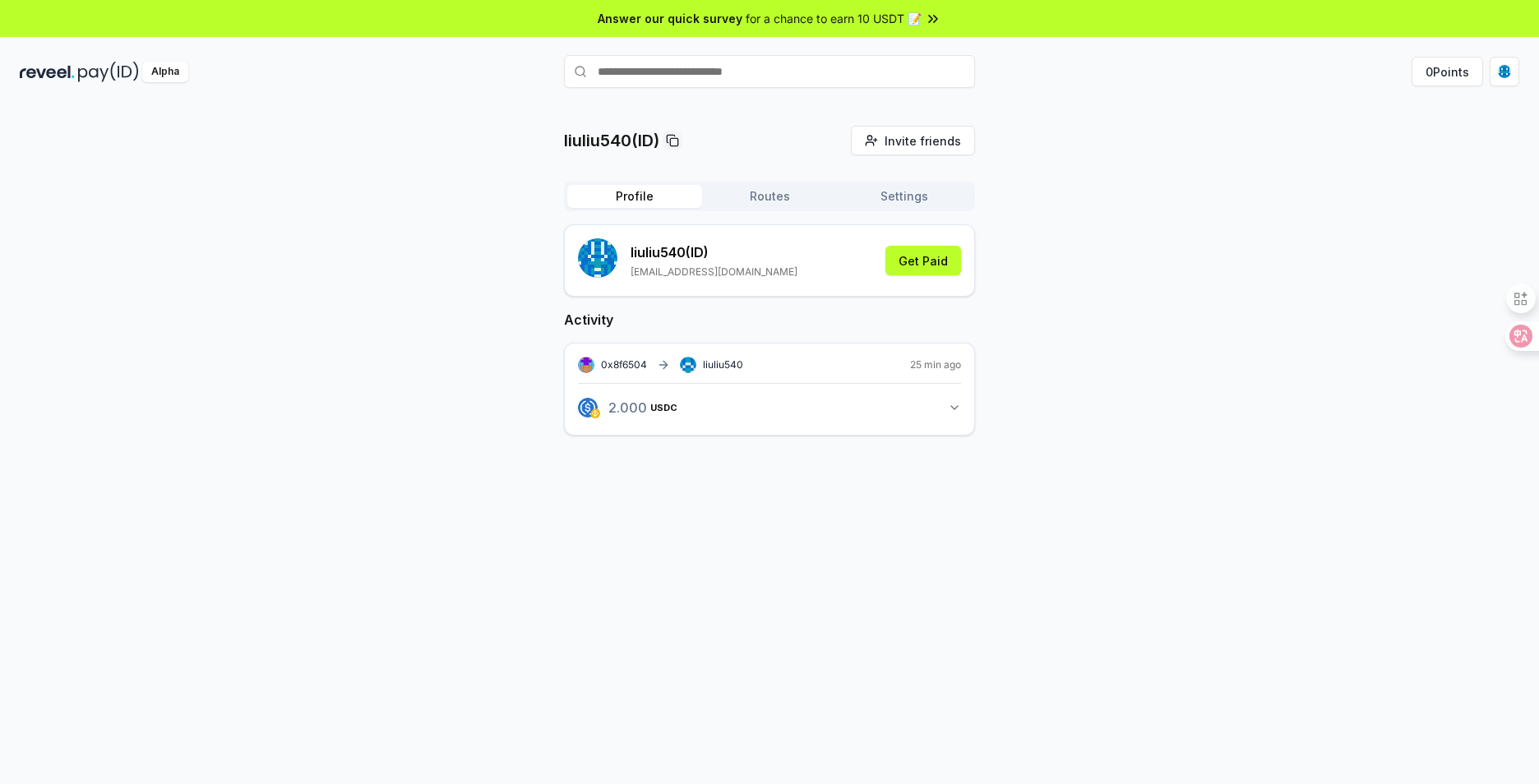
click at [762, 203] on button "Routes" at bounding box center [770, 197] width 135 height 23
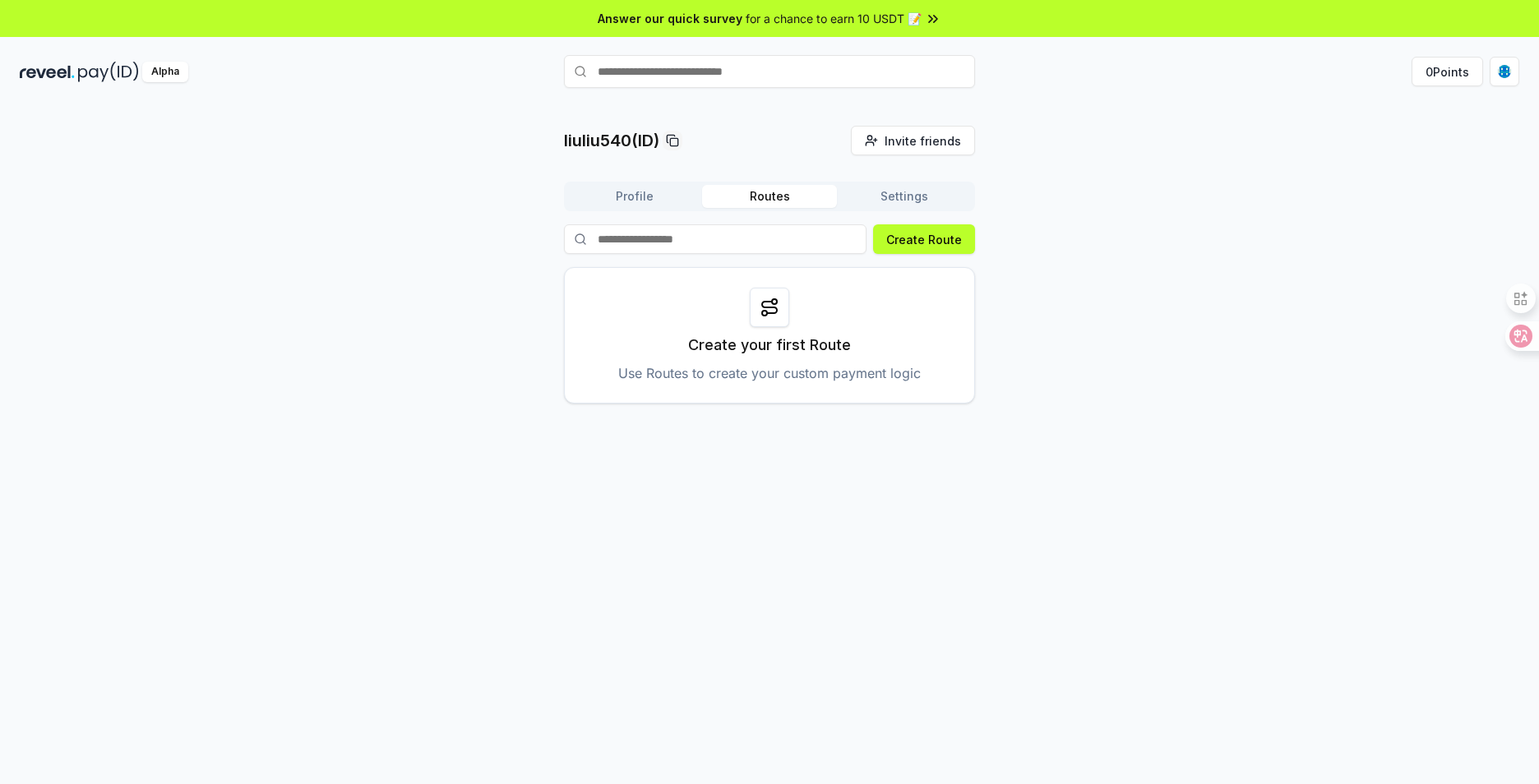
click at [899, 195] on button "Settings" at bounding box center [904, 197] width 135 height 23
click at [763, 189] on button "Routes" at bounding box center [770, 197] width 135 height 23
click at [899, 197] on button "Settings" at bounding box center [904, 197] width 135 height 23
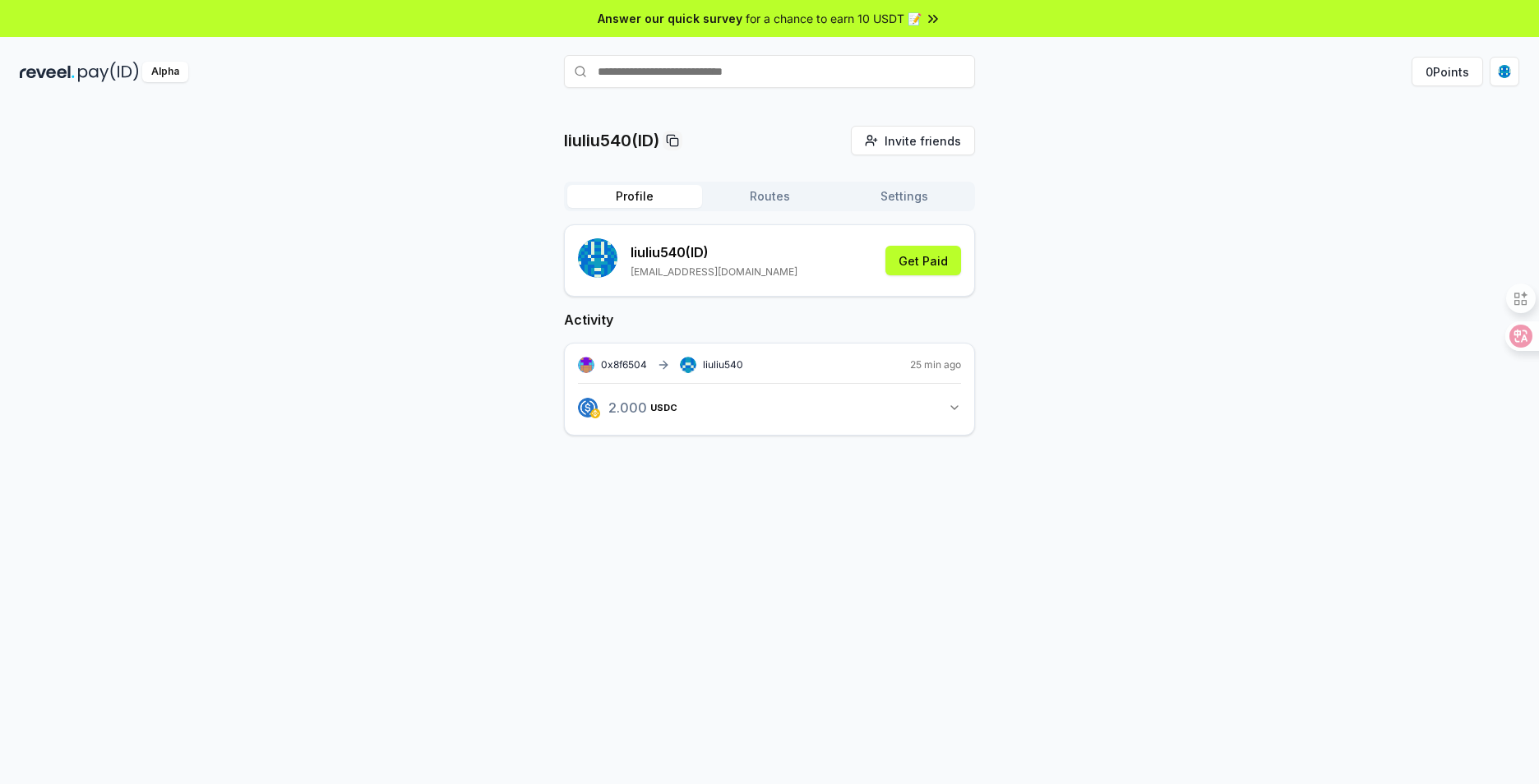
click at [661, 198] on button "Profile" at bounding box center [635, 197] width 135 height 23
click at [784, 74] on input "text" at bounding box center [770, 72] width 411 height 33
drag, startPoint x: 784, startPoint y: 74, endPoint x: 729, endPoint y: 61, distance: 56.5
click at [729, 61] on input "text" at bounding box center [770, 72] width 411 height 33
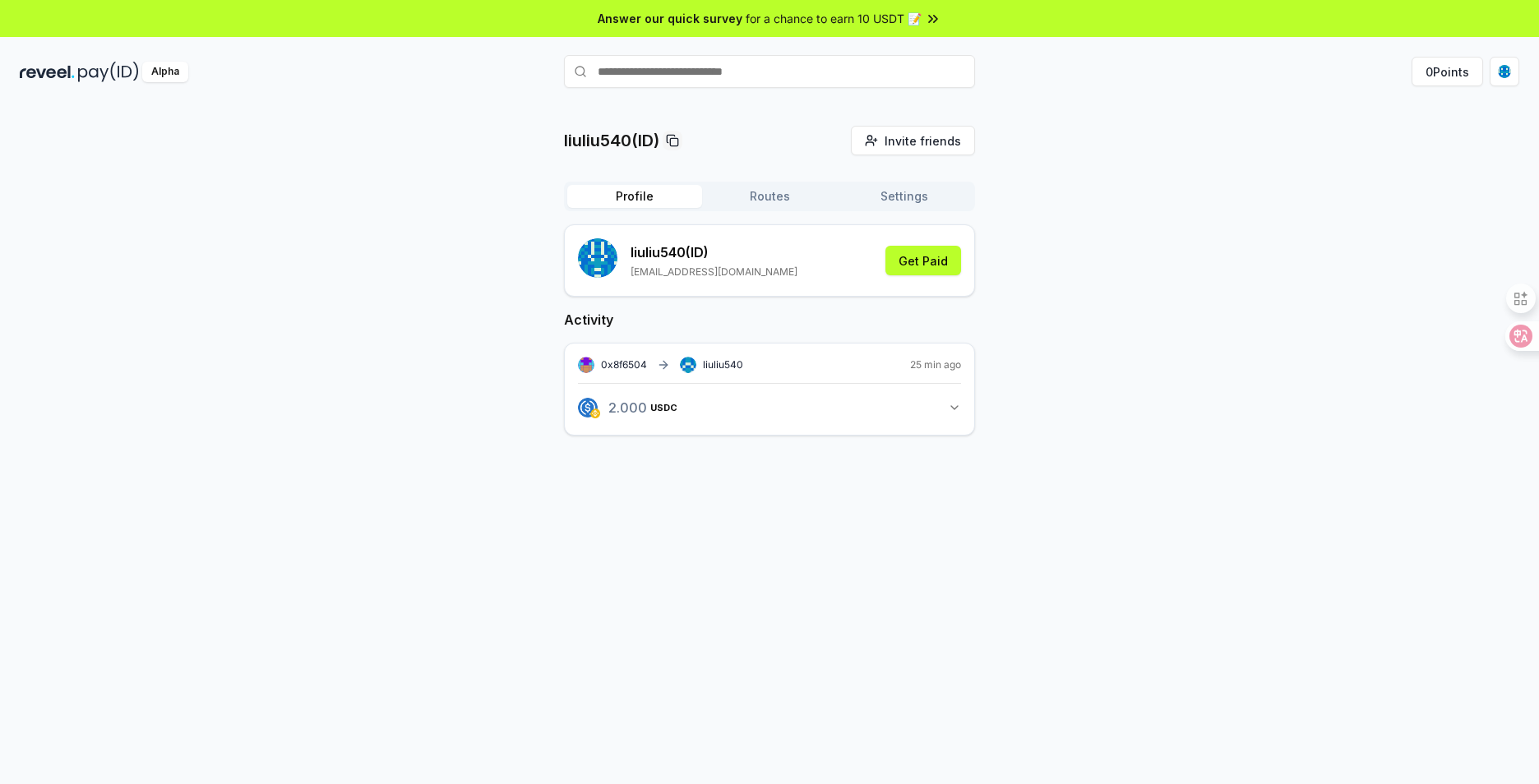
click at [729, 61] on input "text" at bounding box center [770, 72] width 411 height 33
type input "**********"
click at [956, 100] on span "Pay" at bounding box center [952, 103] width 31 height 24
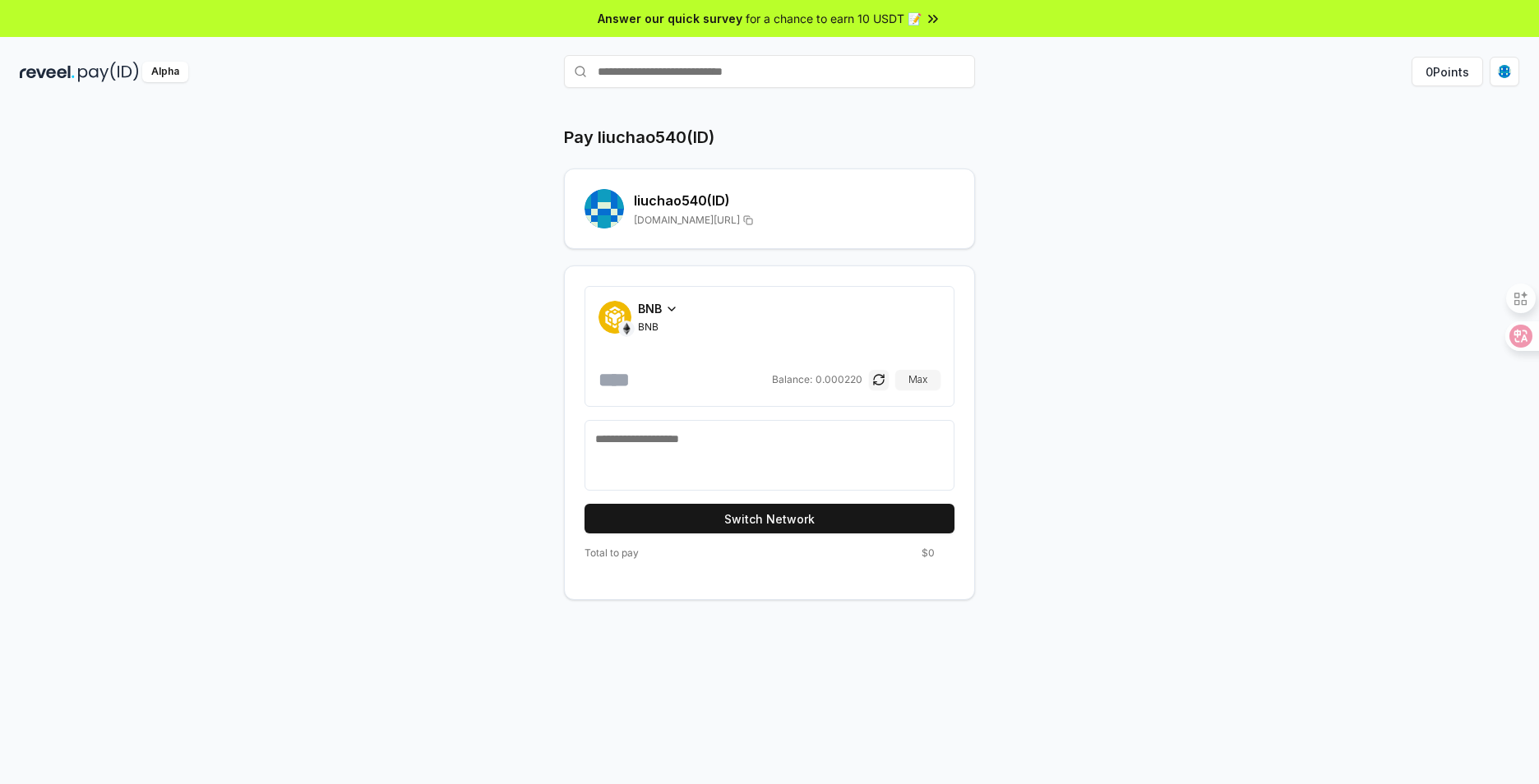
click at [661, 306] on span "BNB" at bounding box center [650, 309] width 24 height 17
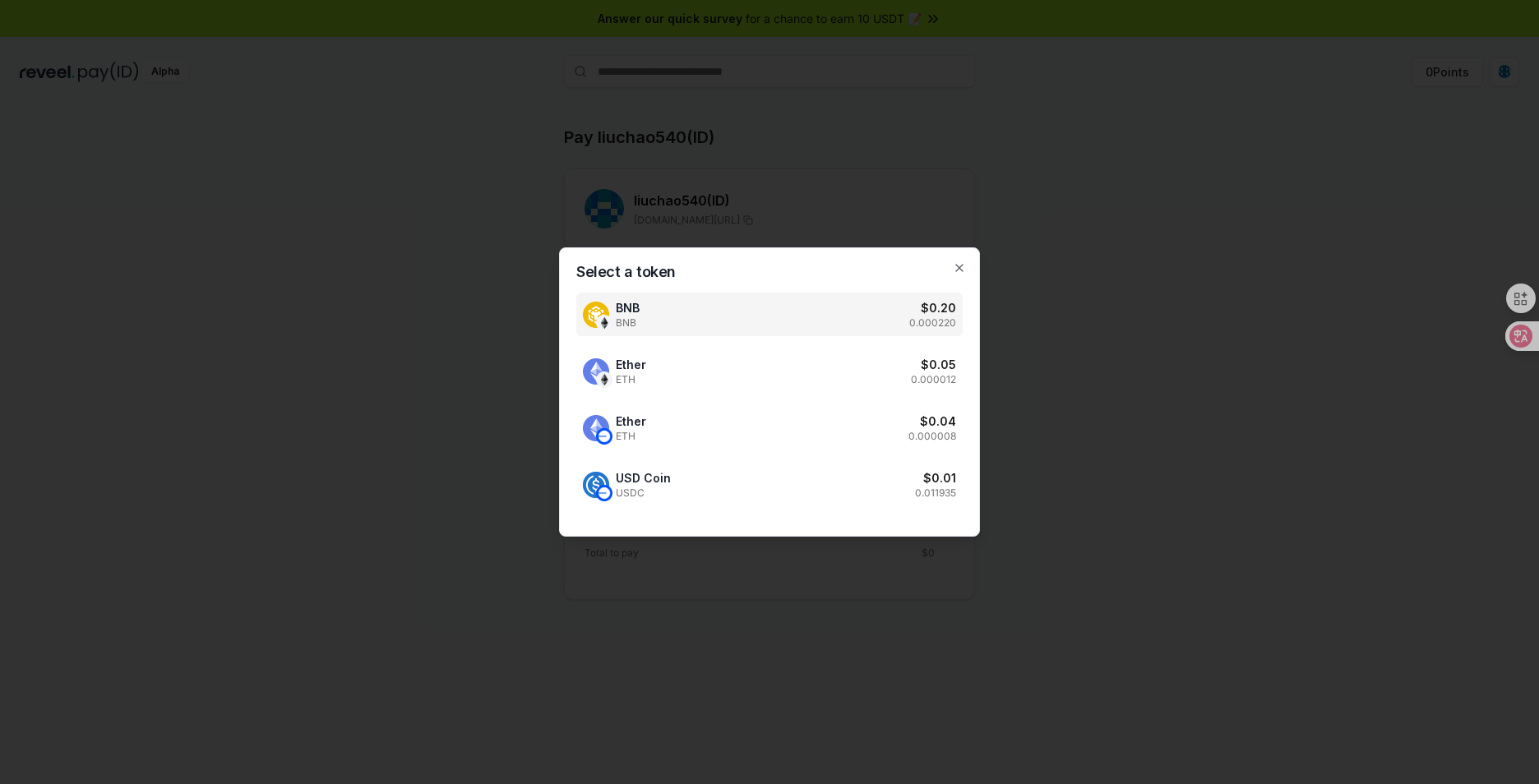
click at [843, 318] on div "BNB BNB $ 0.20 0.000220" at bounding box center [770, 315] width 386 height 44
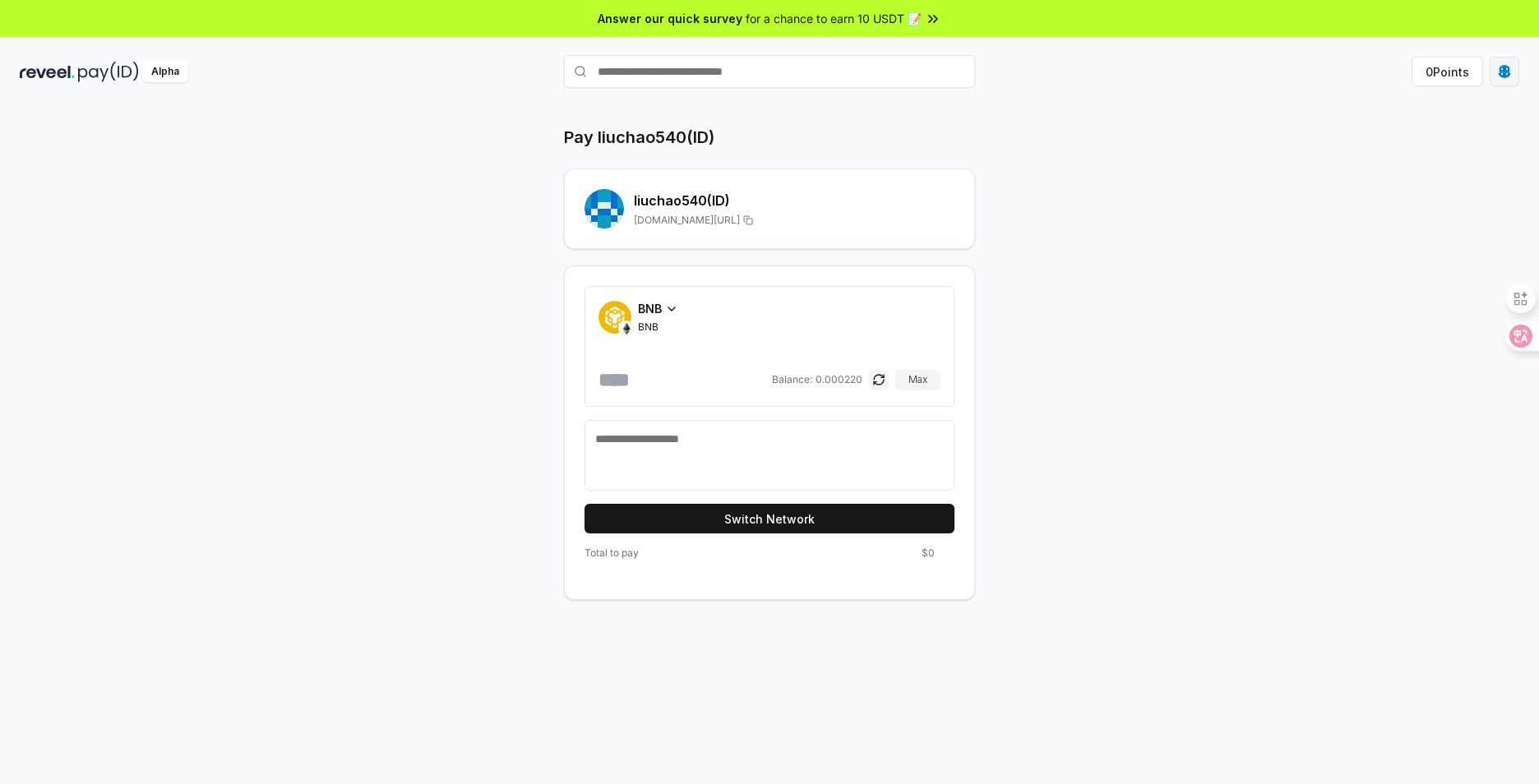
click at [1505, 76] on html "Answer our quick survey for a chance to earn 10 USDT 📝 Alpha 0 Points Pay liuch…" at bounding box center [770, 392] width 1539 height 784
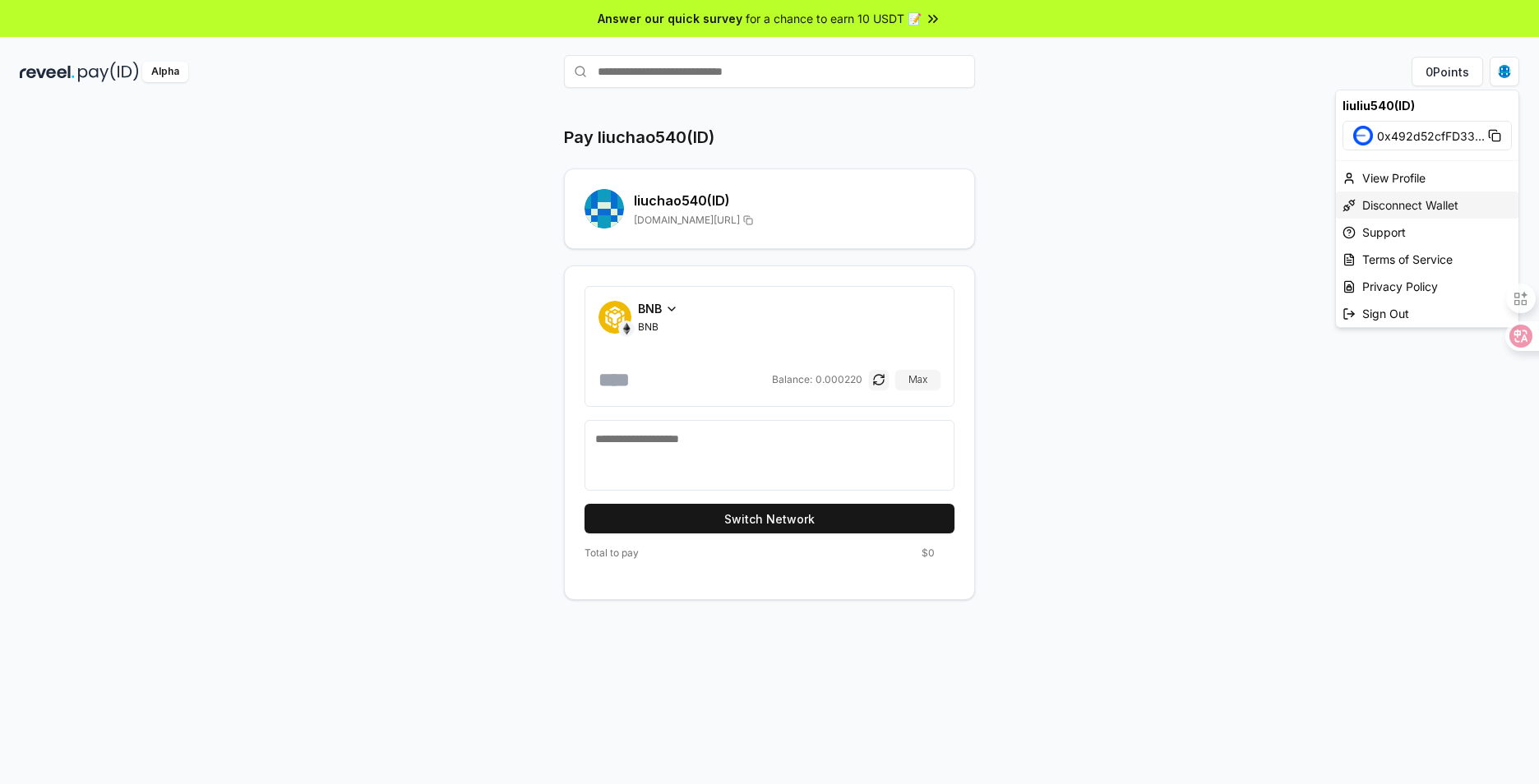
click at [1450, 205] on div "Disconnect Wallet" at bounding box center [1427, 205] width 183 height 27
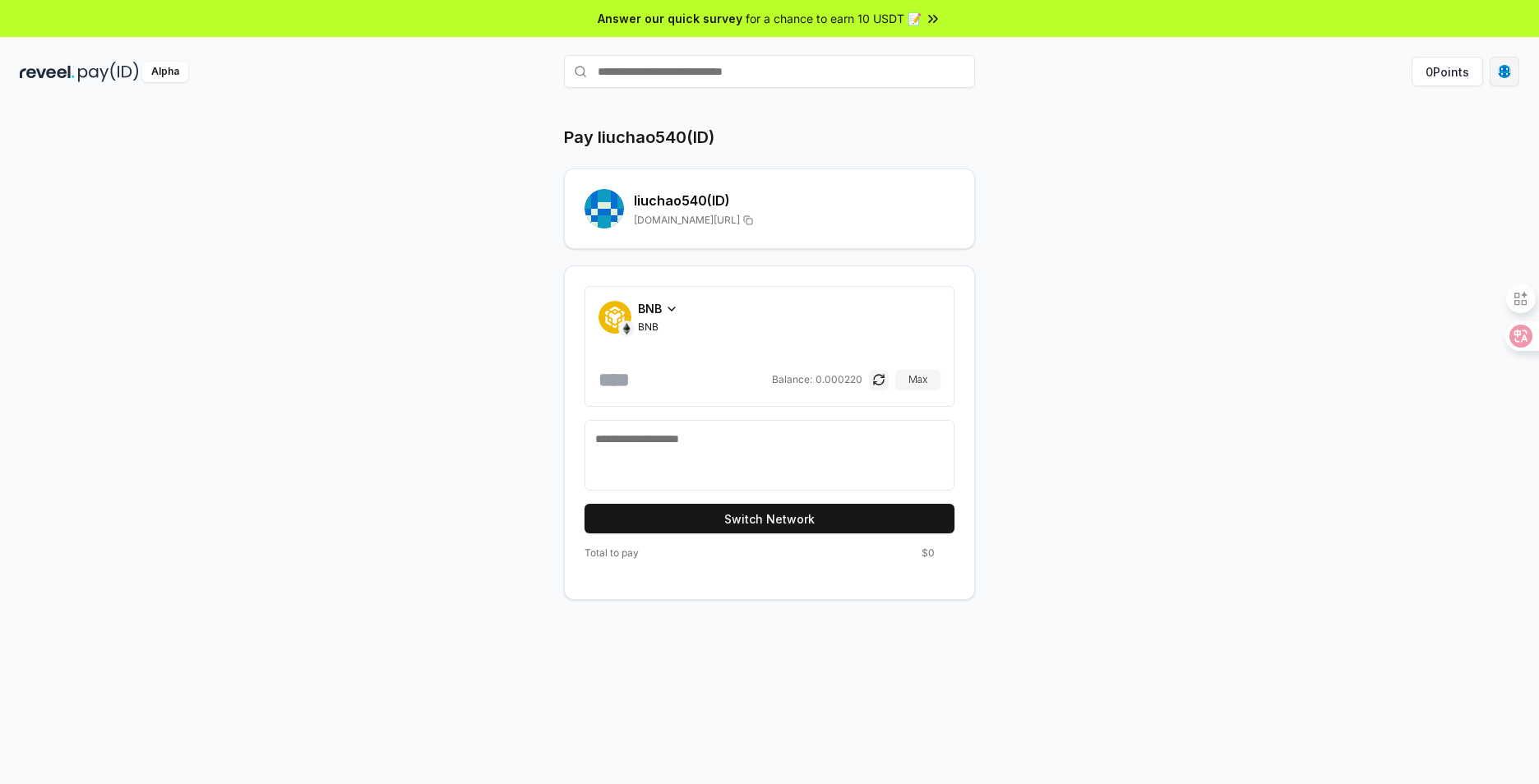
click at [1509, 74] on html "Answer our quick survey for a chance to earn 10 USDT 📝 Alpha 0 Points Pay liuch…" at bounding box center [770, 392] width 1539 height 784
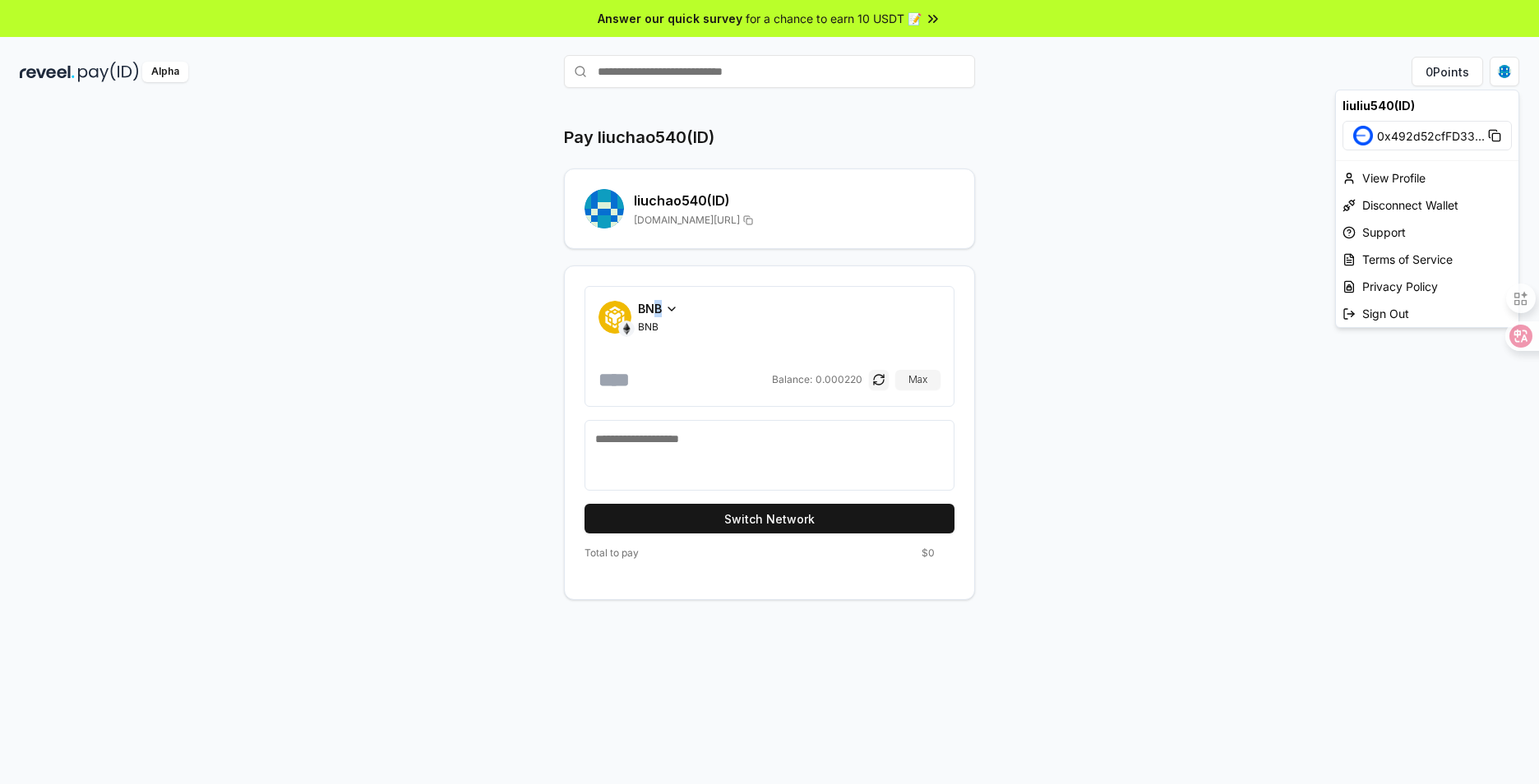
click at [658, 303] on html "Answer our quick survey for a chance to earn 10 USDT 📝 Alpha 0 Points Pay liuch…" at bounding box center [770, 392] width 1539 height 784
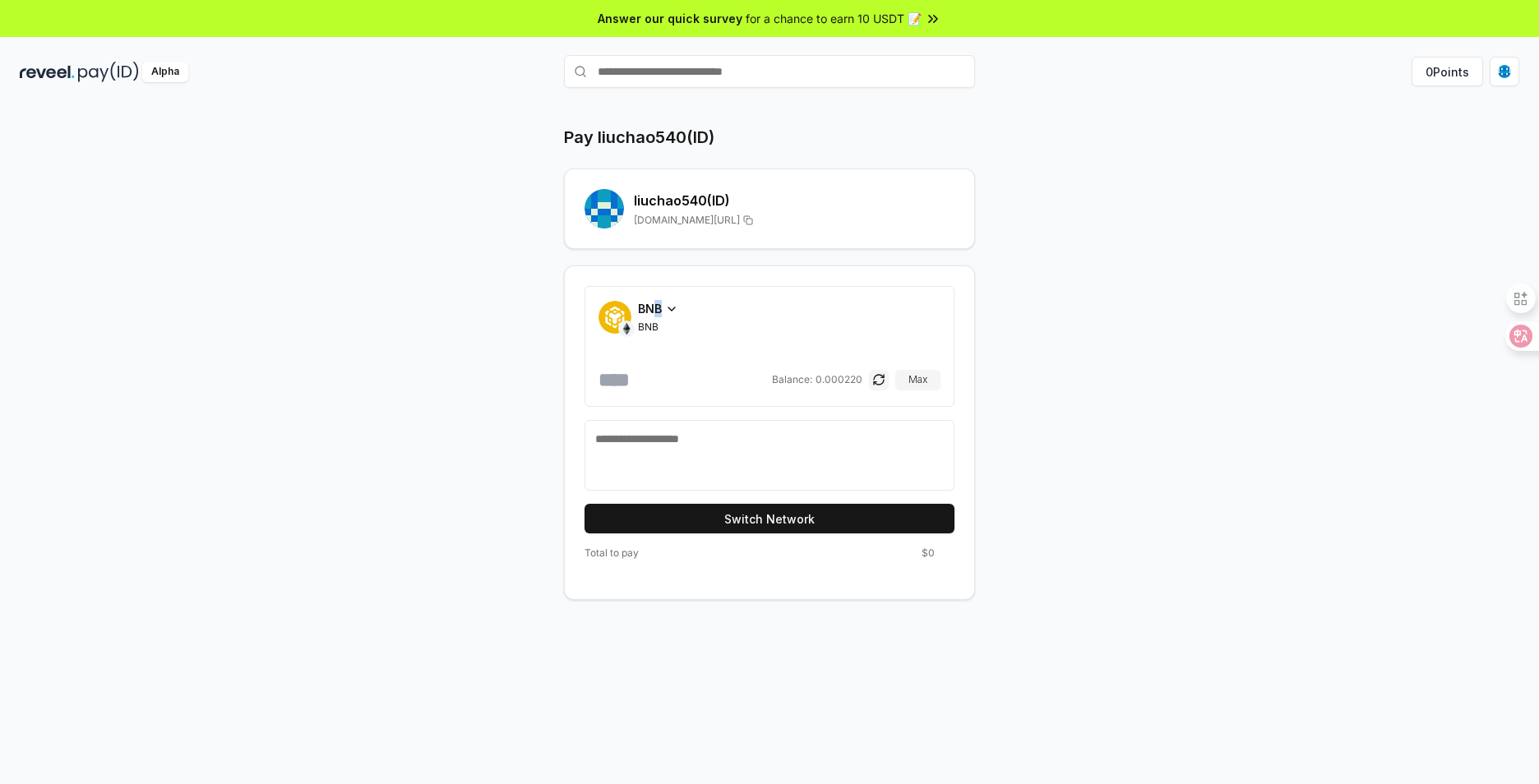
click at [658, 304] on span "BNB" at bounding box center [650, 309] width 24 height 17
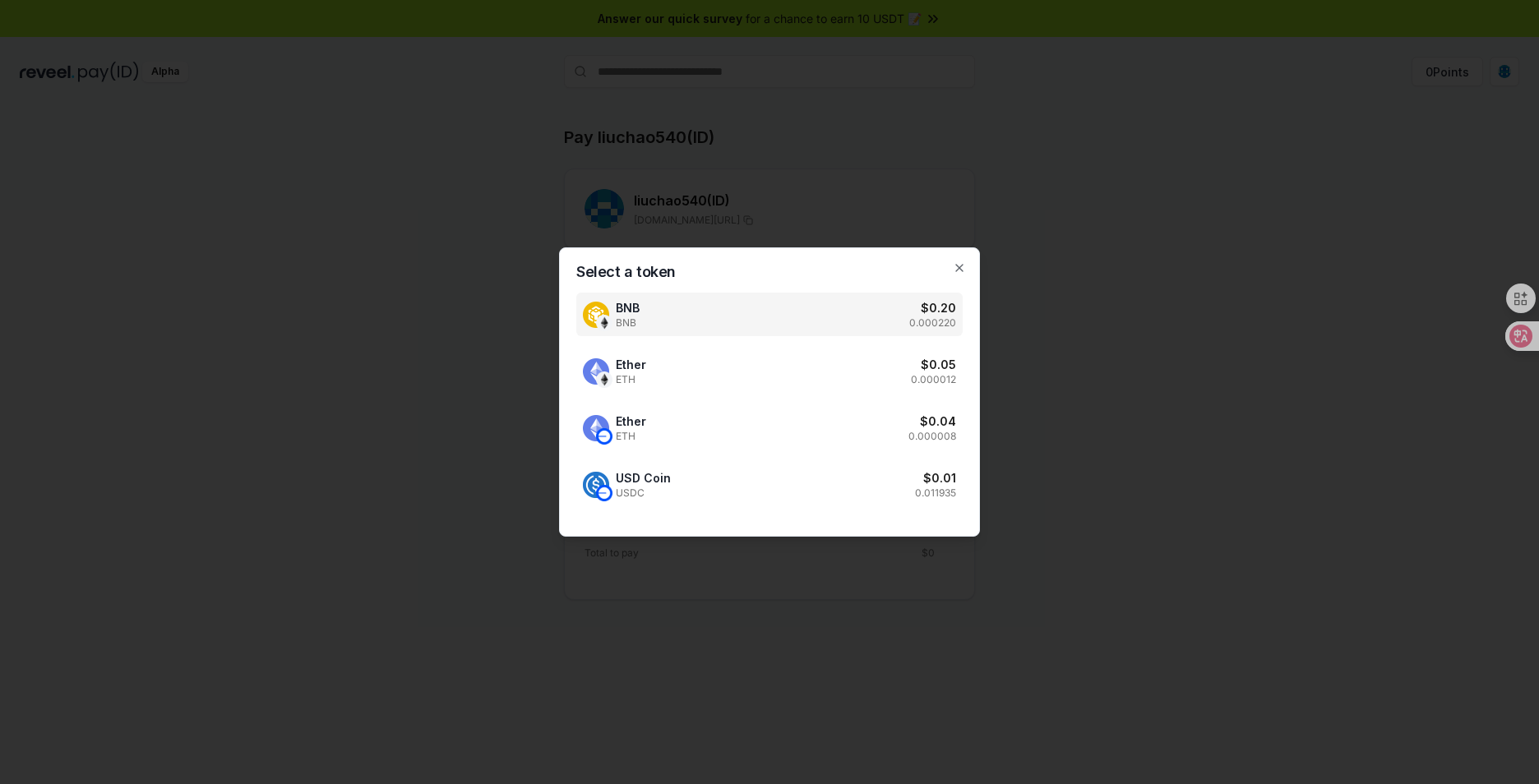
drag, startPoint x: 1200, startPoint y: 354, endPoint x: 1385, endPoint y: 212, distance: 233.2
click at [1201, 357] on div at bounding box center [770, 392] width 1539 height 784
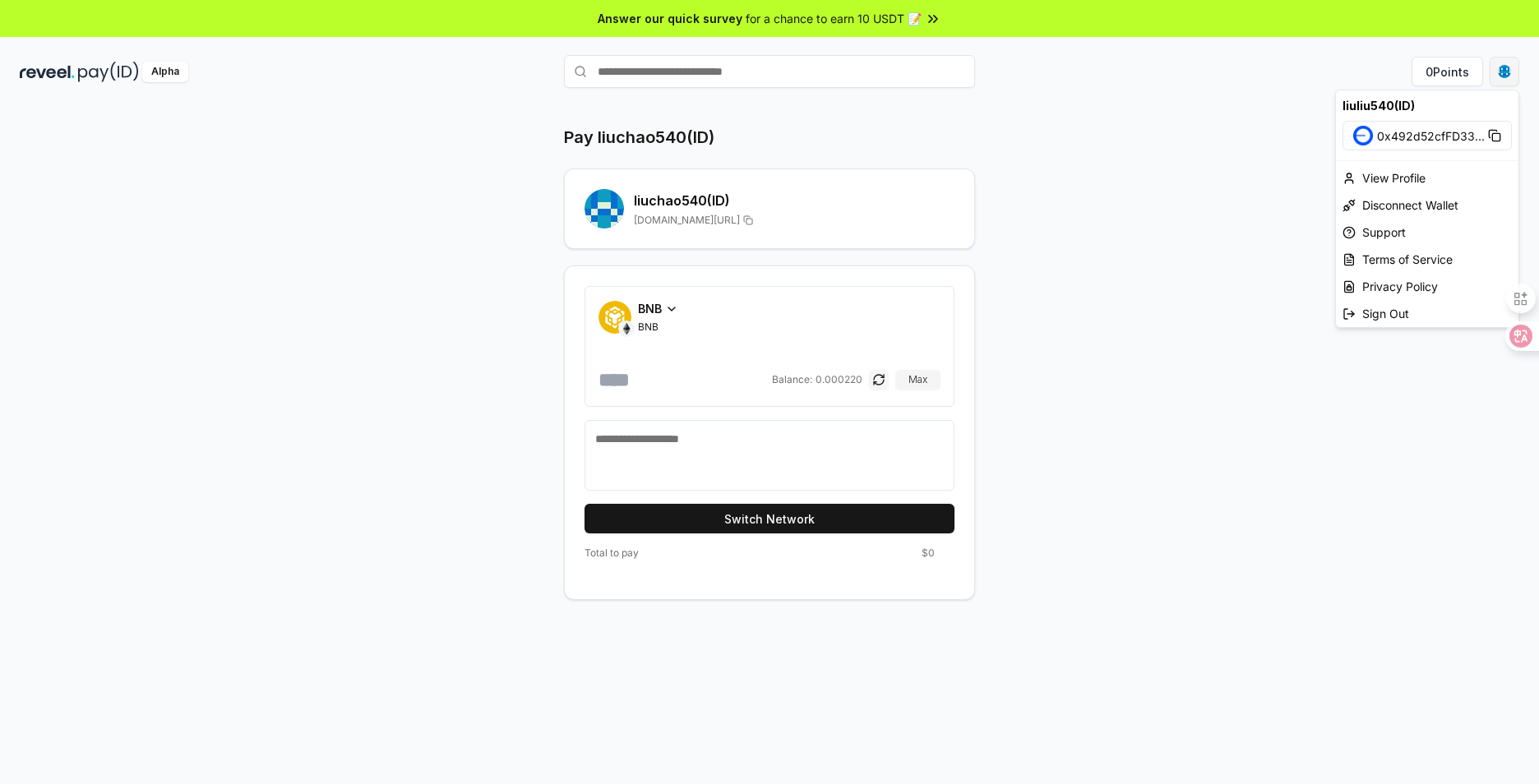
click at [1499, 62] on html "Answer our quick survey for a chance to earn 10 USDT 📝 Alpha 0 Points Pay liuch…" at bounding box center [770, 392] width 1539 height 784
click at [1431, 182] on div "View Profile" at bounding box center [1427, 177] width 183 height 27
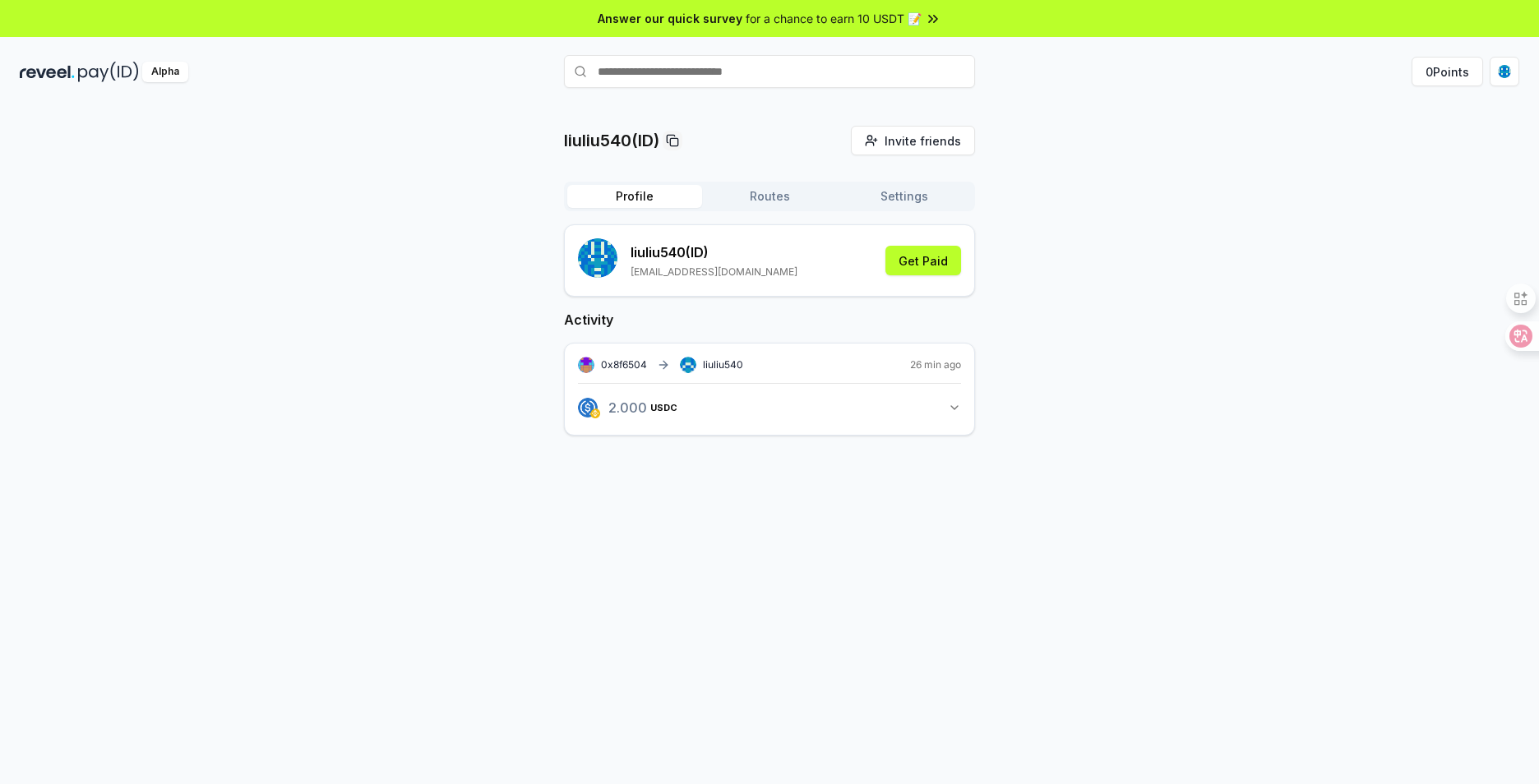
click at [951, 413] on icon "button" at bounding box center [954, 407] width 13 height 13
click at [845, 460] on div "2.000 USDC View transaction liuliu540 View transaction" at bounding box center [770, 469] width 383 height 31
drag, startPoint x: 676, startPoint y: 473, endPoint x: 976, endPoint y: 396, distance: 309.7
click at [675, 473] on div "2.000 USDC View transaction liuliu540 View transaction" at bounding box center [770, 469] width 383 height 31
click at [926, 366] on span "26 min ago" at bounding box center [936, 364] width 51 height 13
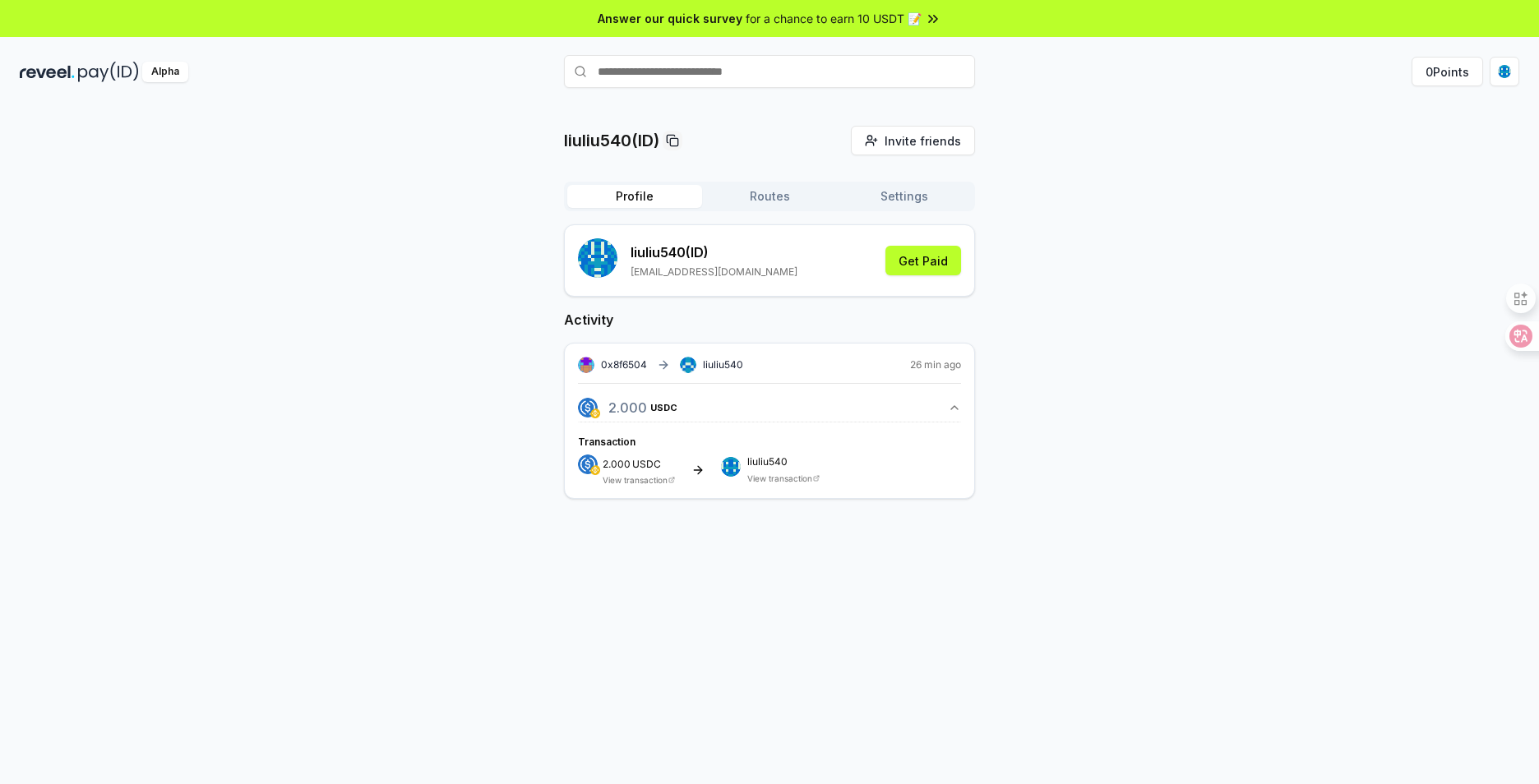
click at [766, 190] on button "Routes" at bounding box center [770, 197] width 135 height 23
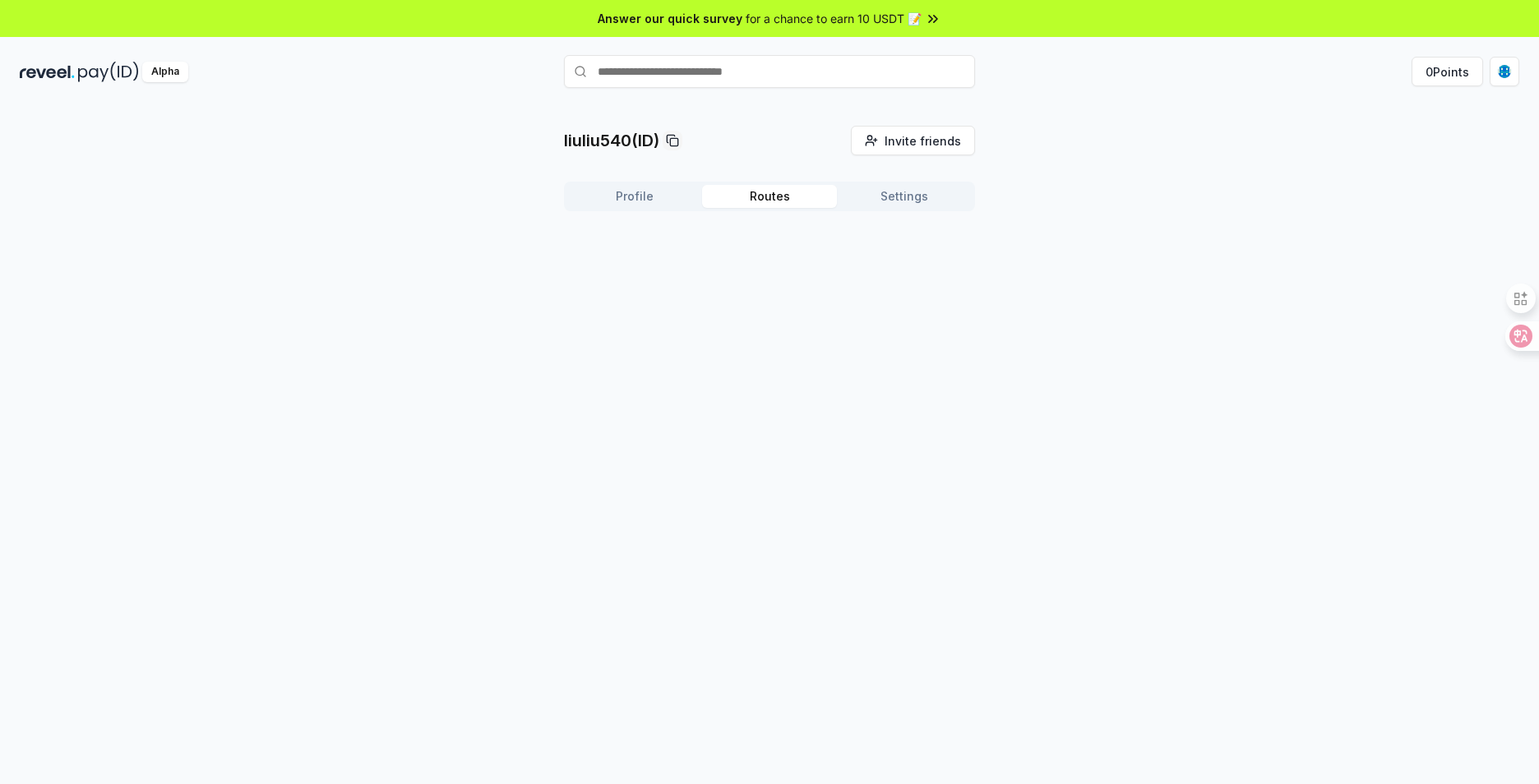
click at [867, 188] on button "Settings" at bounding box center [904, 197] width 135 height 23
click at [771, 208] on div "Profile Routes Settings" at bounding box center [770, 197] width 411 height 30
click at [720, 185] on button "Routes" at bounding box center [770, 197] width 135 height 23
click at [658, 197] on button "Profile" at bounding box center [635, 197] width 135 height 23
